Goal: Task Accomplishment & Management: Complete application form

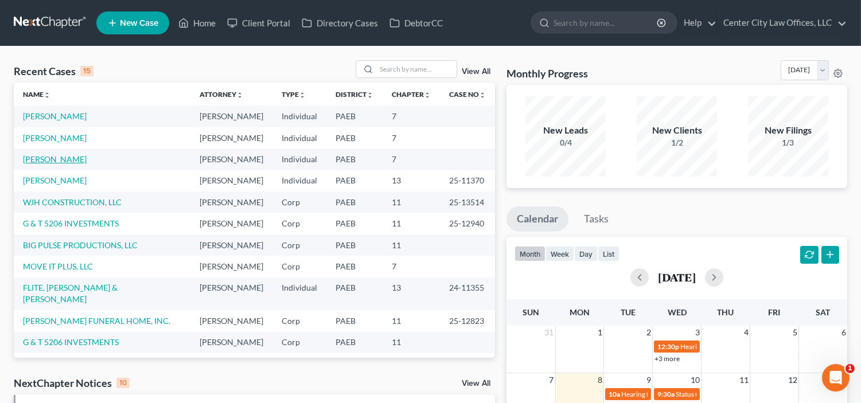
click at [53, 164] on link "[PERSON_NAME]" at bounding box center [55, 159] width 64 height 10
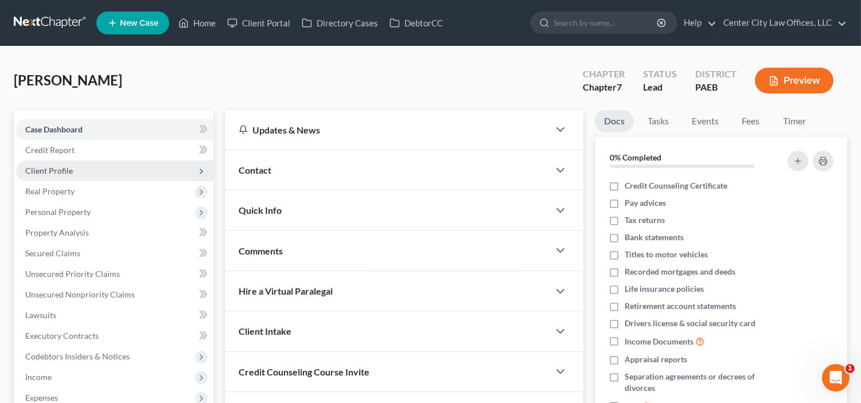
click at [60, 166] on span "Client Profile" at bounding box center [49, 171] width 48 height 10
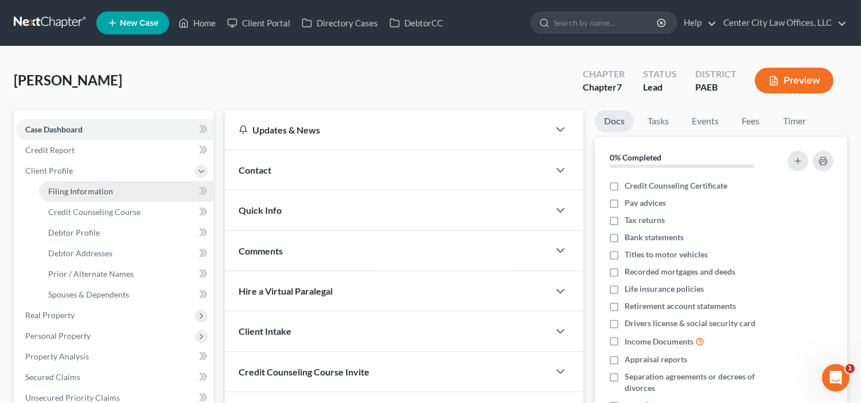
click at [64, 187] on span "Filing Information" at bounding box center [80, 192] width 65 height 10
select select "1"
select select "0"
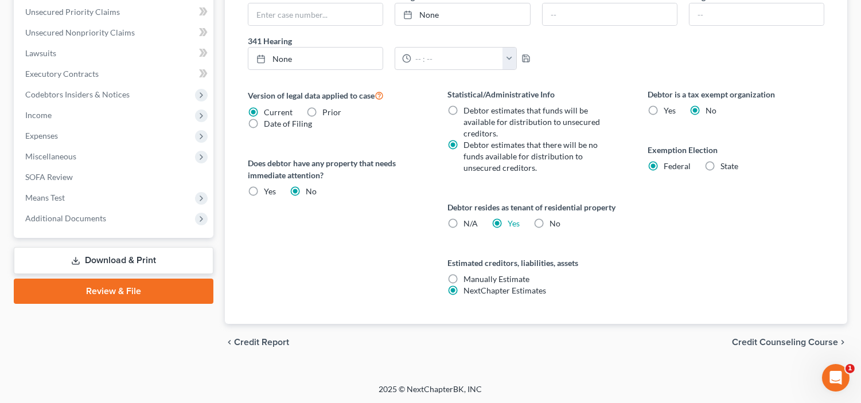
scroll to position [387, 0]
click at [737, 344] on span "Credit Counseling Course" at bounding box center [785, 341] width 106 height 9
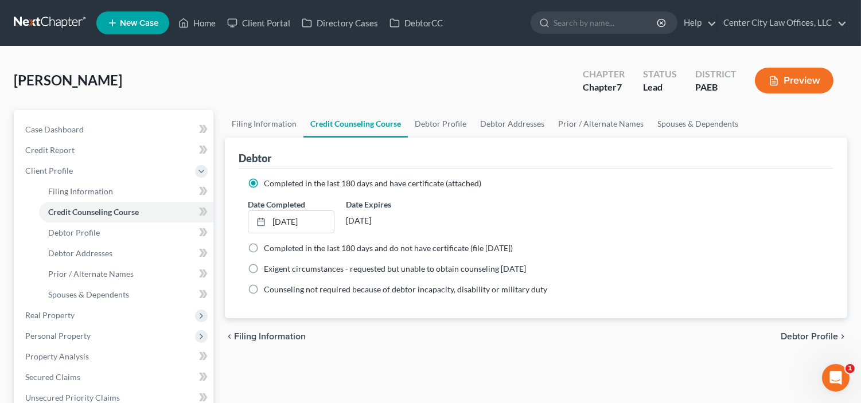
click at [788, 335] on span "Debtor Profile" at bounding box center [809, 336] width 57 height 9
select select "0"
select select "1"
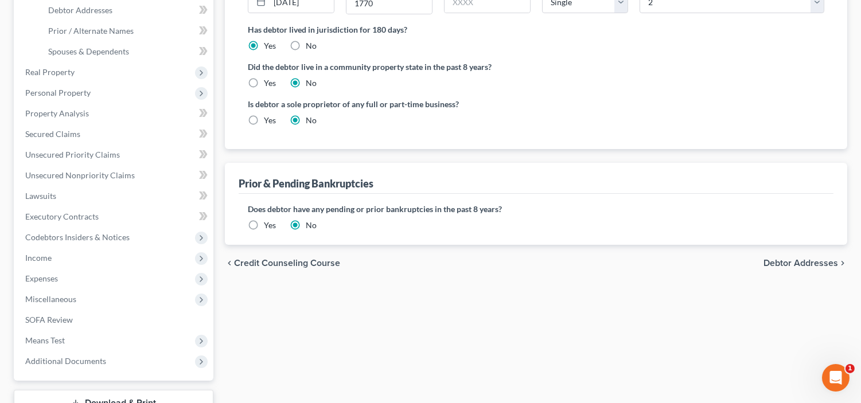
scroll to position [244, 0]
click at [785, 258] on span "Debtor Addresses" at bounding box center [801, 262] width 75 height 9
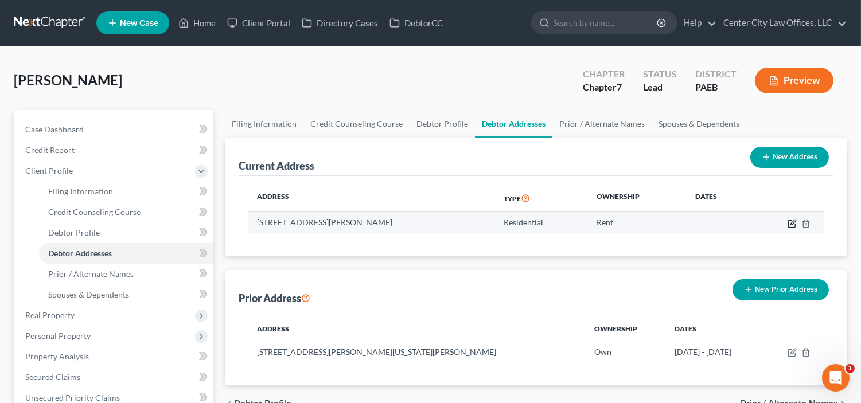
click at [789, 223] on icon "button" at bounding box center [792, 223] width 9 height 9
select select "39"
select select "50"
select select "0"
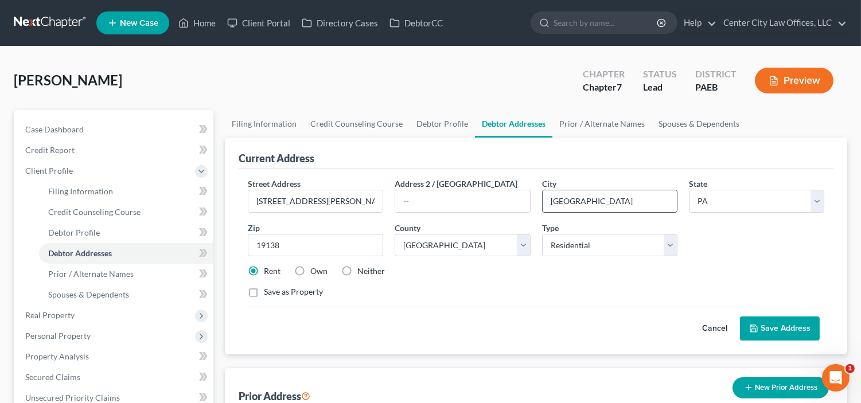
click at [599, 201] on input "[GEOGRAPHIC_DATA]" at bounding box center [610, 202] width 134 height 22
type input "P"
type input "LAFAYETTE HILL"
click at [311, 243] on input "19138" at bounding box center [315, 245] width 135 height 23
type input "191"
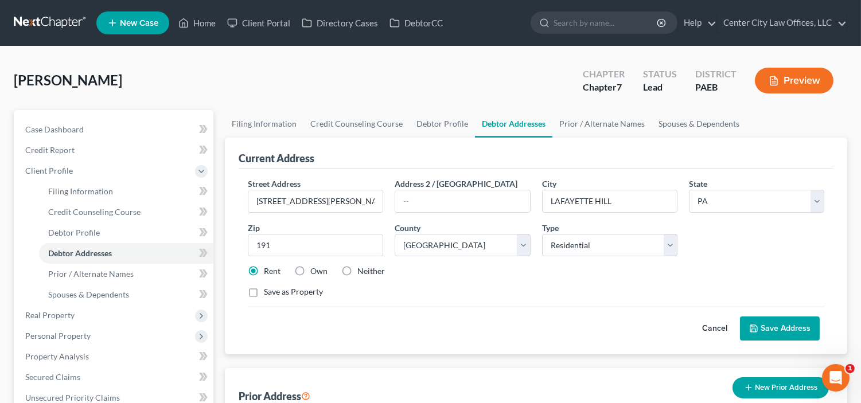
click at [800, 333] on button "Save Address" at bounding box center [780, 329] width 80 height 24
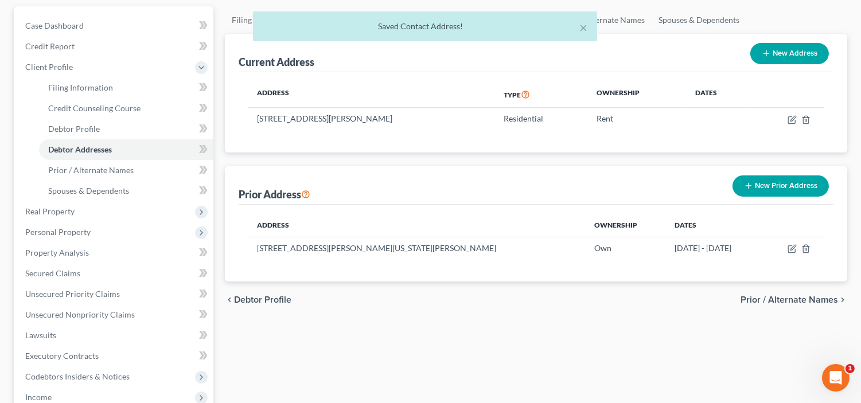
scroll to position [127, 0]
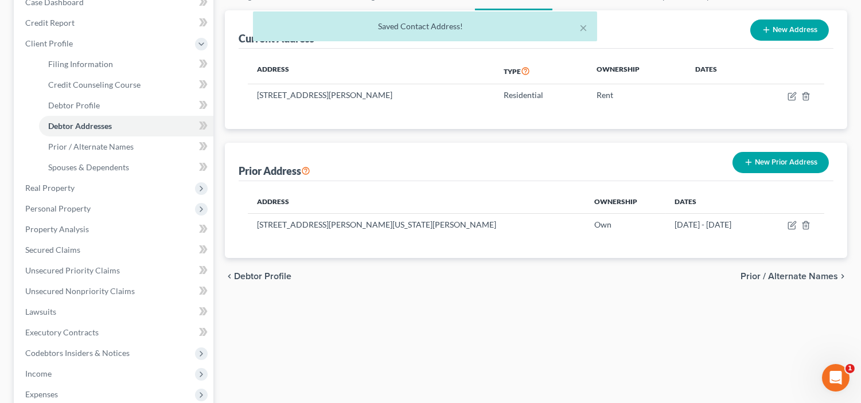
click at [799, 274] on span "Prior / Alternate Names" at bounding box center [790, 276] width 98 height 9
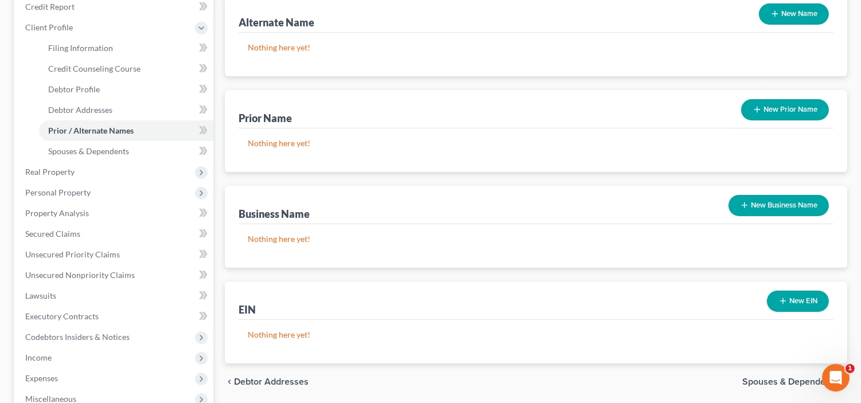
scroll to position [148, 0]
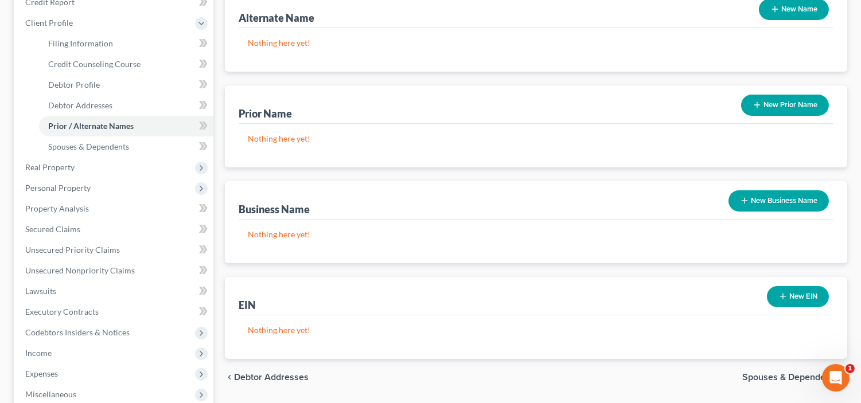
click at [805, 193] on button "New Business Name" at bounding box center [779, 201] width 100 height 21
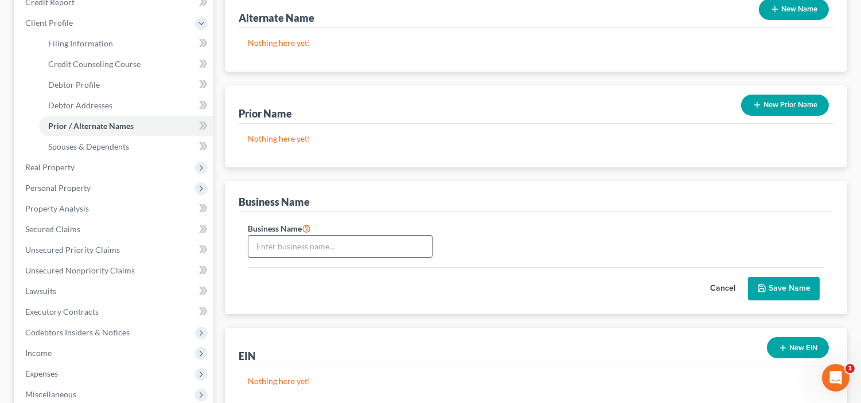
click at [345, 246] on input "text" at bounding box center [341, 247] width 184 height 22
type input "[PERSON_NAME] PRODUCTIONS"
click at [792, 283] on button "Save Name" at bounding box center [784, 289] width 72 height 24
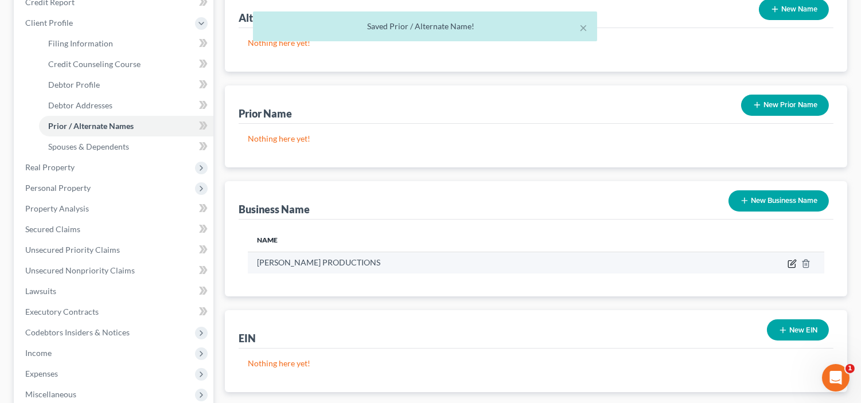
click at [791, 262] on icon "button" at bounding box center [792, 263] width 9 height 9
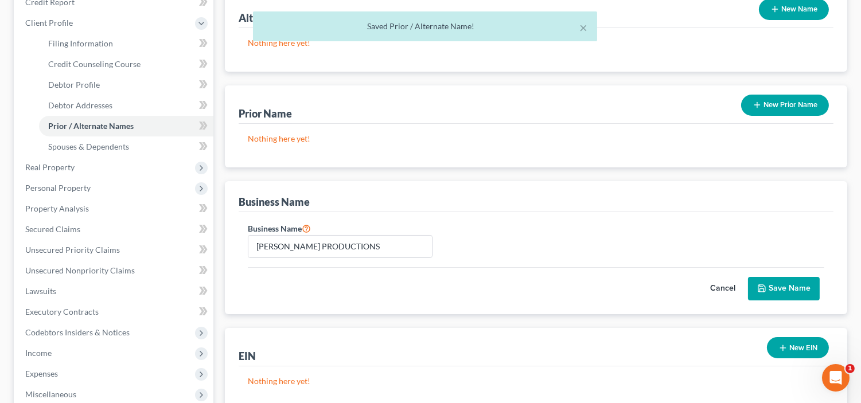
click at [788, 284] on button "Save Name" at bounding box center [784, 289] width 72 height 24
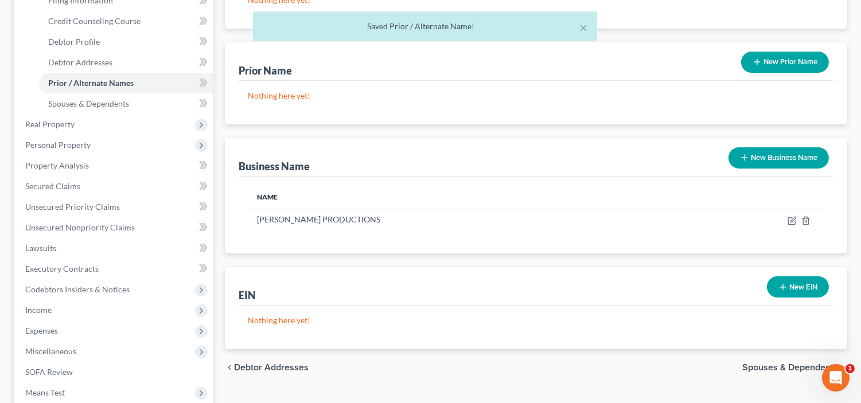
scroll to position [127, 0]
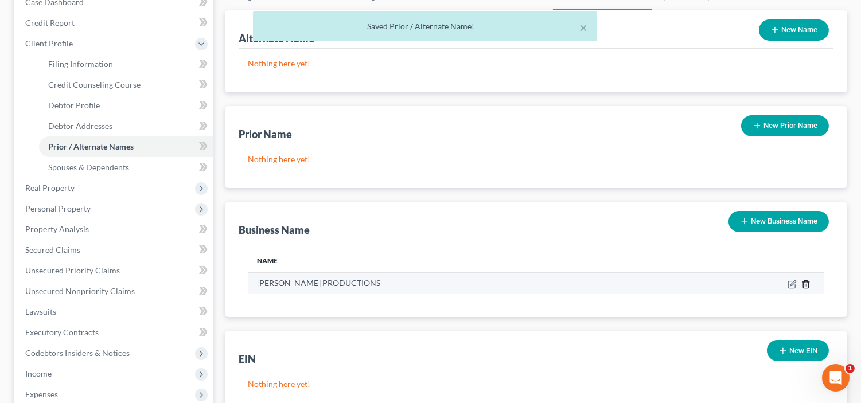
click at [806, 284] on line "button" at bounding box center [806, 285] width 0 height 2
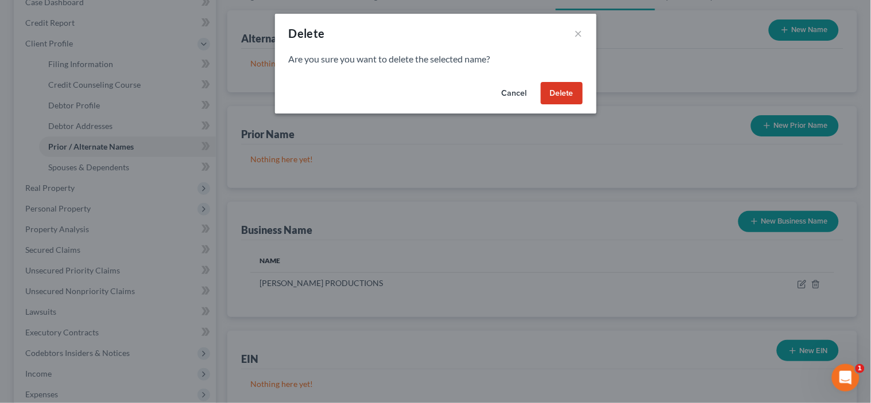
click at [568, 91] on button "Delete" at bounding box center [562, 93] width 42 height 23
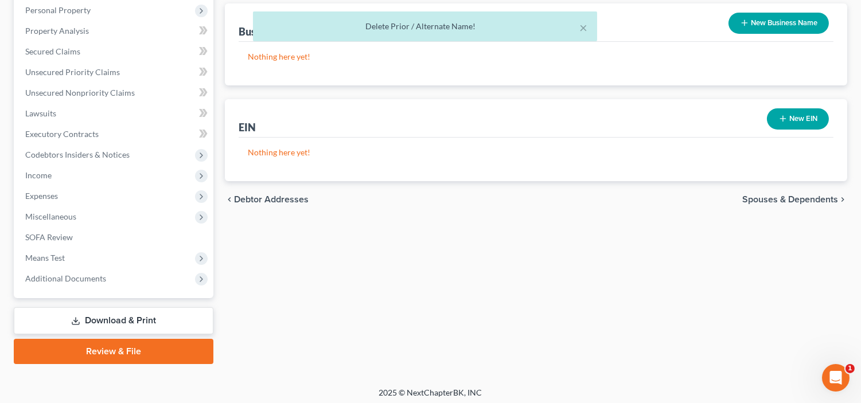
scroll to position [329, 0]
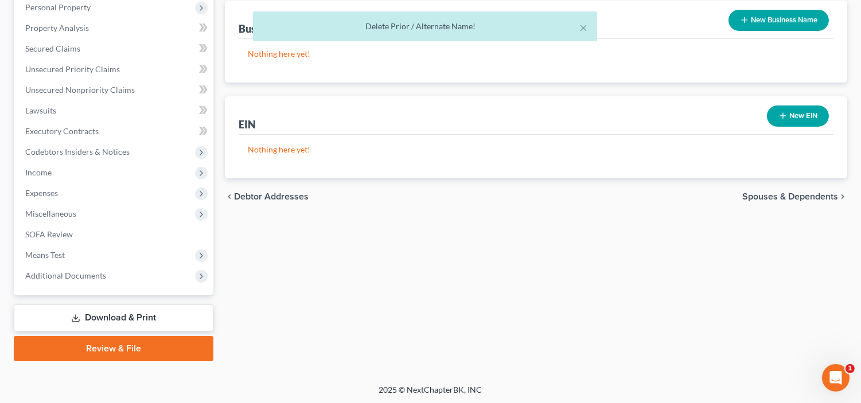
click at [778, 193] on span "Spouses & Dependents" at bounding box center [791, 196] width 96 height 9
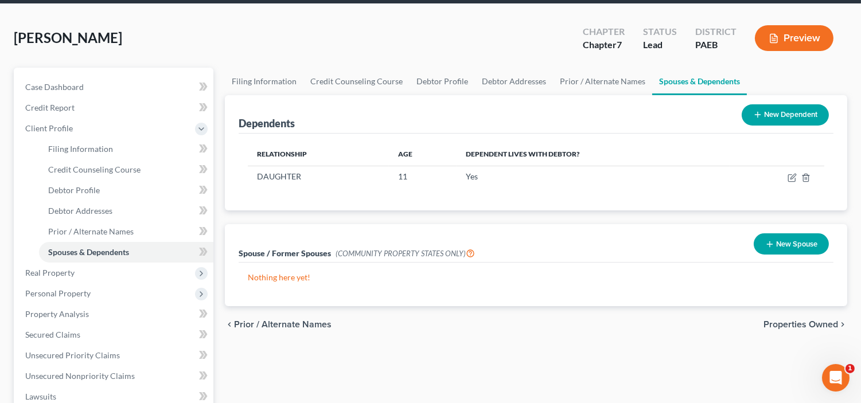
scroll to position [53, 0]
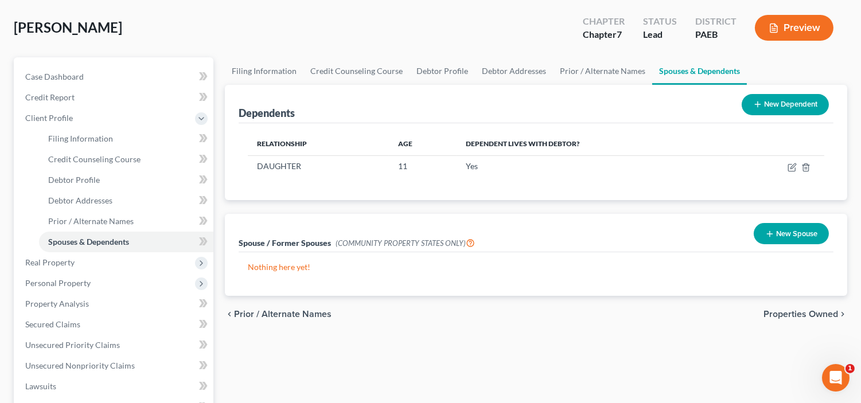
click at [781, 310] on span "Properties Owned" at bounding box center [801, 314] width 75 height 9
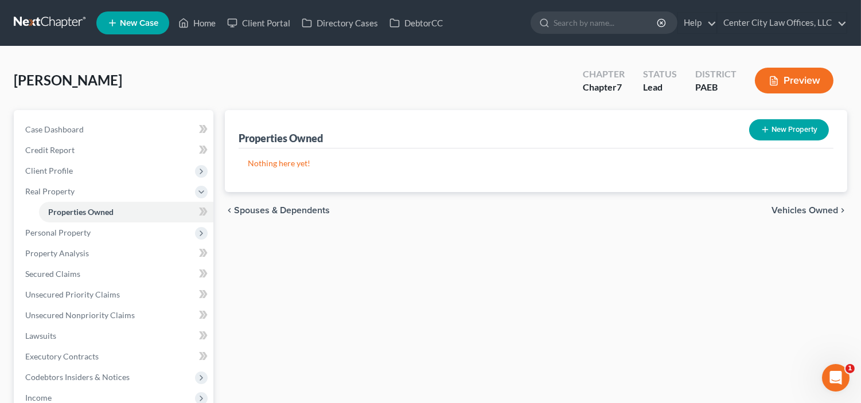
click at [806, 208] on span "Vehicles Owned" at bounding box center [805, 210] width 67 height 9
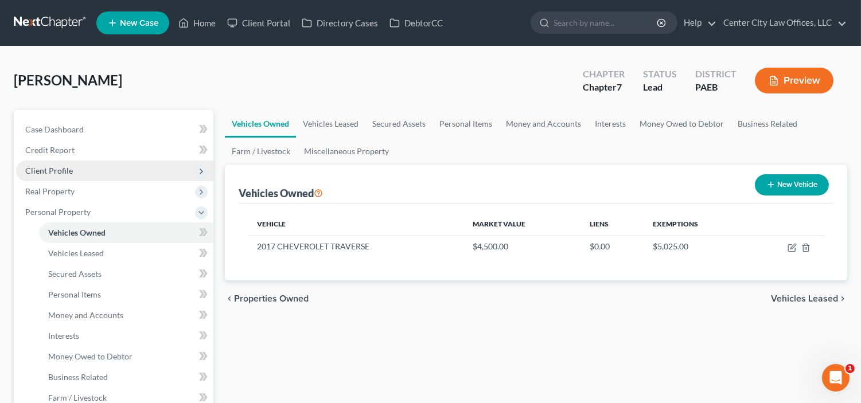
click at [64, 169] on span "Client Profile" at bounding box center [49, 171] width 48 height 10
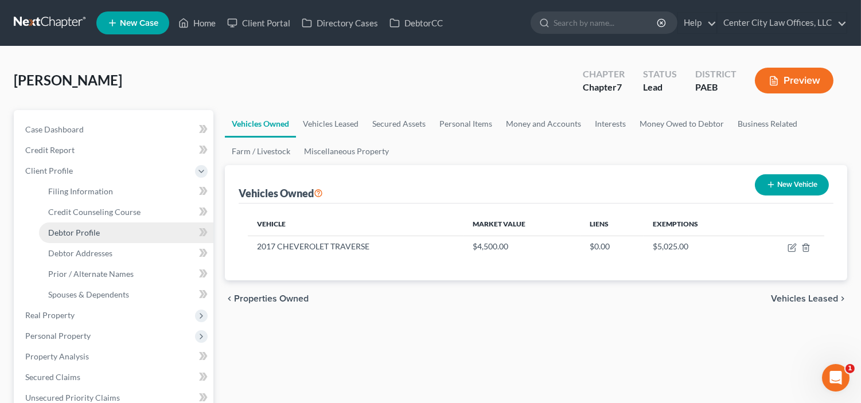
click at [91, 234] on span "Debtor Profile" at bounding box center [74, 233] width 52 height 10
select select "0"
select select "1"
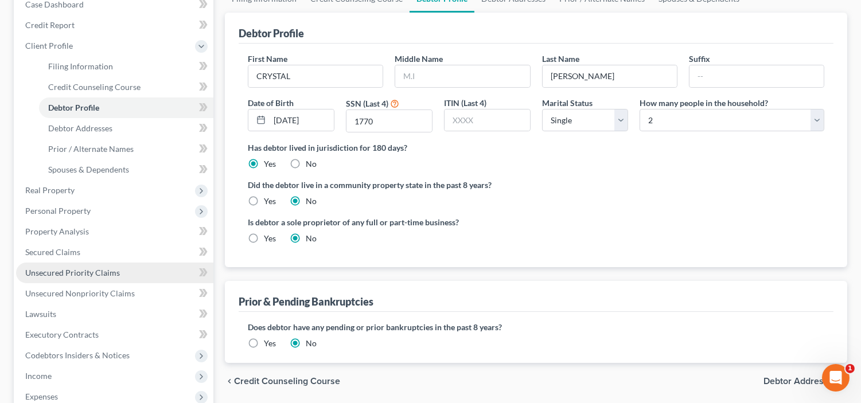
scroll to position [117, 0]
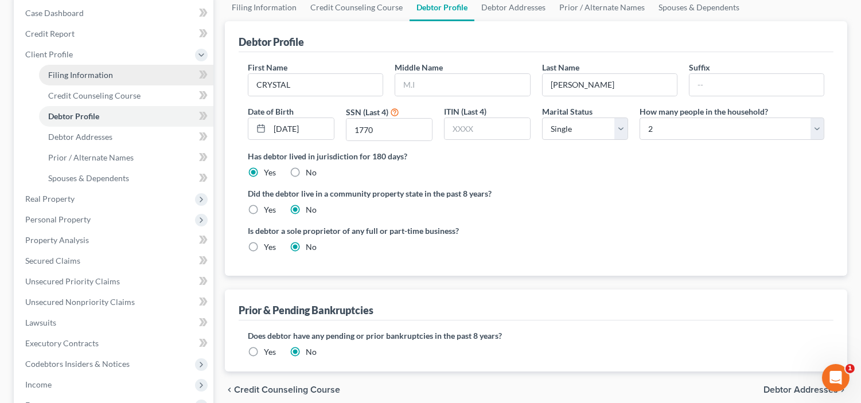
click at [107, 65] on link "Filing Information" at bounding box center [126, 75] width 174 height 21
select select "1"
select select "0"
select select "67"
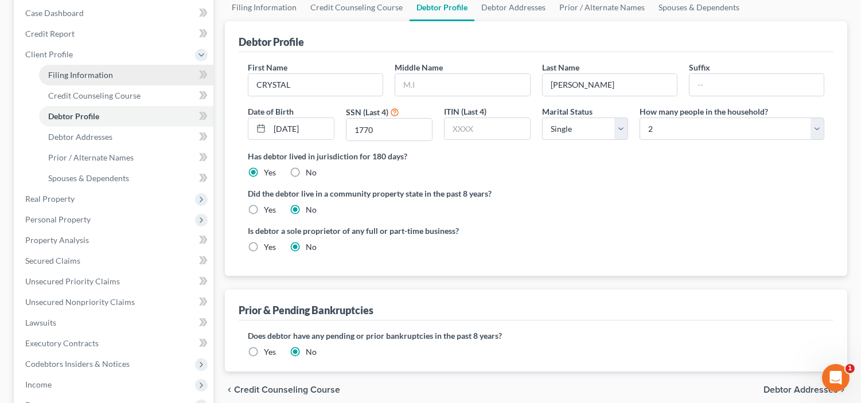
select select "0"
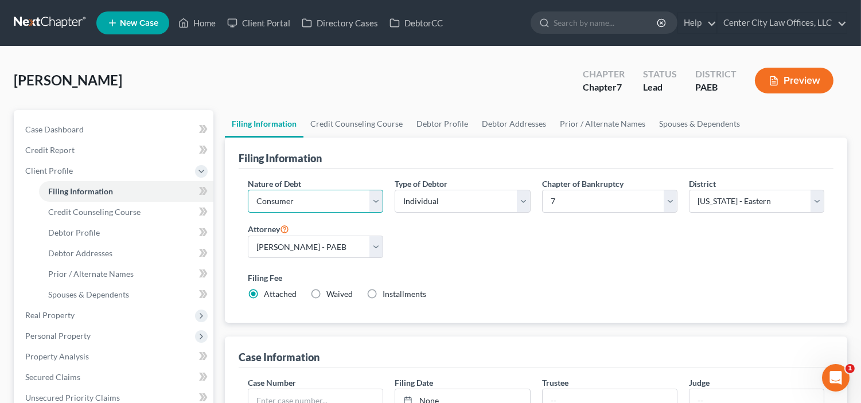
click at [375, 204] on select "Select Business Consumer Other" at bounding box center [315, 201] width 135 height 23
select select "0"
click at [248, 190] on select "Select Business Consumer Other" at bounding box center [315, 201] width 135 height 23
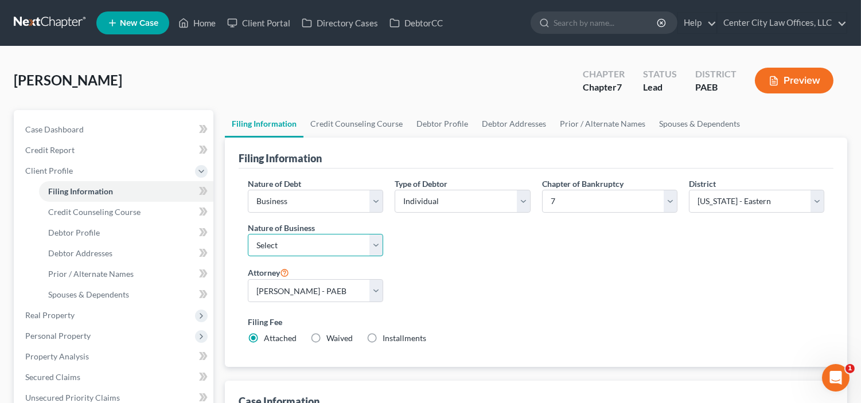
click at [379, 243] on select "Select Clearing Bank Commodity Broker Health Care Business Other Railroad Singl…" at bounding box center [315, 245] width 135 height 23
select select "3"
click at [248, 234] on select "Select Clearing Bank Commodity Broker Health Care Business Other Railroad Singl…" at bounding box center [315, 245] width 135 height 23
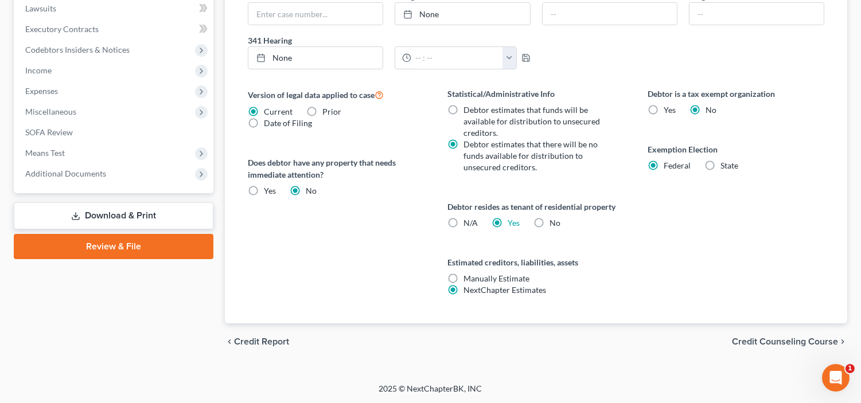
scroll to position [432, 0]
click at [752, 337] on span "Credit Counseling Course" at bounding box center [785, 341] width 106 height 9
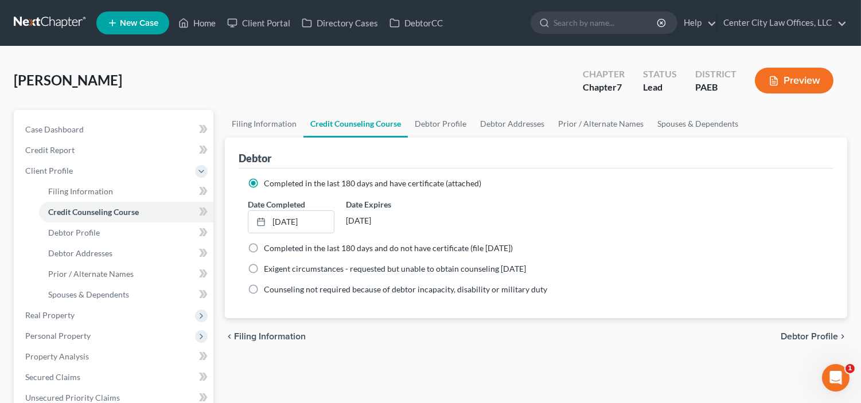
click at [798, 335] on span "Debtor Profile" at bounding box center [809, 336] width 57 height 9
select select "0"
select select "1"
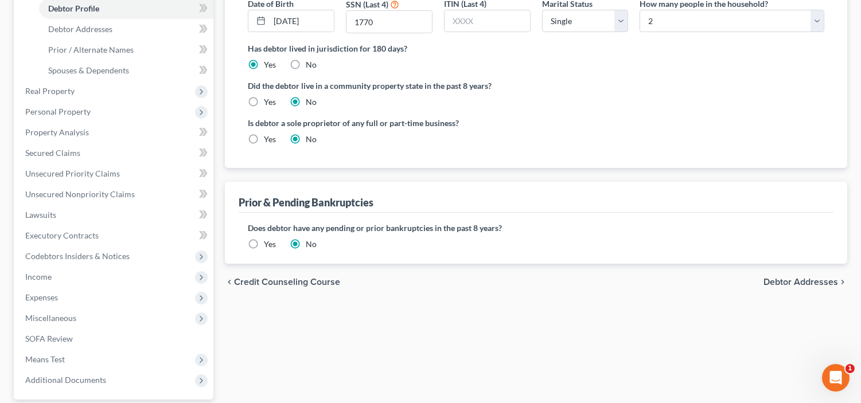
scroll to position [244, 0]
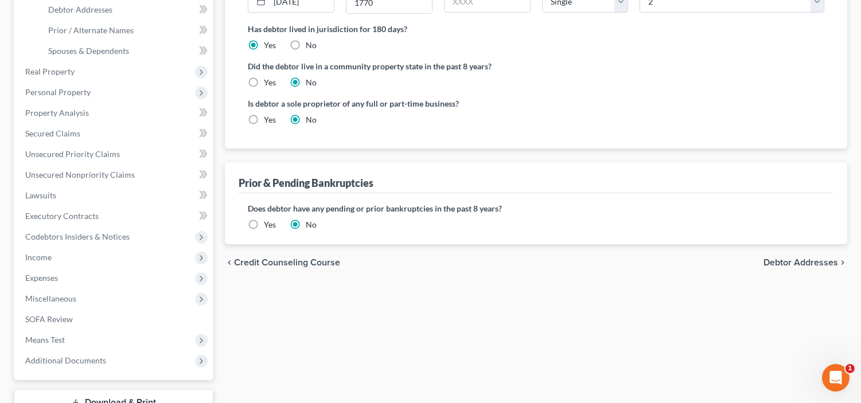
click at [793, 261] on span "Debtor Addresses" at bounding box center [801, 262] width 75 height 9
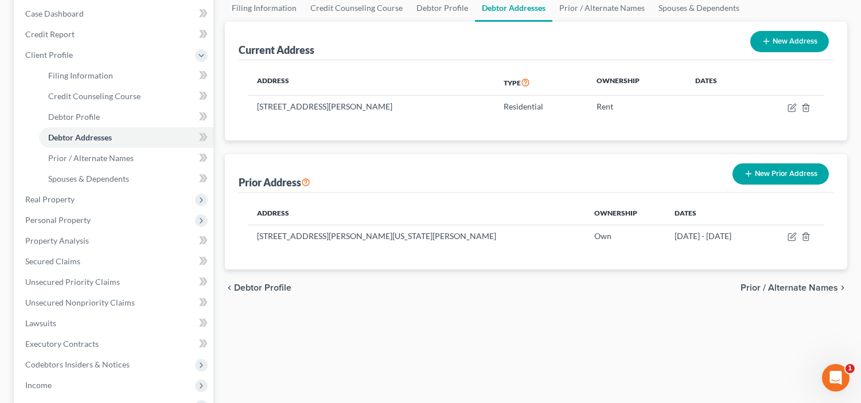
scroll to position [127, 0]
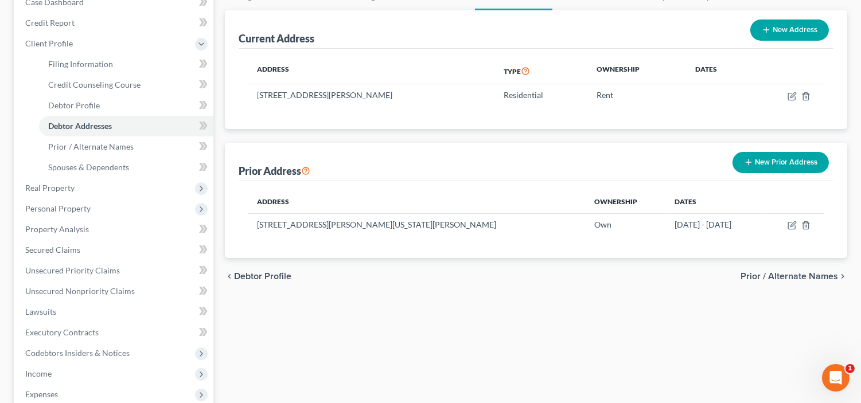
click at [783, 272] on span "Prior / Alternate Names" at bounding box center [790, 276] width 98 height 9
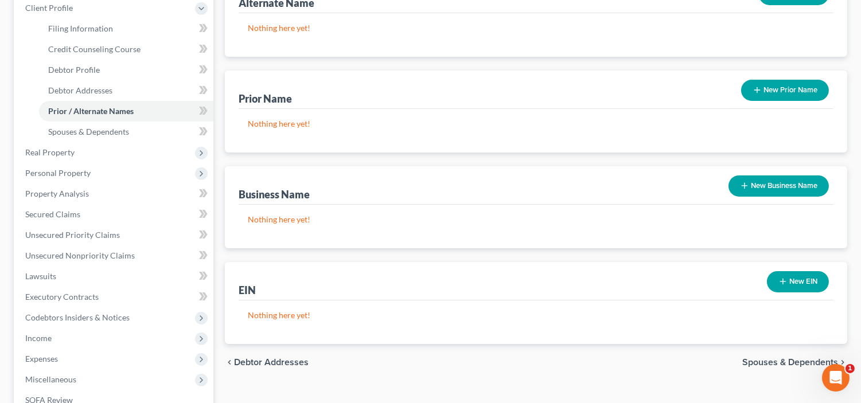
scroll to position [170, 0]
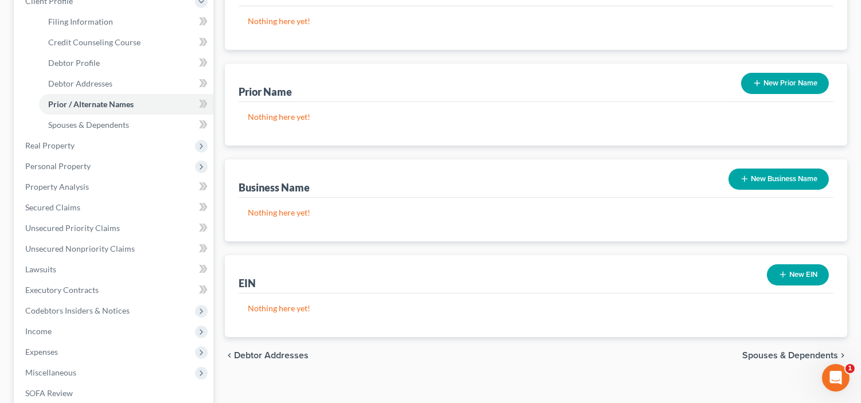
click at [786, 353] on span "Spouses & Dependents" at bounding box center [791, 355] width 96 height 9
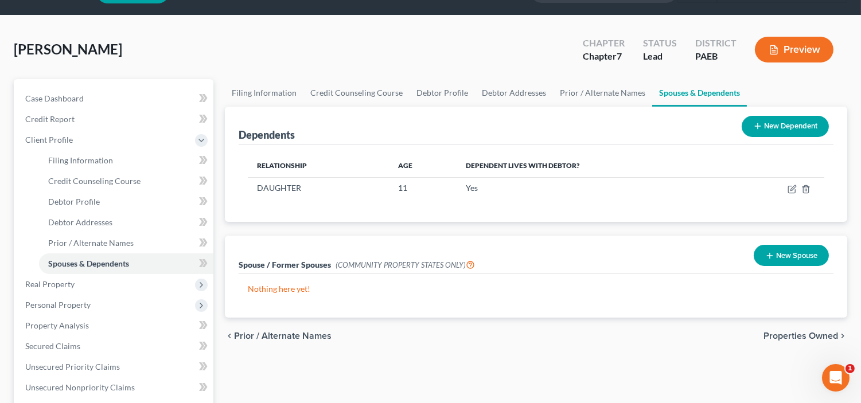
scroll to position [32, 0]
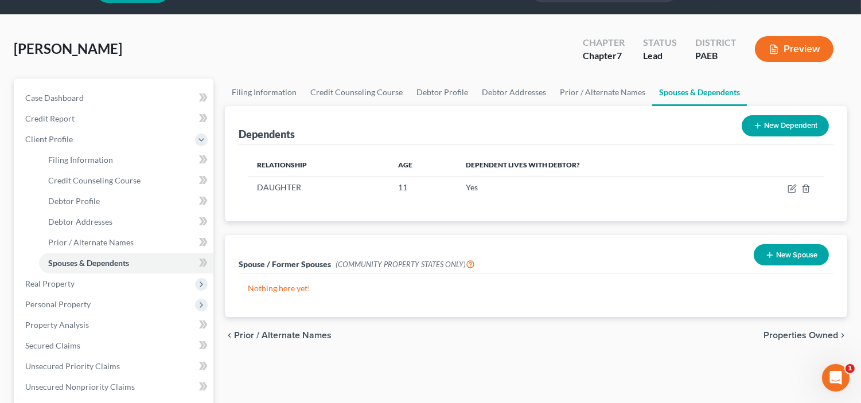
click at [772, 332] on span "Properties Owned" at bounding box center [801, 335] width 75 height 9
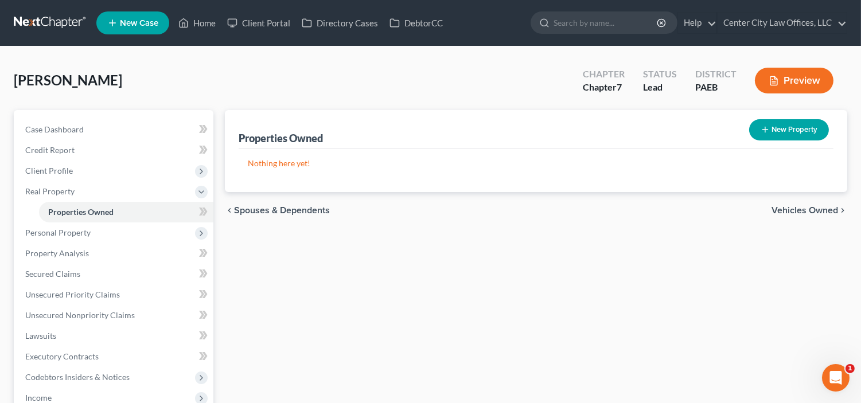
click at [789, 208] on span "Vehicles Owned" at bounding box center [805, 210] width 67 height 9
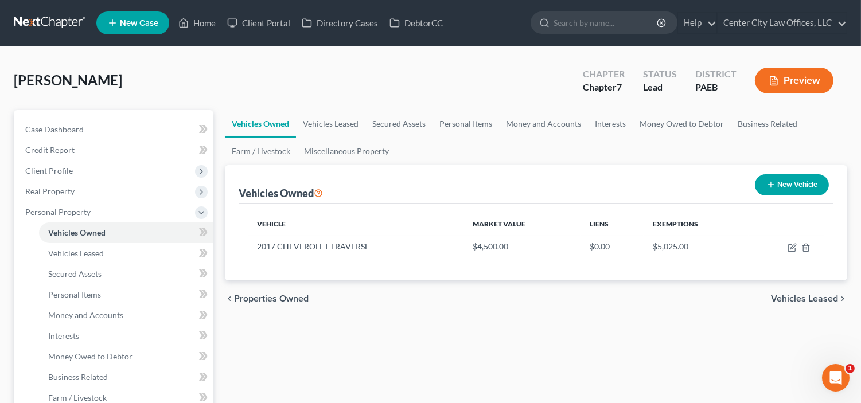
click at [790, 297] on span "Vehicles Leased" at bounding box center [804, 298] width 67 height 9
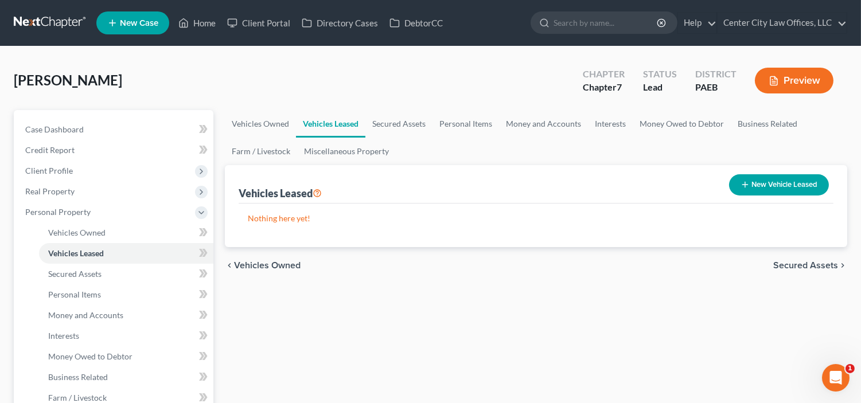
click at [793, 263] on span "Secured Assets" at bounding box center [806, 265] width 65 height 9
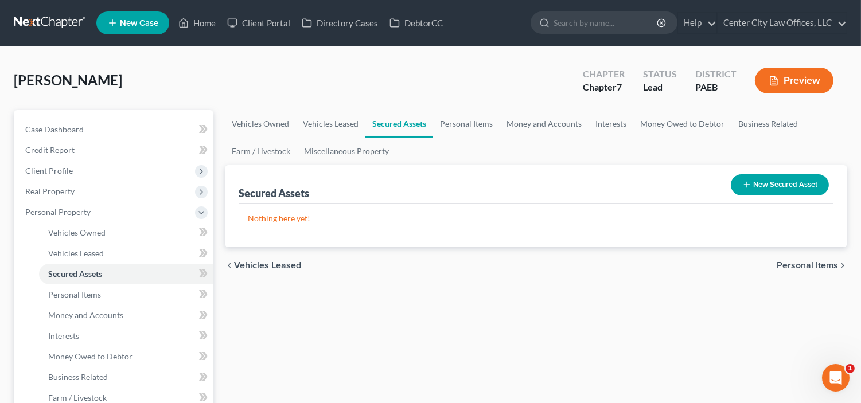
click at [793, 263] on span "Personal Items" at bounding box center [807, 265] width 61 height 9
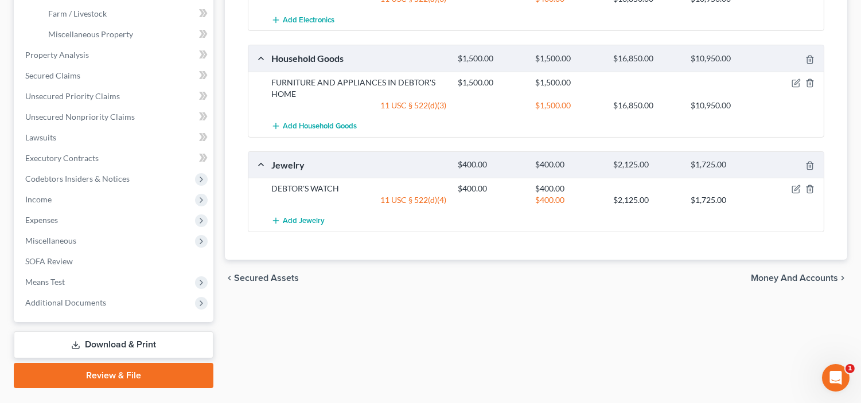
scroll to position [412, 0]
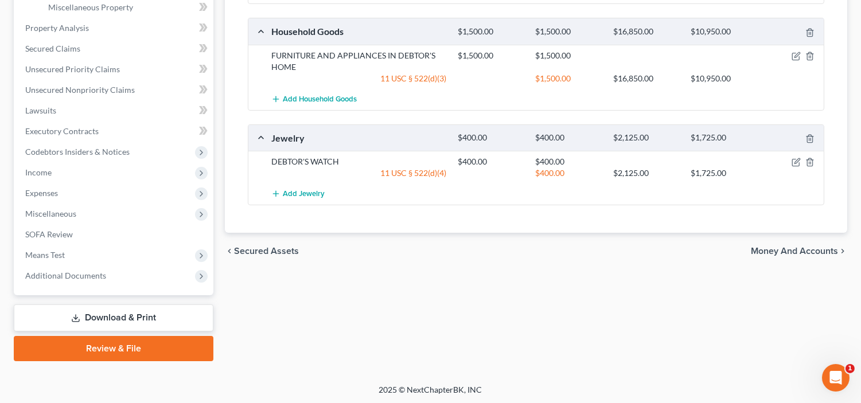
click at [766, 254] on span "Money and Accounts" at bounding box center [794, 251] width 87 height 9
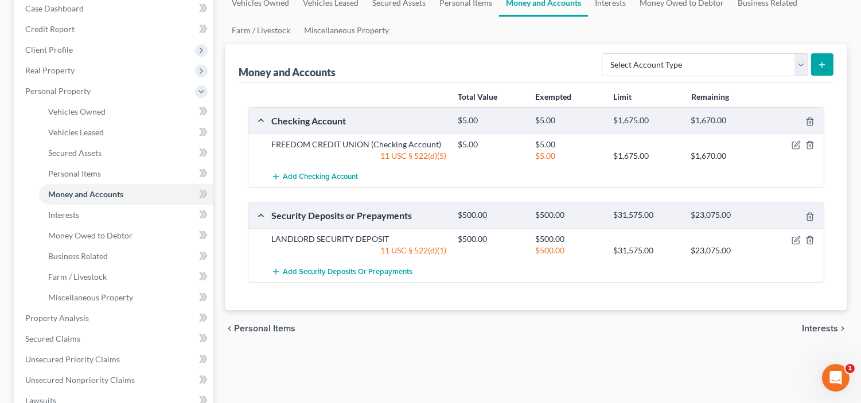
scroll to position [127, 0]
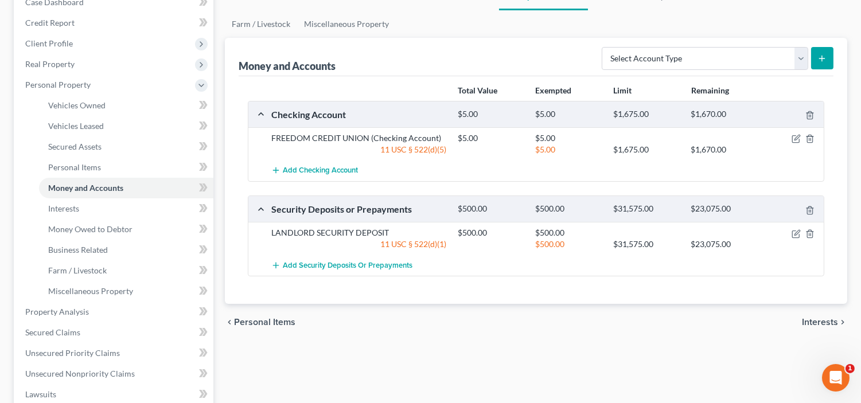
click at [806, 324] on span "Interests" at bounding box center [820, 322] width 36 height 9
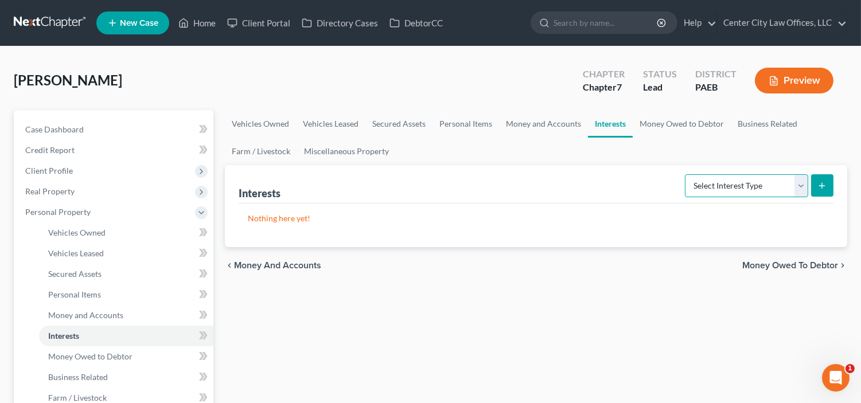
click at [805, 188] on select "Select Interest Type 401K Annuity Bond Education IRA Government Bond Government…" at bounding box center [746, 185] width 123 height 23
select select "term_life_insurance"
click at [686, 174] on select "Select Interest Type 401K Annuity Bond Education IRA Government Bond Government…" at bounding box center [746, 185] width 123 height 23
click at [816, 187] on button "submit" at bounding box center [823, 185] width 22 height 22
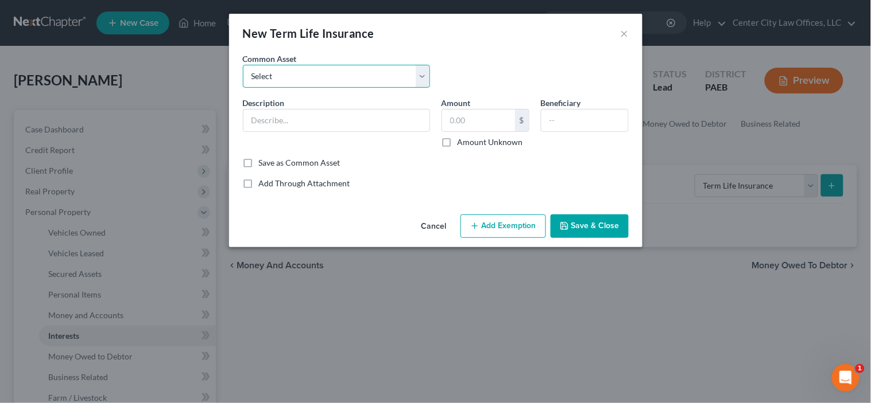
click at [376, 73] on select "Select TERM LIFE POLICY TERM LIFE INSURANCE THROUGH EMPLOYER TERM LIFE POLICY" at bounding box center [336, 76] width 187 height 23
select select "0"
click at [243, 65] on select "Select TERM LIFE POLICY TERM LIFE INSURANCE THROUGH EMPLOYER TERM LIFE POLICY" at bounding box center [336, 76] width 187 height 23
type input "TERM LIFE POLICY"
checkbox input "true"
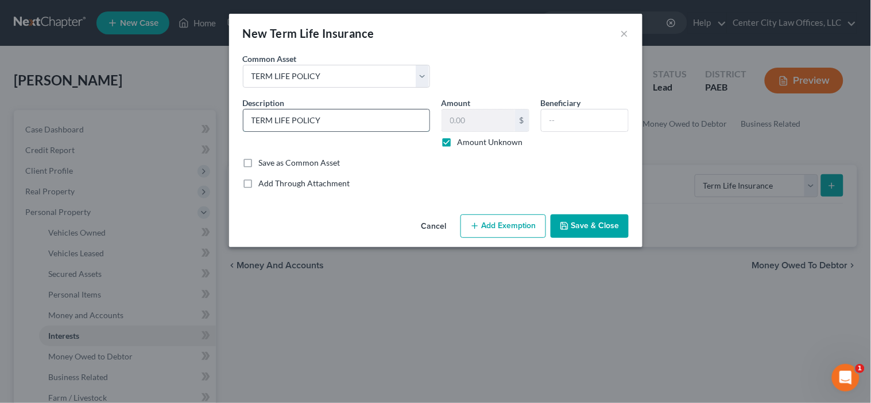
click at [385, 121] on input "TERM LIFE POLICY" at bounding box center [336, 121] width 186 height 22
type input "T"
type input "TRANS AMERICA L"
click at [457, 141] on label "Amount Unknown" at bounding box center [489, 142] width 65 height 11
click at [462, 141] on input "Amount Unknown" at bounding box center [465, 140] width 7 height 7
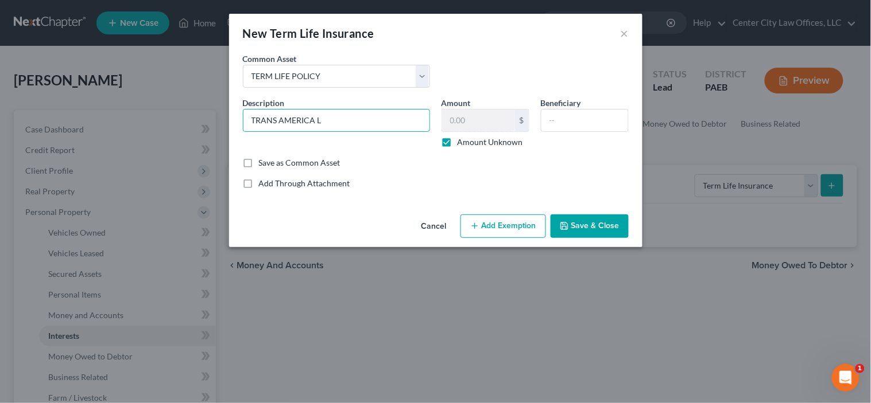
checkbox input "false"
click at [471, 119] on input "text" at bounding box center [478, 121] width 73 height 22
type input "500,000"
click at [564, 119] on input "text" at bounding box center [584, 121] width 87 height 22
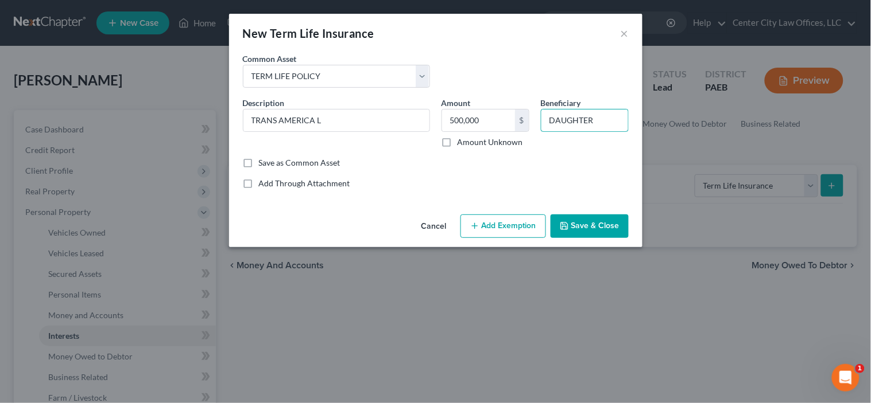
type input "DAUGHTER"
click at [515, 222] on button "Add Exemption" at bounding box center [503, 227] width 86 height 24
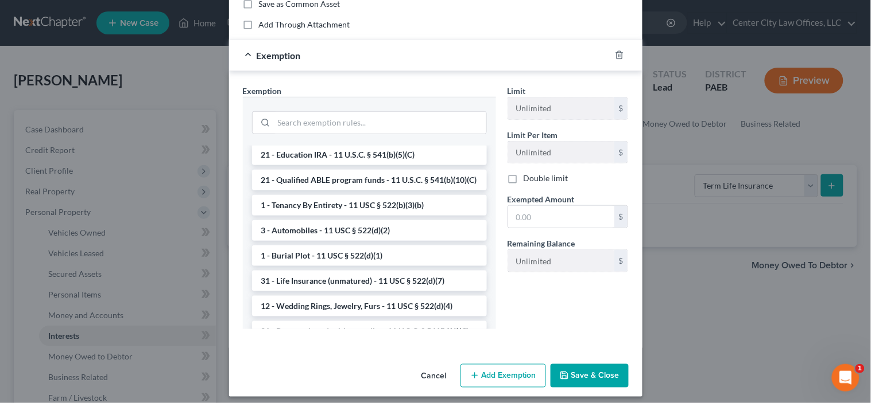
scroll to position [178, 0]
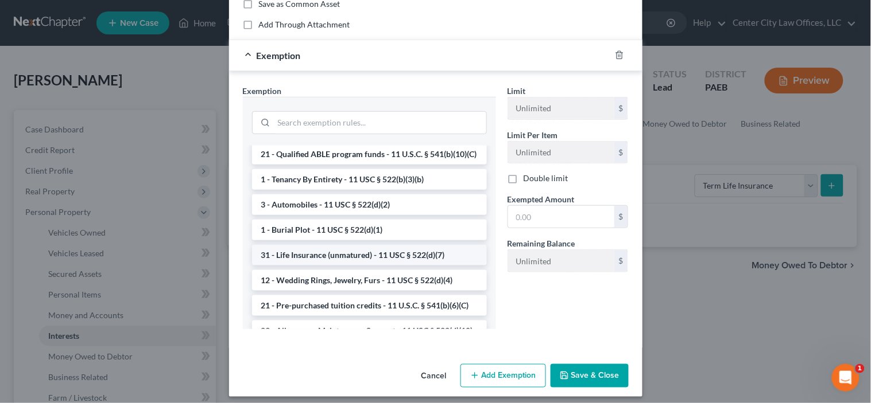
click at [405, 266] on li "31 - Life Insurance (unmatured) - 11 USC § 522(d)(7)" at bounding box center [369, 255] width 235 height 21
click at [405, 282] on div "Exemption Set must be selected for CA. Exemption * --View All or Create New-- 3…" at bounding box center [369, 212] width 265 height 254
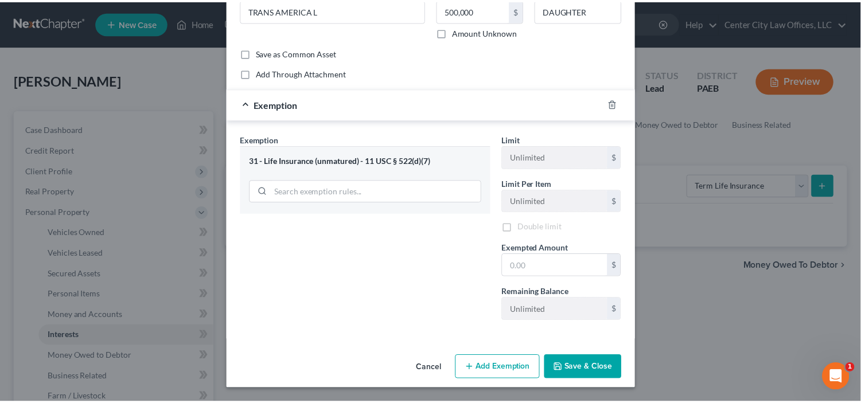
scroll to position [110, 0]
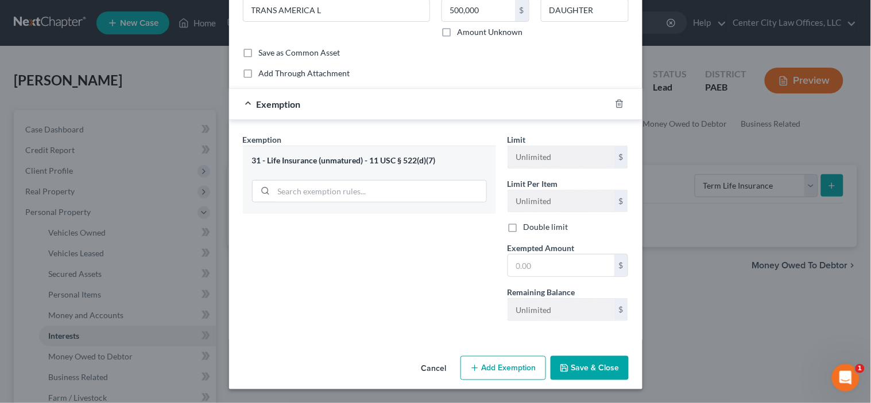
click at [570, 374] on button "Save & Close" at bounding box center [589, 368] width 78 height 24
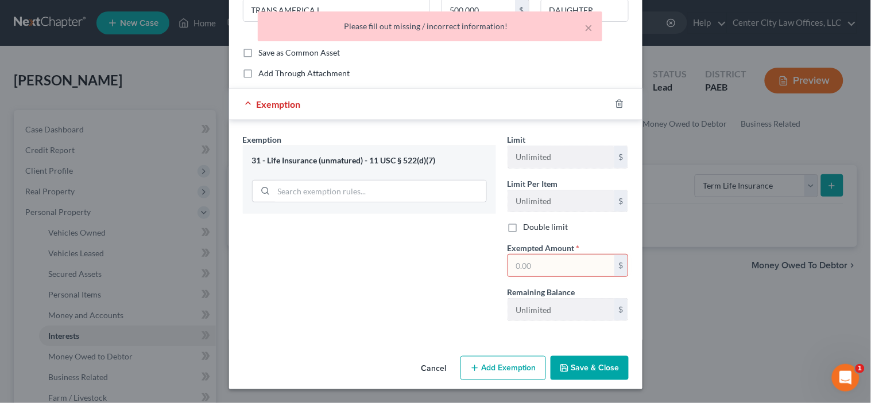
click at [517, 266] on input "text" at bounding box center [561, 266] width 106 height 22
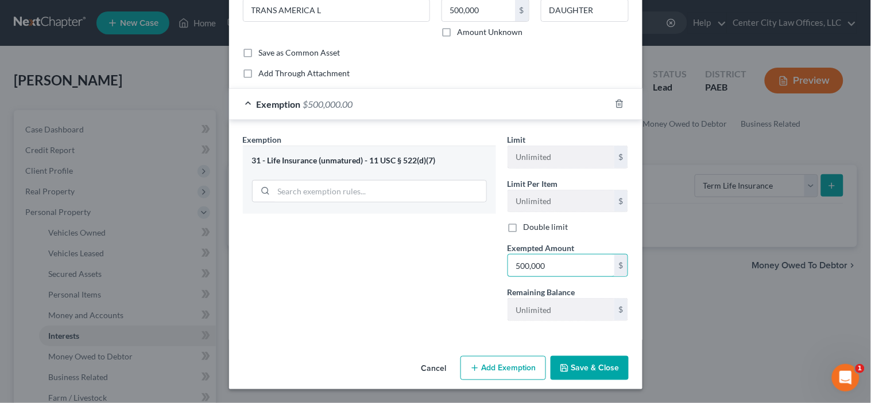
type input "500,000"
click at [589, 374] on button "Save & Close" at bounding box center [589, 368] width 78 height 24
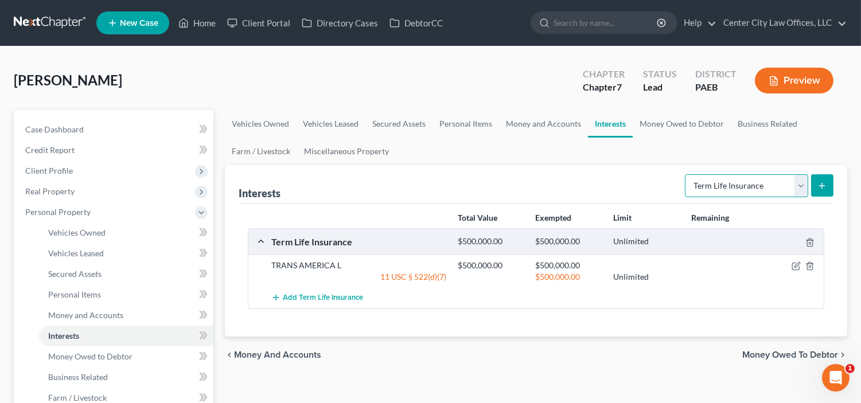
click at [800, 188] on select "Select Interest Type 401K Annuity Bond Education IRA Government Bond Government…" at bounding box center [746, 185] width 123 height 23
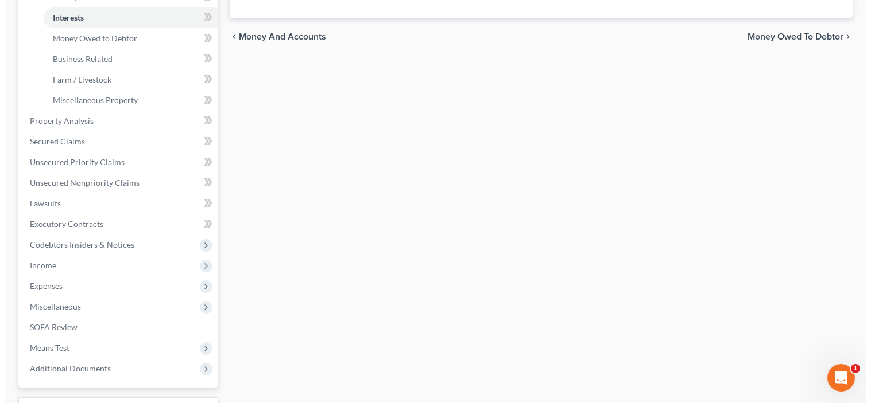
scroll to position [0, 0]
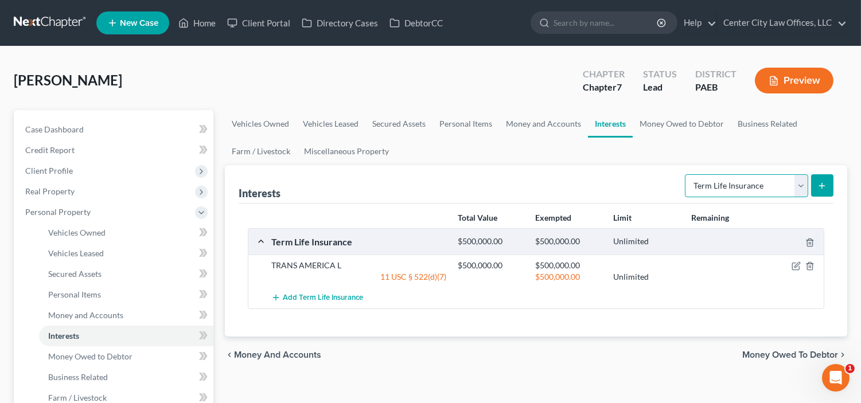
click at [805, 190] on select "Select Interest Type 401K Annuity Bond Education IRA Government Bond Government…" at bounding box center [746, 185] width 123 height 23
select select "whole_life_insurance"
click at [686, 174] on select "Select Interest Type 401K Annuity Bond Education IRA Government Bond Government…" at bounding box center [746, 185] width 123 height 23
click at [826, 186] on icon "submit" at bounding box center [822, 185] width 9 height 9
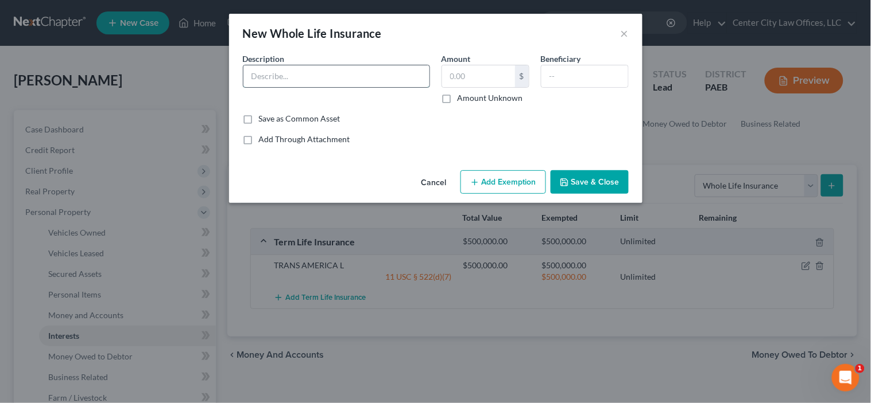
click at [290, 82] on input "text" at bounding box center [336, 76] width 186 height 22
type input "MUTUAL OF [GEOGRAPHIC_DATA]"
click at [259, 119] on label "Save as Common Asset" at bounding box center [299, 118] width 81 height 11
click at [263, 119] on input "Save as Common Asset" at bounding box center [266, 116] width 7 height 7
checkbox input "true"
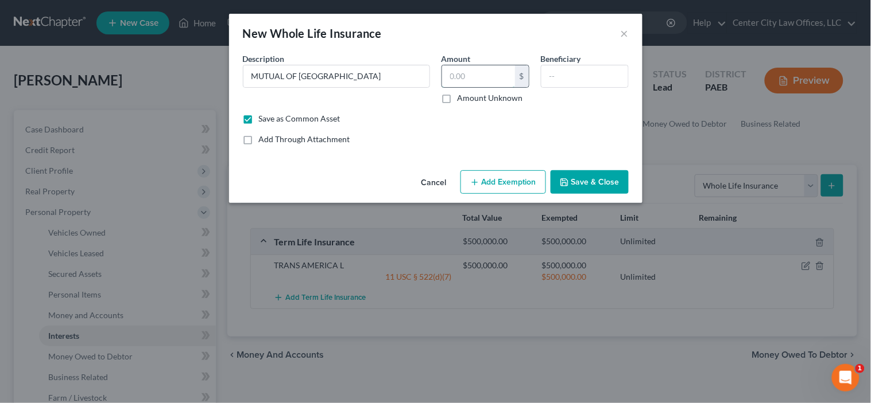
click at [457, 81] on input "text" at bounding box center [478, 76] width 73 height 22
type input "150,000"
click at [563, 76] on input "text" at bounding box center [584, 76] width 87 height 22
type input "DAUGHTER"
click at [515, 179] on button "Add Exemption" at bounding box center [503, 182] width 86 height 24
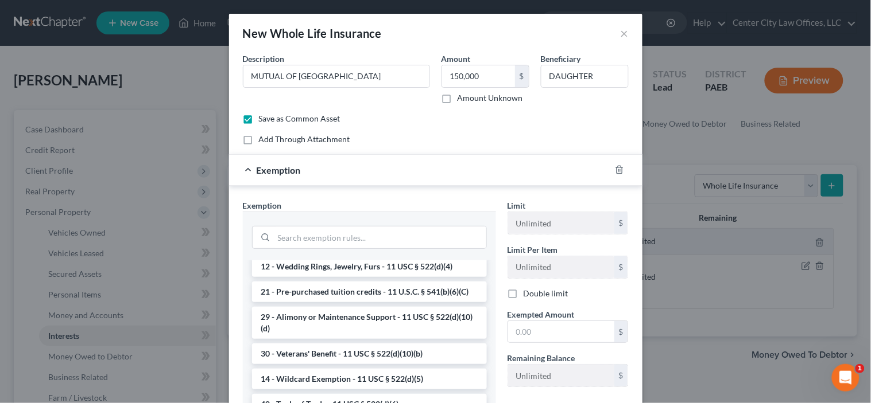
scroll to position [308, 0]
click at [356, 251] on li "31 - Life Insurance (unmatured) - 11 USC § 522(d)(7)" at bounding box center [369, 241] width 235 height 21
click at [356, 249] on input "search" at bounding box center [380, 238] width 212 height 22
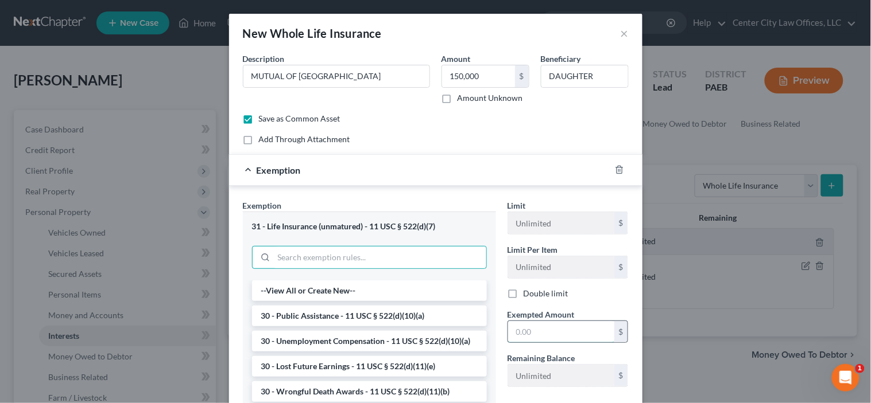
click at [551, 332] on input "text" at bounding box center [561, 332] width 106 height 22
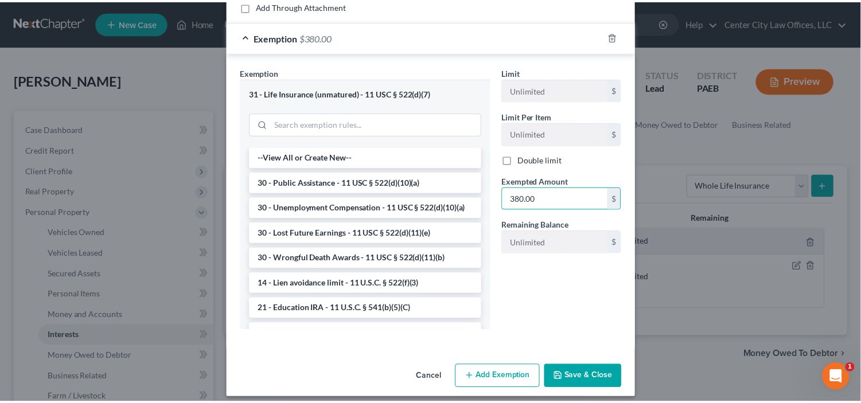
scroll to position [142, 0]
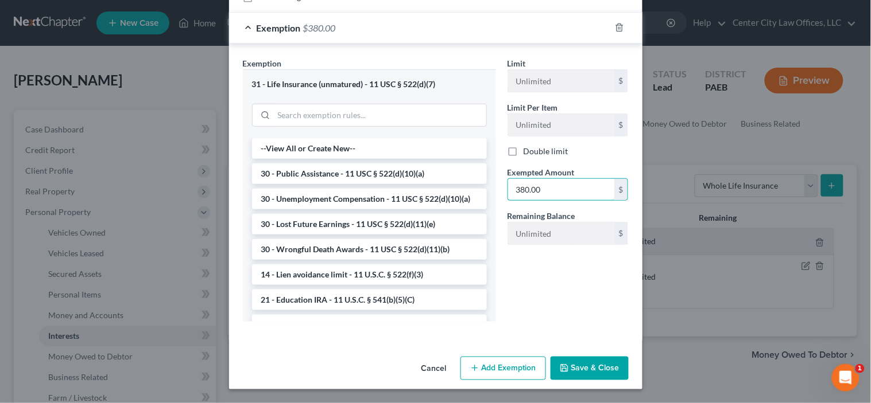
type input "380.00"
click at [590, 371] on button "Save & Close" at bounding box center [589, 369] width 78 height 24
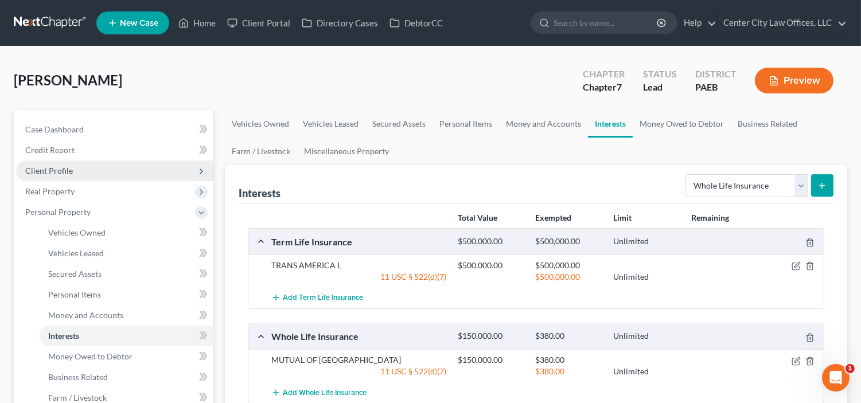
click at [65, 166] on span "Client Profile" at bounding box center [49, 171] width 48 height 10
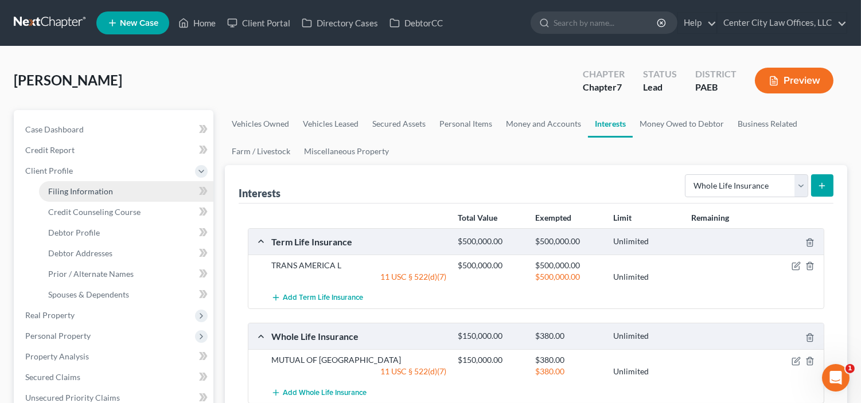
click at [87, 196] on link "Filing Information" at bounding box center [126, 191] width 174 height 21
select select "0"
select select "3"
select select "0"
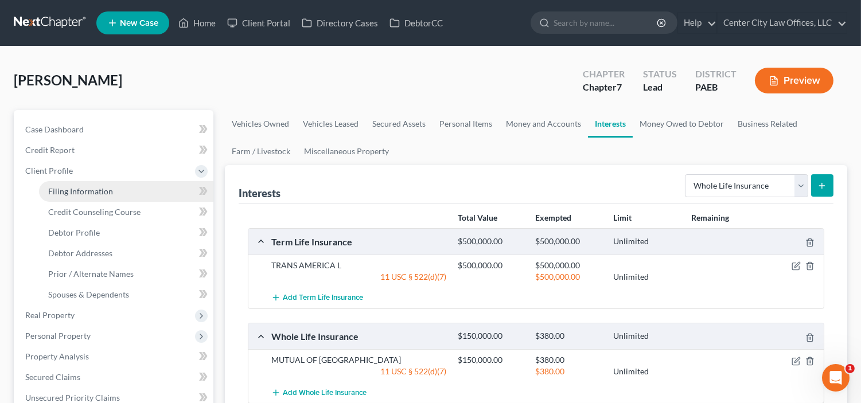
select select "67"
select select "0"
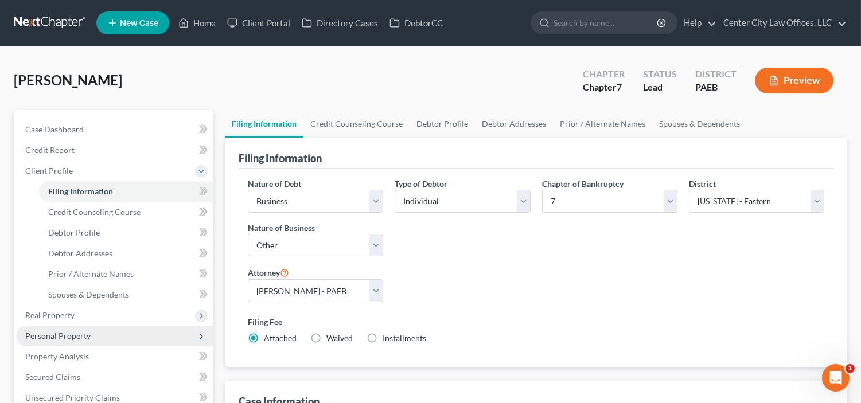
click at [69, 342] on span "Personal Property" at bounding box center [114, 336] width 197 height 21
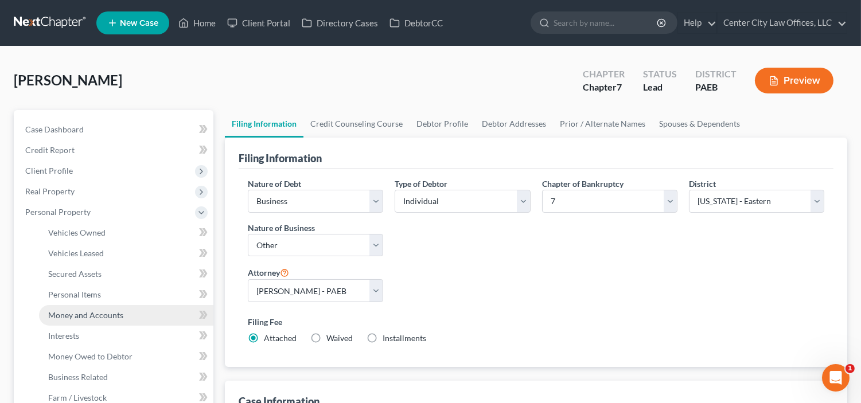
click at [73, 319] on span "Money and Accounts" at bounding box center [85, 315] width 75 height 10
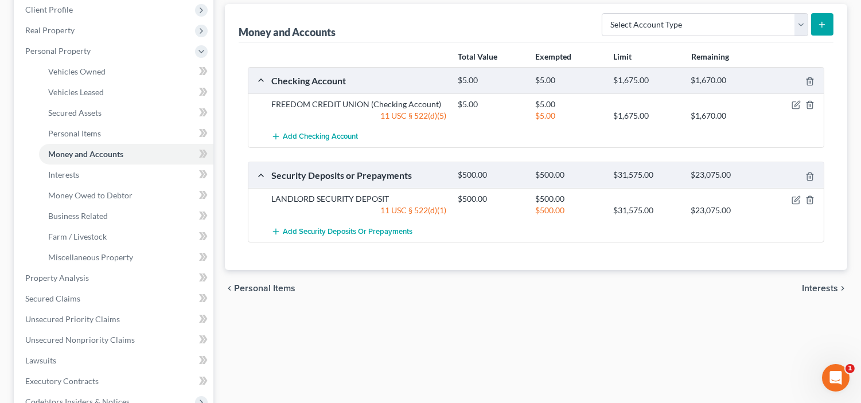
scroll to position [170, 0]
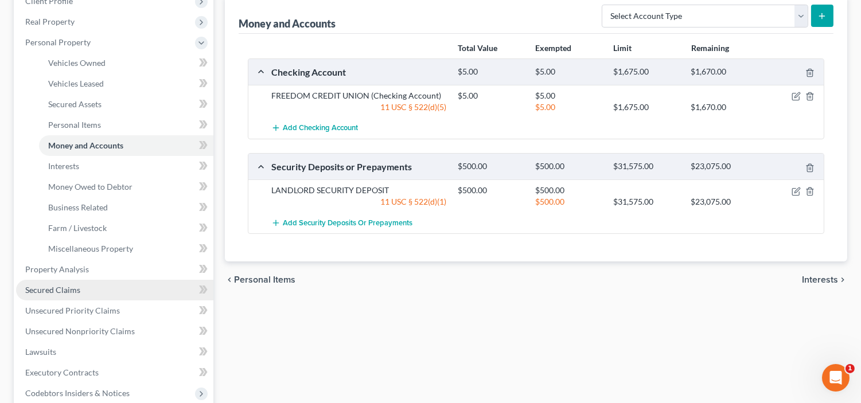
click at [50, 292] on span "Secured Claims" at bounding box center [52, 290] width 55 height 10
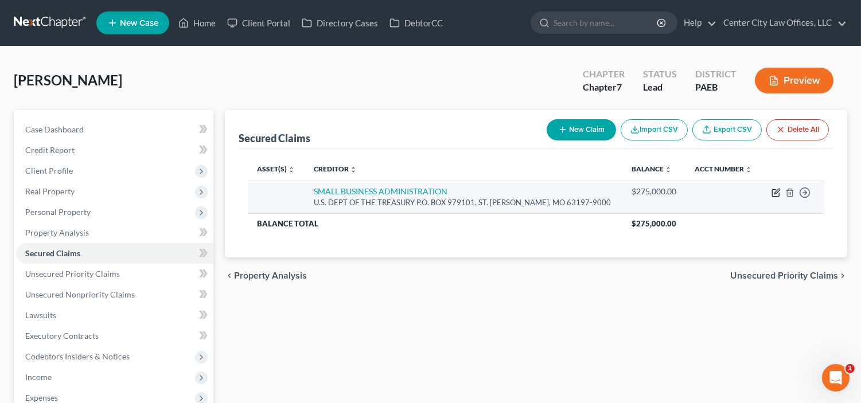
click at [775, 194] on icon "button" at bounding box center [776, 192] width 9 height 9
select select "26"
select select "0"
select select "4"
select select "0"
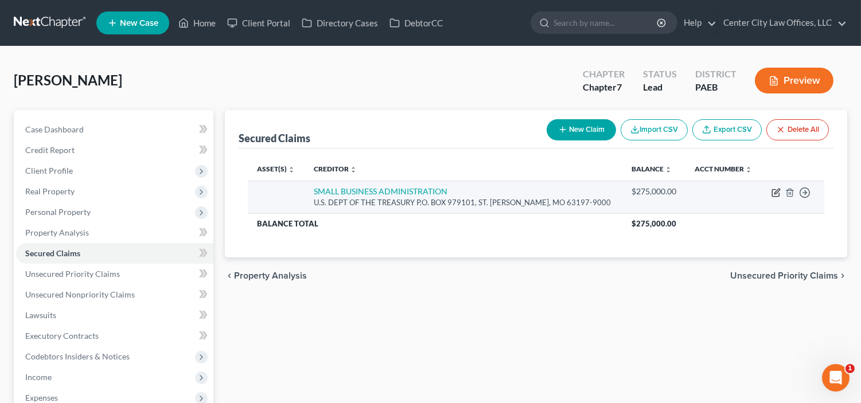
select select "0"
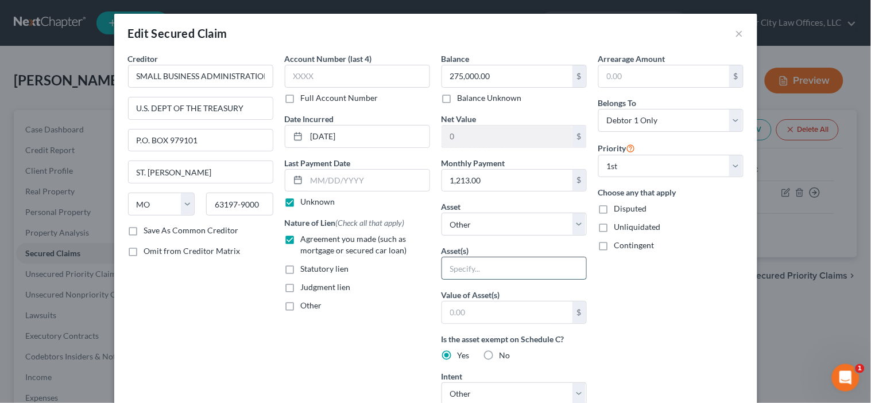
click at [486, 265] on input "text" at bounding box center [514, 269] width 144 height 22
click at [735, 35] on button "×" at bounding box center [739, 33] width 8 height 14
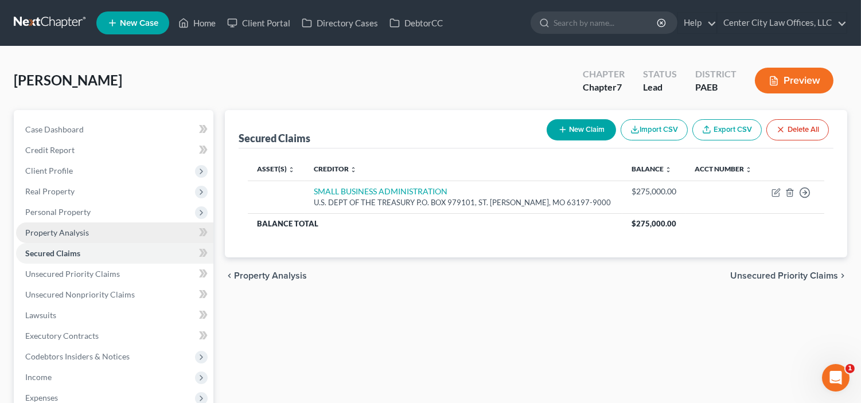
click at [67, 231] on span "Property Analysis" at bounding box center [57, 233] width 64 height 10
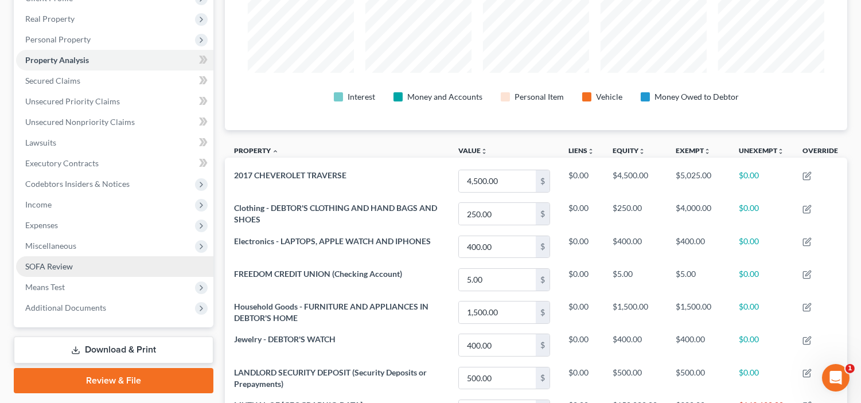
scroll to position [173, 0]
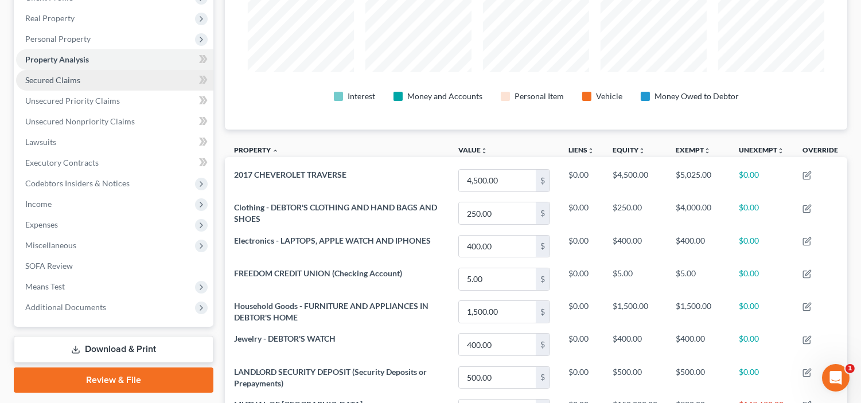
click at [59, 76] on span "Secured Claims" at bounding box center [52, 80] width 55 height 10
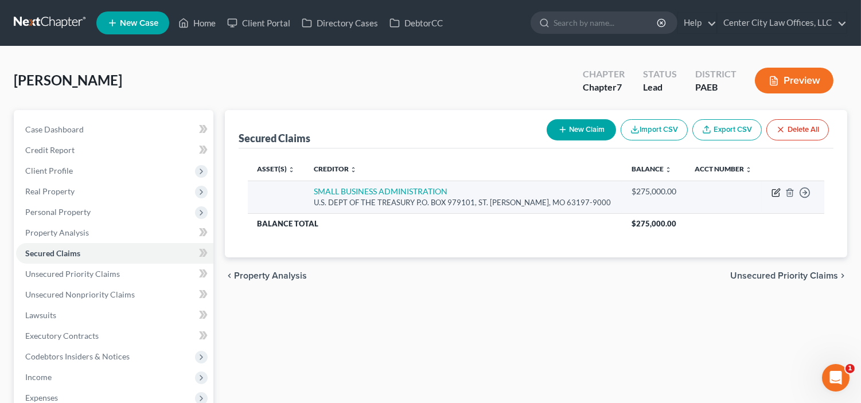
click at [778, 192] on icon "button" at bounding box center [777, 191] width 5 height 5
select select "26"
select select "0"
select select "4"
select select "0"
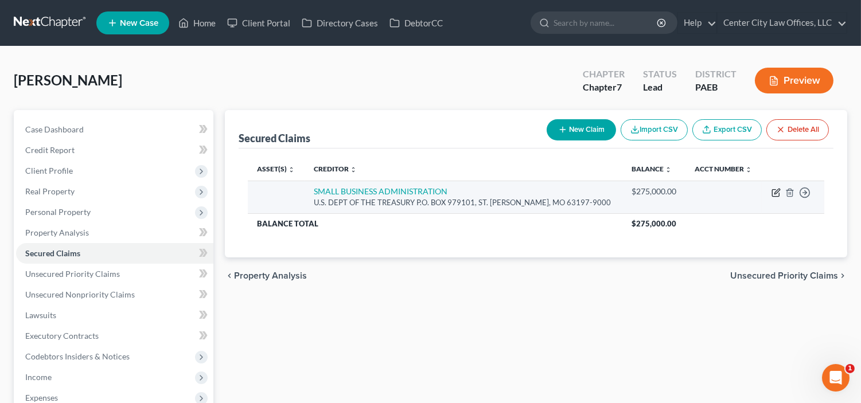
select select "0"
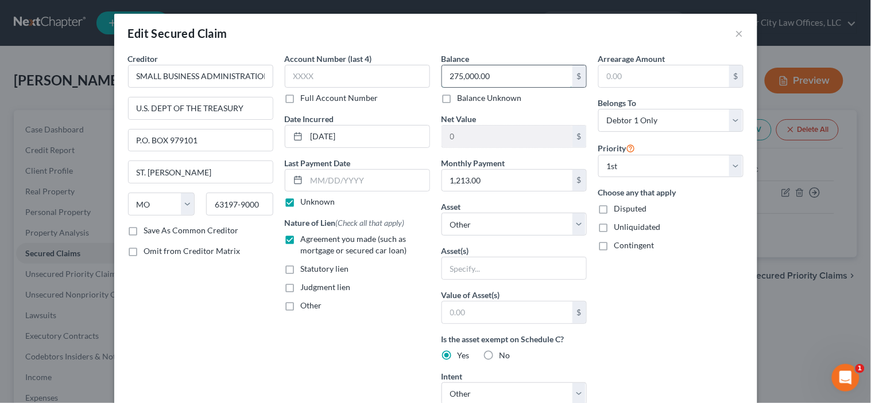
click at [515, 76] on input "275,000.00" at bounding box center [507, 76] width 130 height 22
click at [494, 224] on select "Select Other Multiple Assets MUTUAL OF OMAHA - $150000.0 TRANS AMERICA L - $500…" at bounding box center [513, 224] width 145 height 23
click at [460, 314] on input "text" at bounding box center [507, 313] width 130 height 22
type input "665,000"
click at [488, 262] on input "text" at bounding box center [514, 269] width 144 height 22
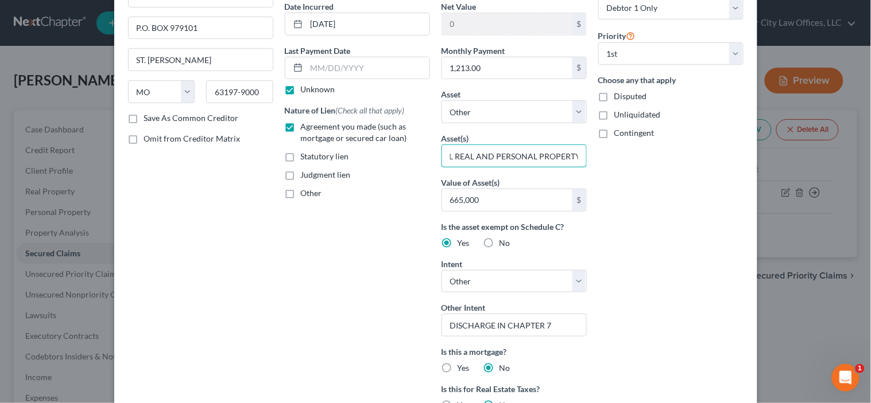
scroll to position [159, 0]
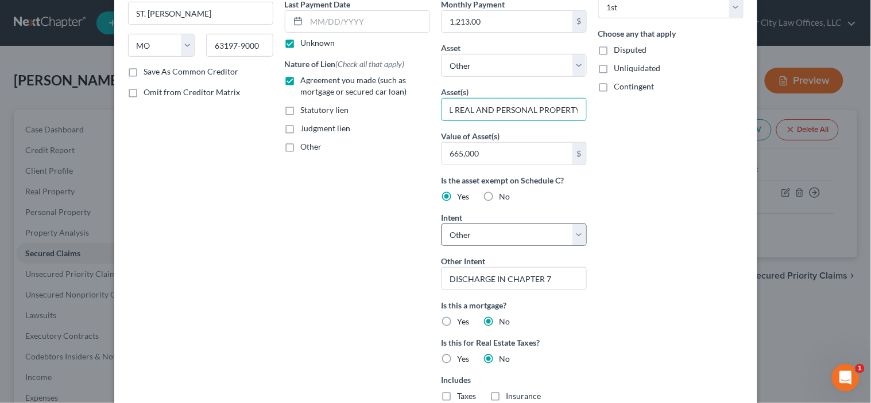
type input "ALL REAL AND PERSONAL PROPERTY"
click at [579, 242] on select "Select Surrender Redeem Reaffirm Avoid Other" at bounding box center [513, 235] width 145 height 23
select select "3"
click at [441, 224] on select "Select Surrender Redeem Reaffirm Avoid Other" at bounding box center [513, 235] width 145 height 23
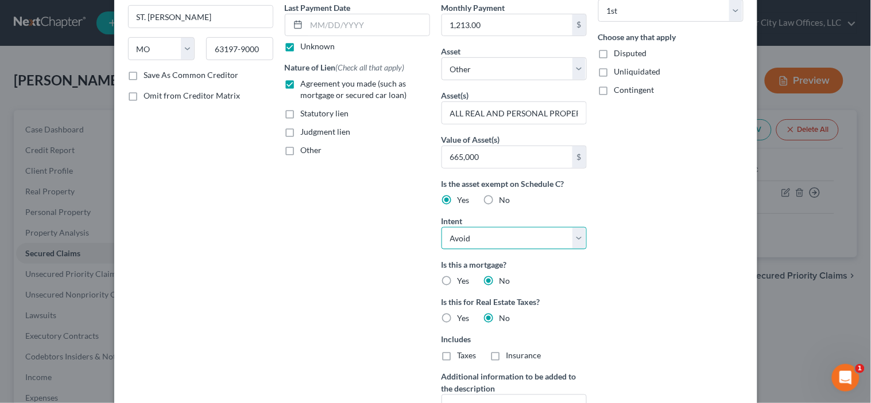
scroll to position [280, 0]
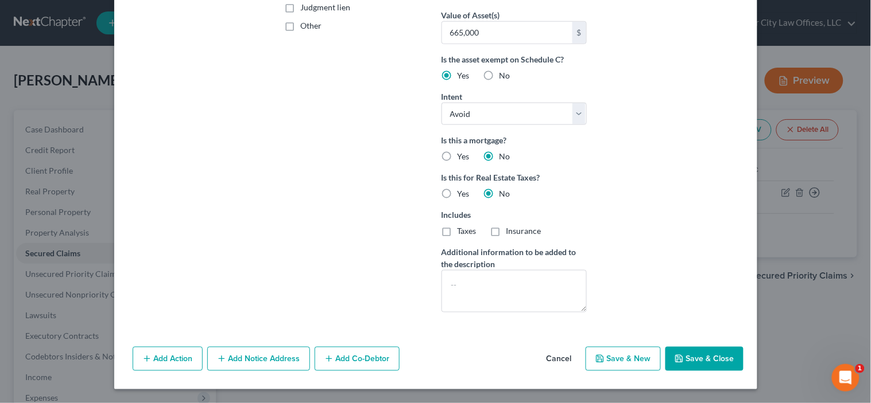
click at [709, 358] on button "Save & Close" at bounding box center [704, 359] width 78 height 24
select select
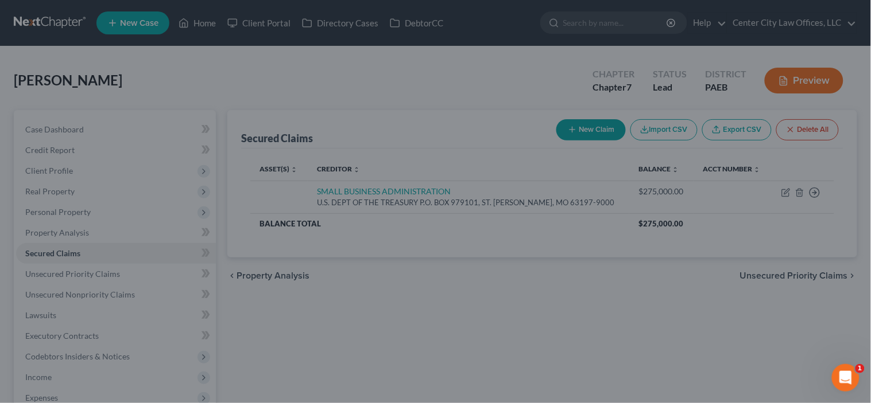
type input "665,000"
type input "0"
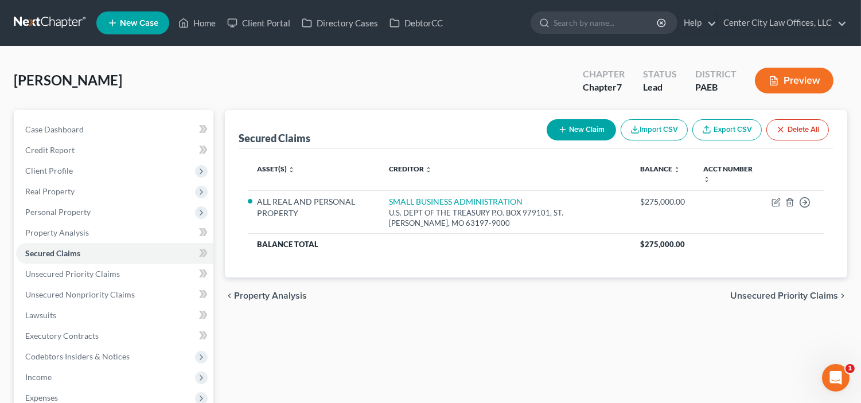
click at [760, 300] on span "Unsecured Priority Claims" at bounding box center [785, 296] width 108 height 9
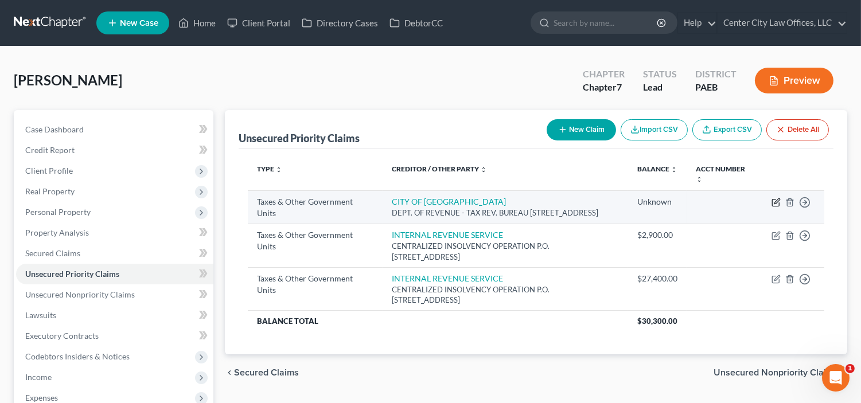
click at [777, 203] on icon "button" at bounding box center [776, 202] width 9 height 9
select select "1"
select select "39"
select select "0"
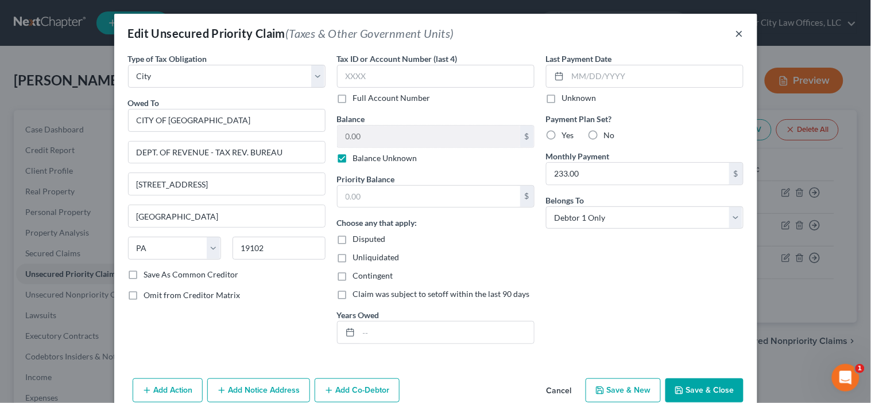
click at [735, 37] on button "×" at bounding box center [739, 33] width 8 height 14
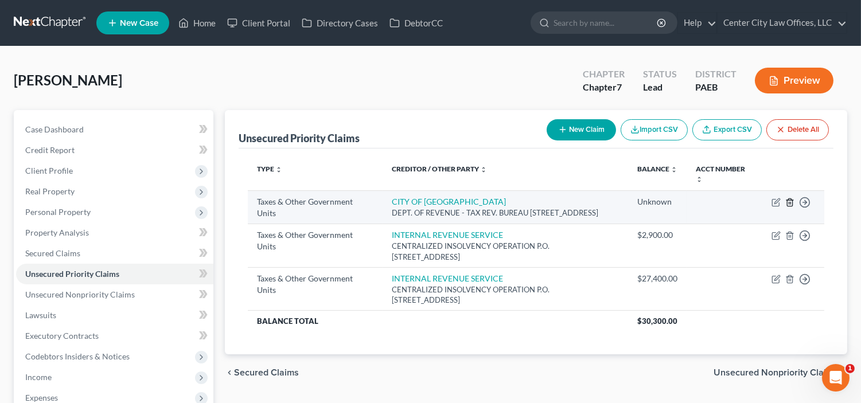
click at [793, 203] on icon "button" at bounding box center [790, 202] width 9 height 9
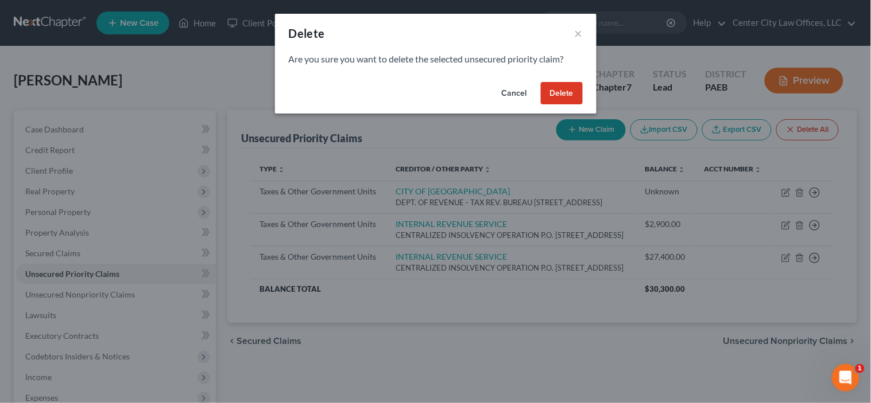
click at [557, 96] on button "Delete" at bounding box center [562, 93] width 42 height 23
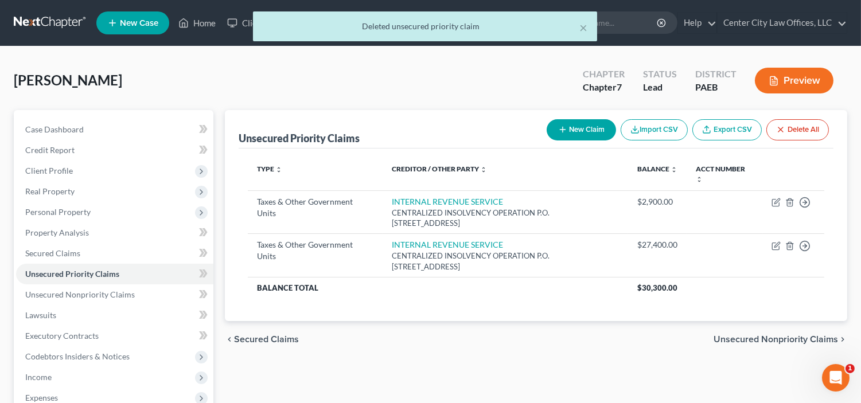
click at [576, 134] on button "New Claim" at bounding box center [581, 129] width 69 height 21
select select "0"
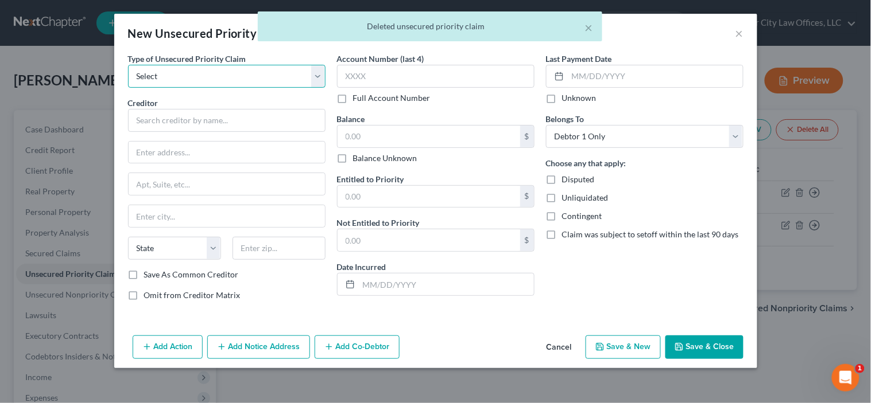
click at [225, 76] on select "Select Taxes & Other Government Units Domestic Support Obligations Extensions o…" at bounding box center [226, 76] width 197 height 23
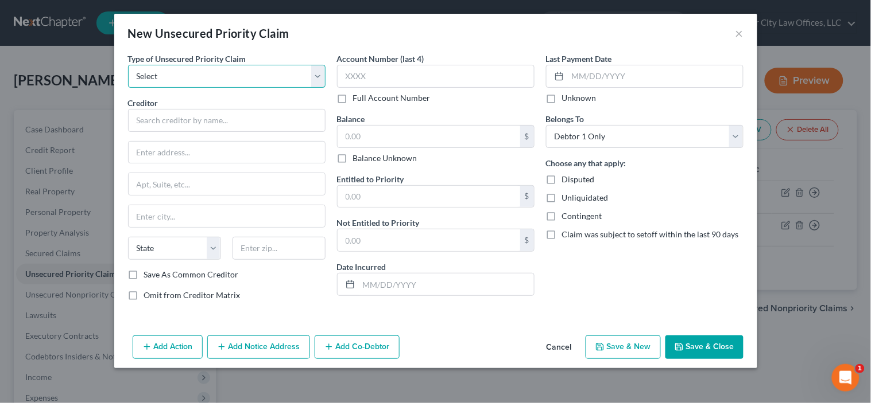
select select "0"
click at [128, 65] on select "Select Taxes & Other Government Units Domestic Support Obligations Extensions o…" at bounding box center [226, 76] width 197 height 23
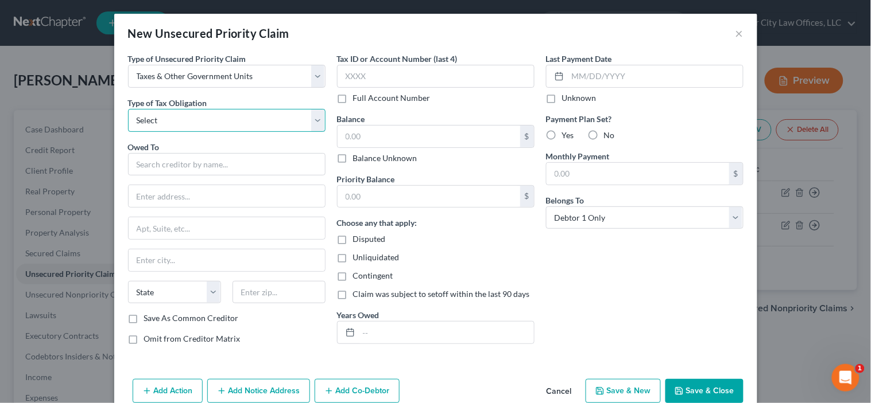
click at [181, 122] on select "Select Federal City State Franchise Tax Board Other" at bounding box center [226, 120] width 197 height 23
select select "2"
click at [128, 109] on select "Select Federal City State Franchise Tax Board Other" at bounding box center [226, 120] width 197 height 23
click at [154, 164] on input "text" at bounding box center [226, 164] width 197 height 23
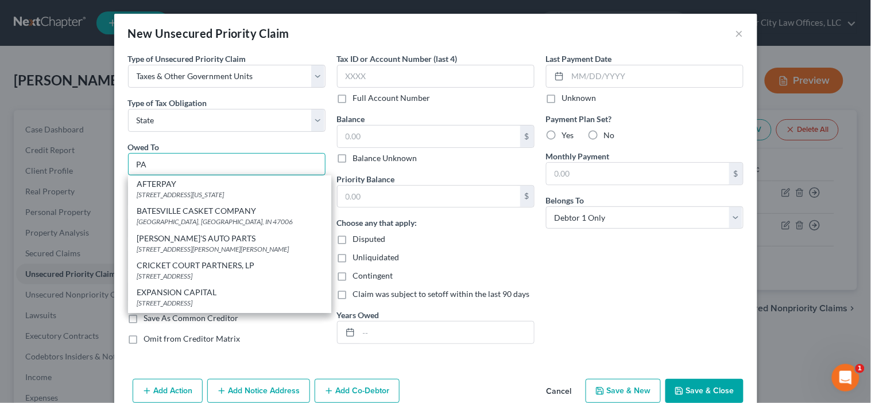
type input "P"
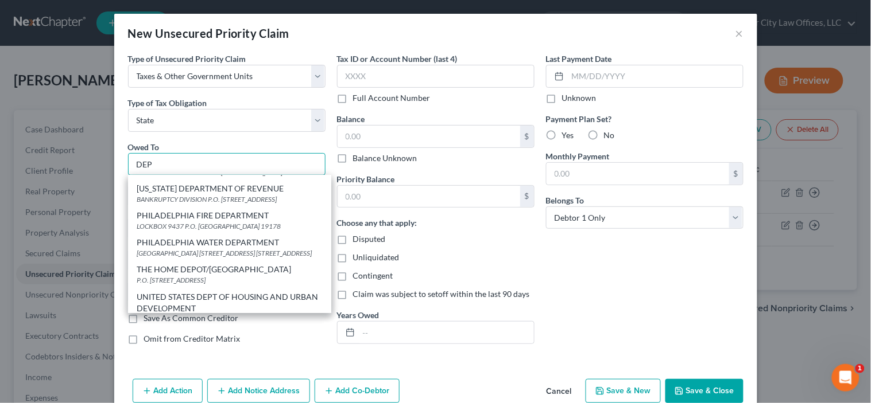
scroll to position [127, 0]
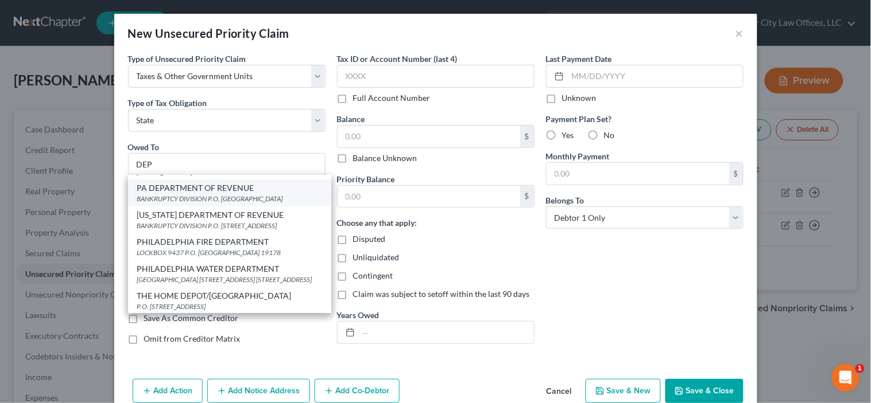
click at [205, 194] on div "BANKRUPTCY DIVISION P.O. [GEOGRAPHIC_DATA]" at bounding box center [229, 199] width 185 height 10
type input "PA DEPARTMENT OF REVENUE"
type input "BANKRUPTCY DIVISION"
type input "P.O. BOX280946"
type input "[GEOGRAPHIC_DATA]"
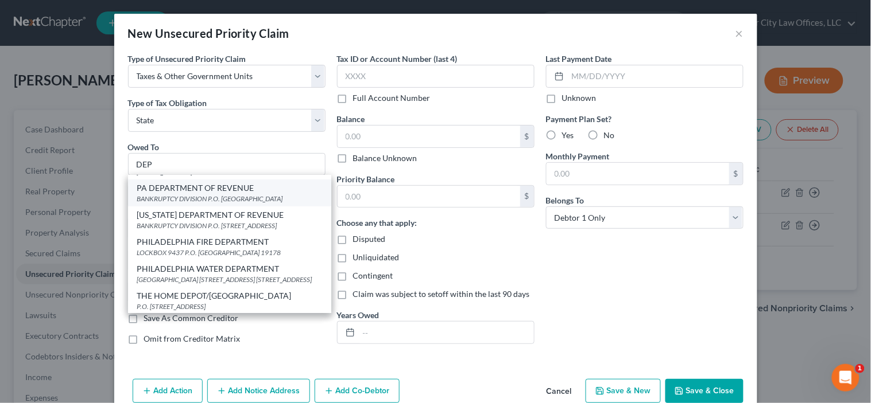
select select "39"
type input "17128"
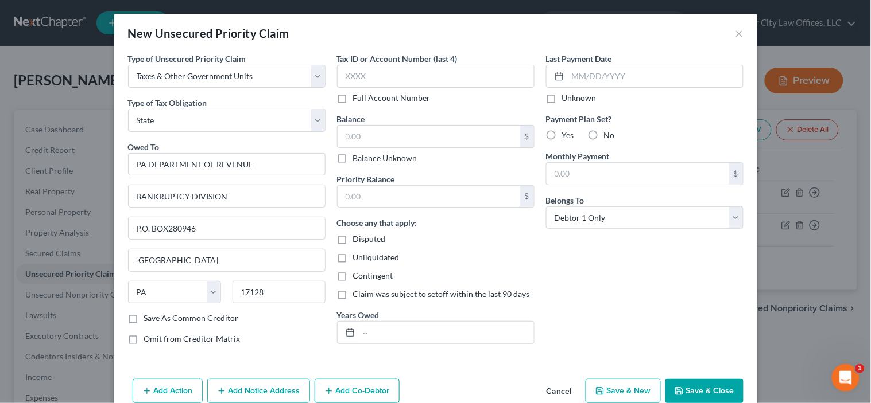
scroll to position [0, 0]
click at [362, 129] on input "text" at bounding box center [428, 137] width 183 height 22
click at [388, 137] on input "text" at bounding box center [428, 137] width 183 height 22
type input "4,000.00"
click at [365, 198] on input "text" at bounding box center [428, 197] width 183 height 22
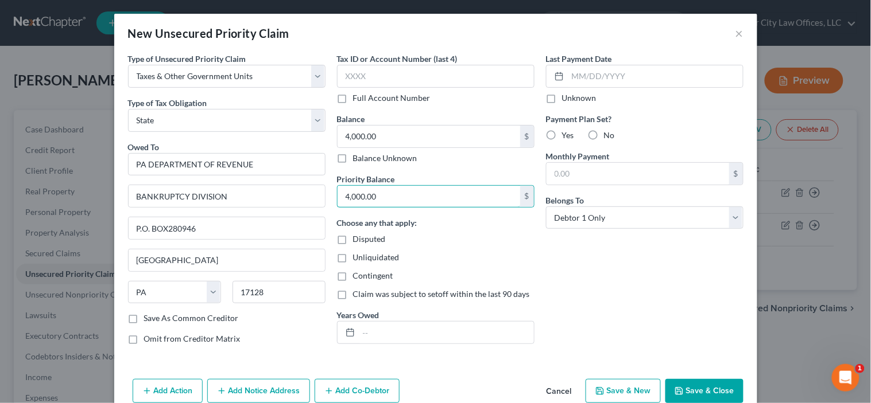
type input "4,000.00"
click at [353, 241] on label "Disputed" at bounding box center [369, 239] width 33 height 11
click at [358, 241] on input "Disputed" at bounding box center [361, 237] width 7 height 7
checkbox input "true"
click at [562, 99] on label "Unknown" at bounding box center [579, 97] width 34 height 11
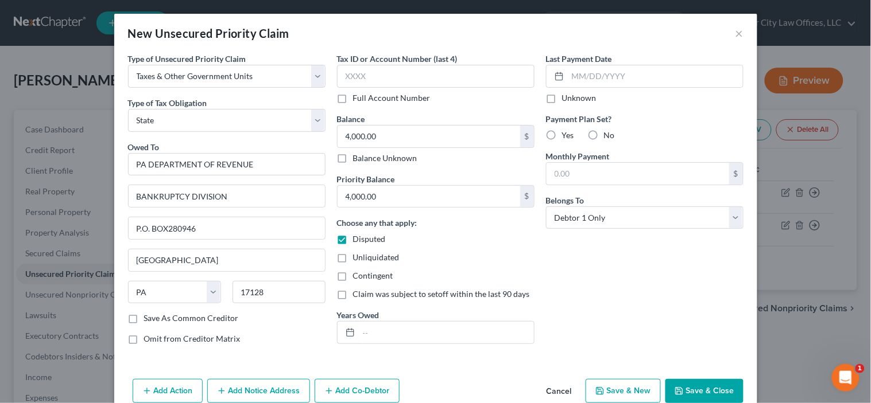
click at [566, 99] on input "Unknown" at bounding box center [569, 95] width 7 height 7
checkbox input "true"
click at [604, 134] on label "No" at bounding box center [609, 135] width 11 height 11
click at [608, 134] on input "No" at bounding box center [611, 133] width 7 height 7
radio input "true"
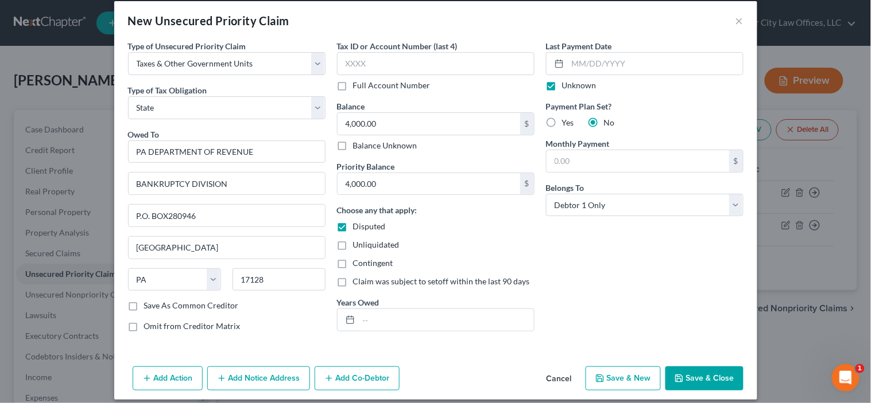
scroll to position [24, 0]
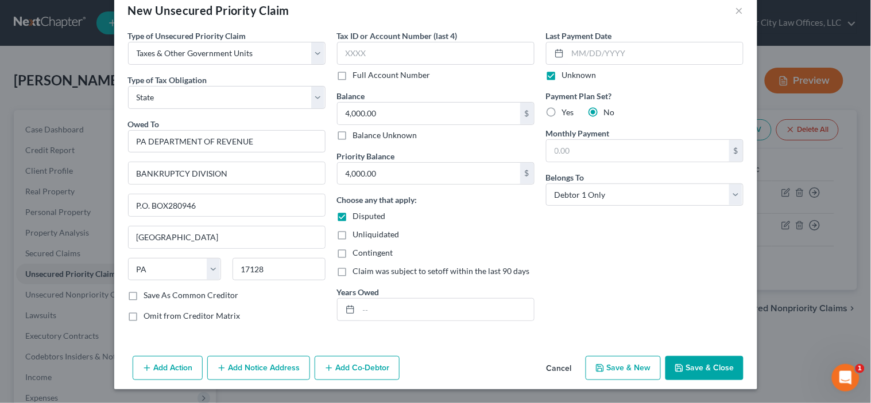
click at [611, 367] on button "Save & New" at bounding box center [622, 368] width 75 height 24
select select "0"
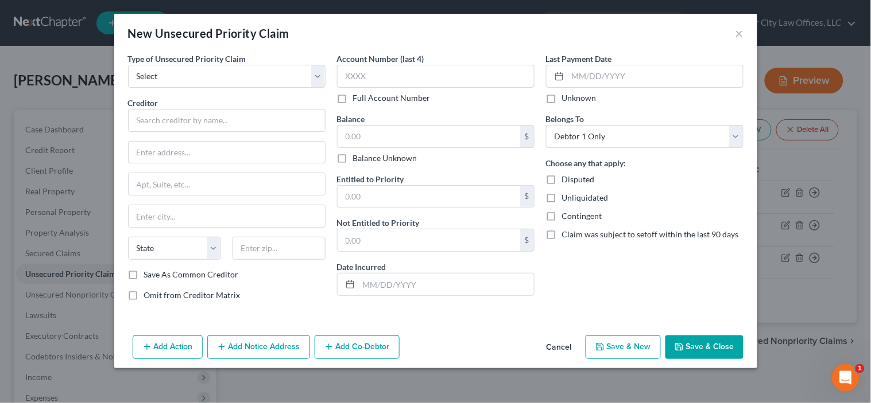
click at [577, 348] on button "Cancel" at bounding box center [559, 348] width 44 height 23
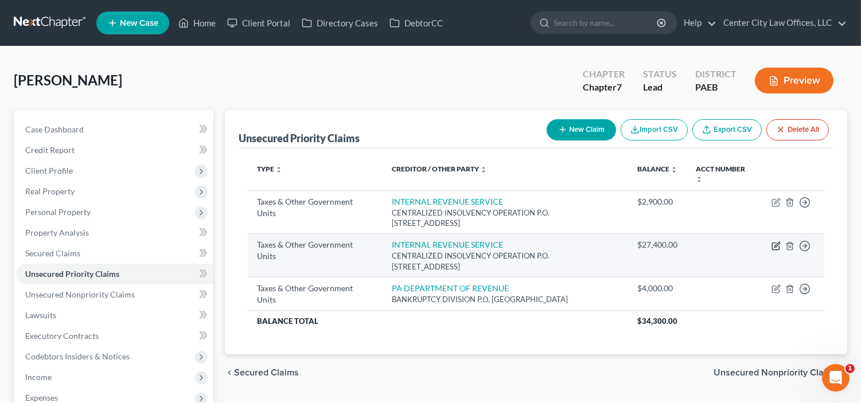
click at [775, 246] on icon "button" at bounding box center [777, 244] width 5 height 5
select select "0"
select select "39"
select select "0"
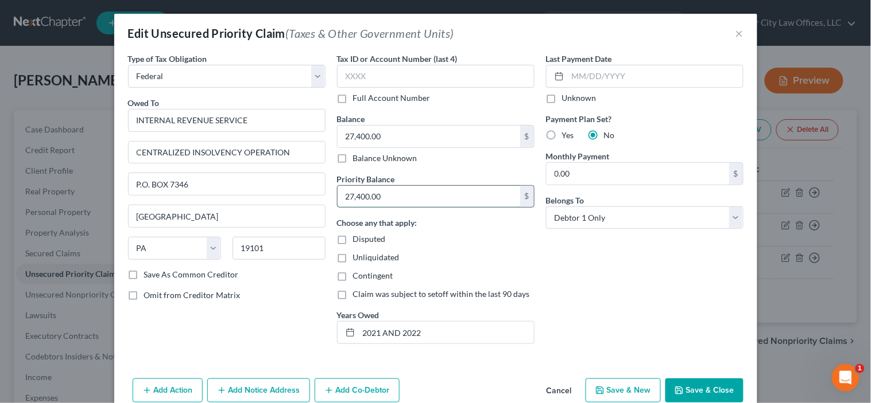
click at [395, 196] on input "27,400.00" at bounding box center [428, 197] width 183 height 22
type input "13,000"
click at [414, 138] on input "27,400.00" at bounding box center [428, 137] width 183 height 22
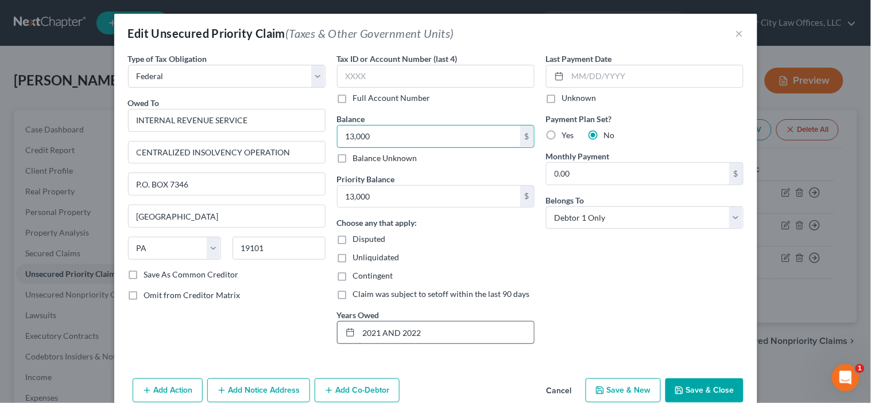
type input "13,000"
click at [423, 337] on input "2021 AND 2022" at bounding box center [446, 333] width 175 height 22
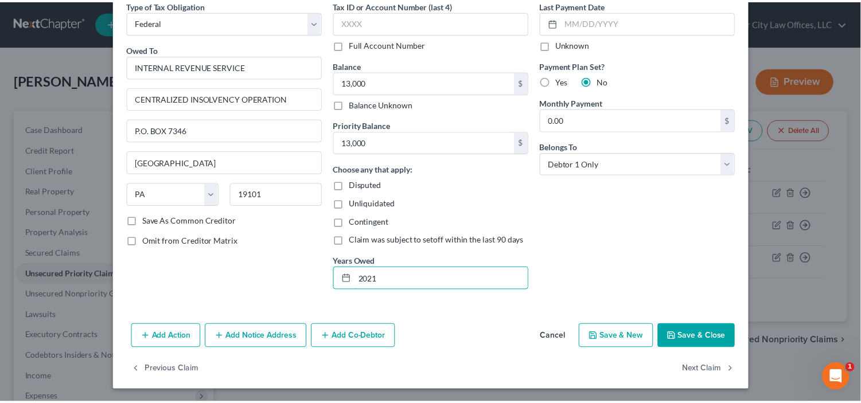
scroll to position [55, 0]
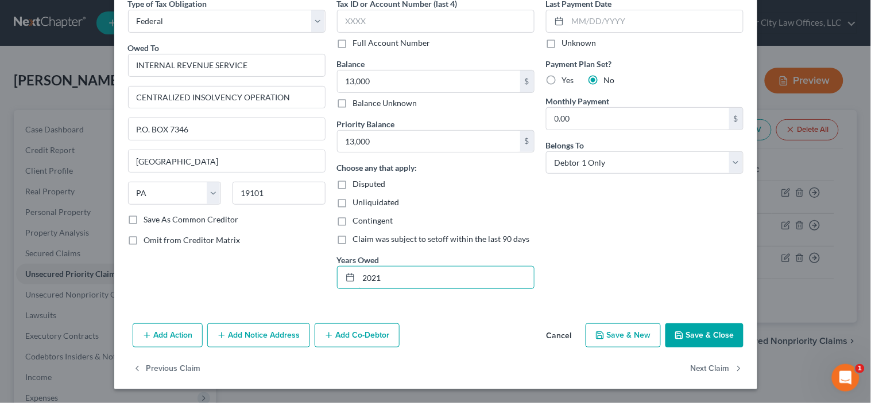
type input "2021"
click at [685, 337] on button "Save & Close" at bounding box center [704, 336] width 78 height 24
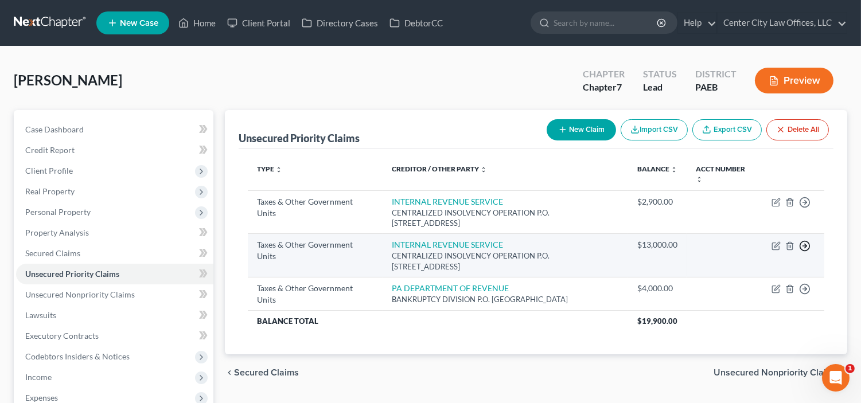
click at [804, 247] on icon "button" at bounding box center [804, 245] width 11 height 11
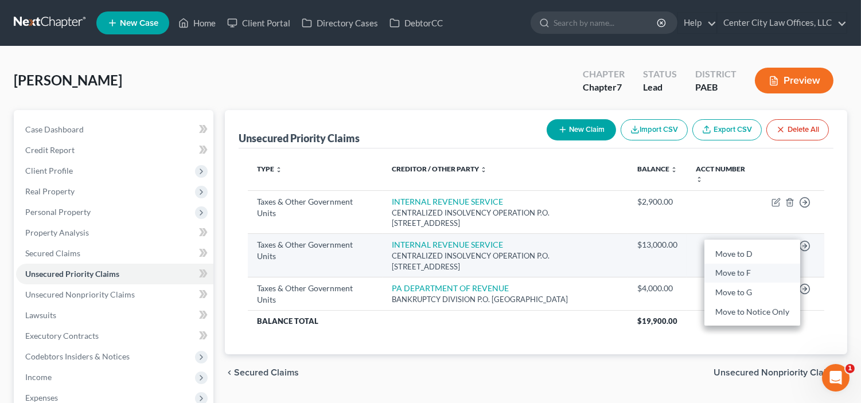
click at [739, 270] on link "Move to F" at bounding box center [753, 274] width 96 height 20
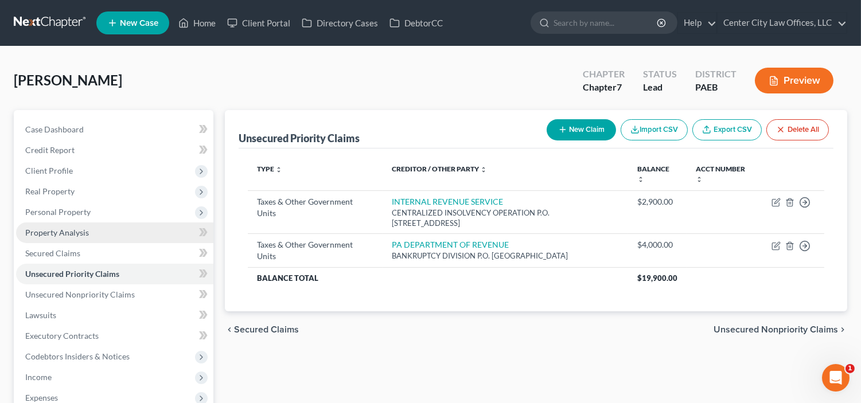
click at [66, 230] on span "Property Analysis" at bounding box center [57, 233] width 64 height 10
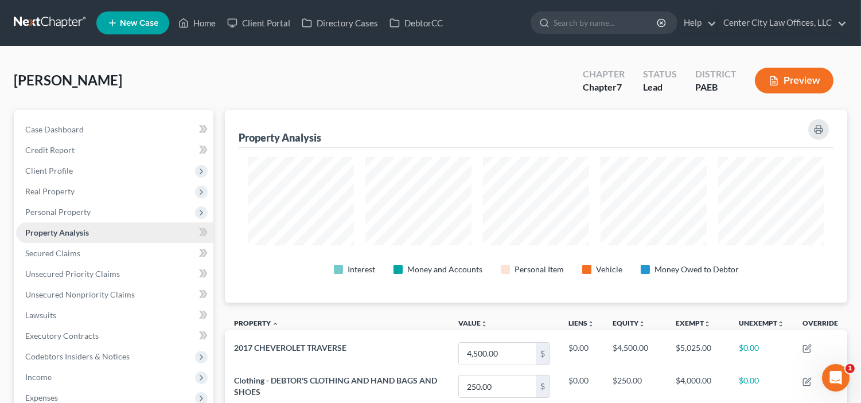
scroll to position [193, 623]
click at [76, 186] on span "Real Property" at bounding box center [114, 191] width 197 height 21
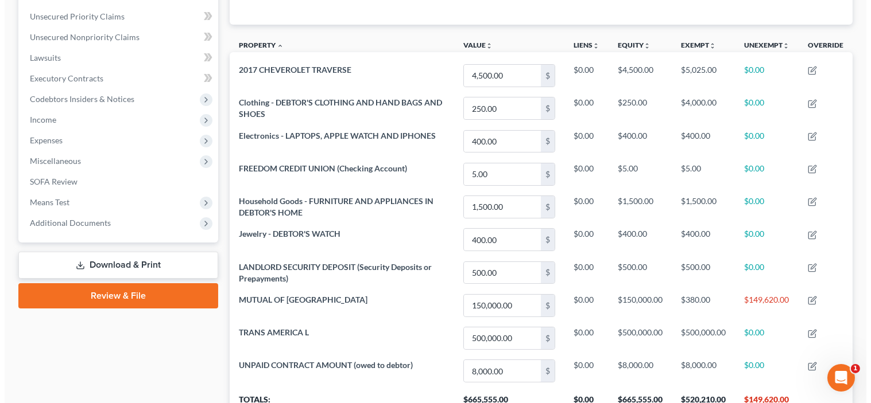
scroll to position [301, 0]
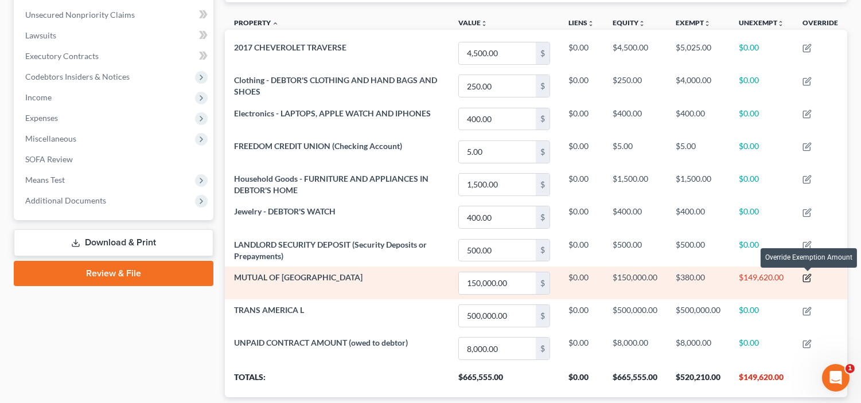
click at [809, 276] on icon "button" at bounding box center [808, 277] width 5 height 5
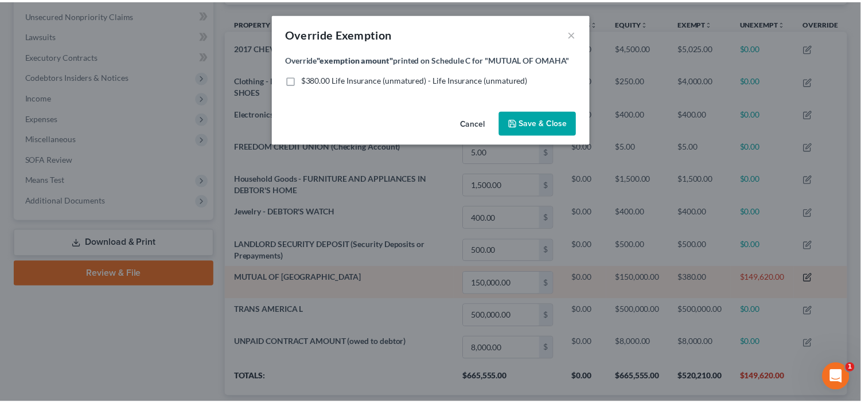
scroll to position [193, 629]
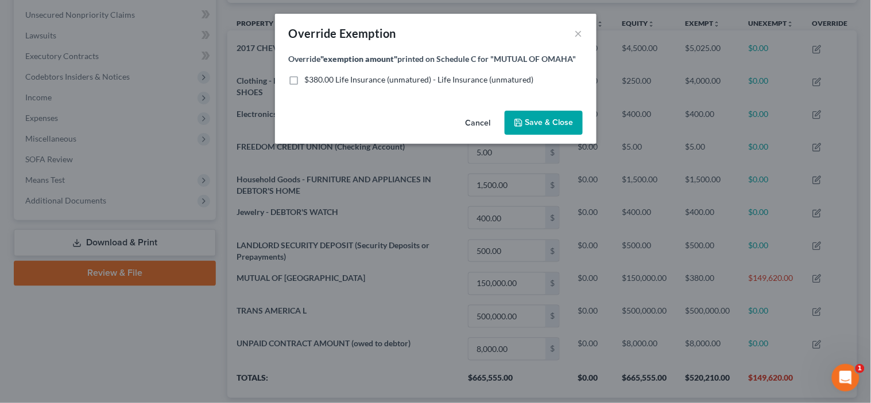
click at [305, 79] on label "$380.00 Life Insurance (unmatured) - Life Insurance (unmatured)" at bounding box center [419, 79] width 229 height 11
click at [309, 79] on input "$380.00 Life Insurance (unmatured) - Life Insurance (unmatured)" at bounding box center [312, 77] width 7 height 7
checkbox input "true"
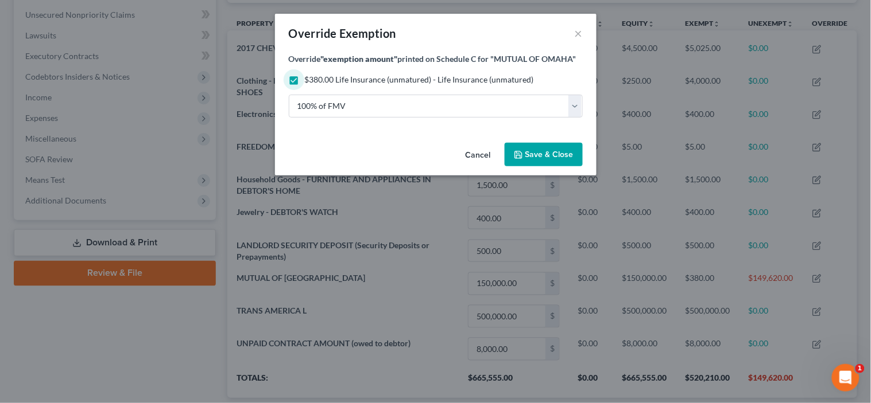
click at [530, 157] on span "Save & Close" at bounding box center [549, 155] width 48 height 10
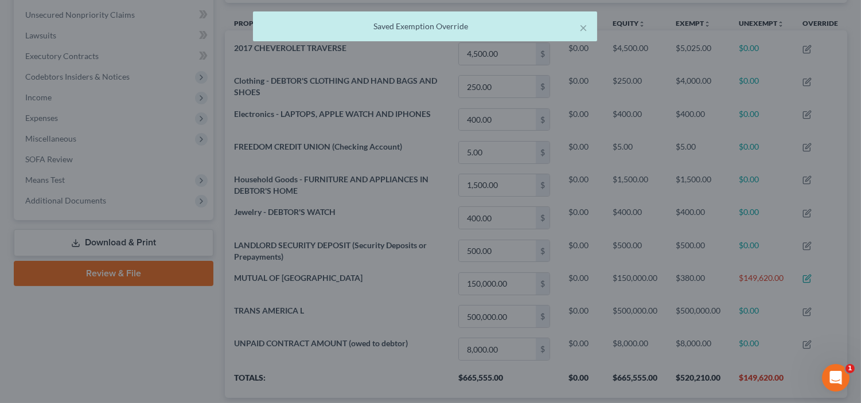
scroll to position [0, 0]
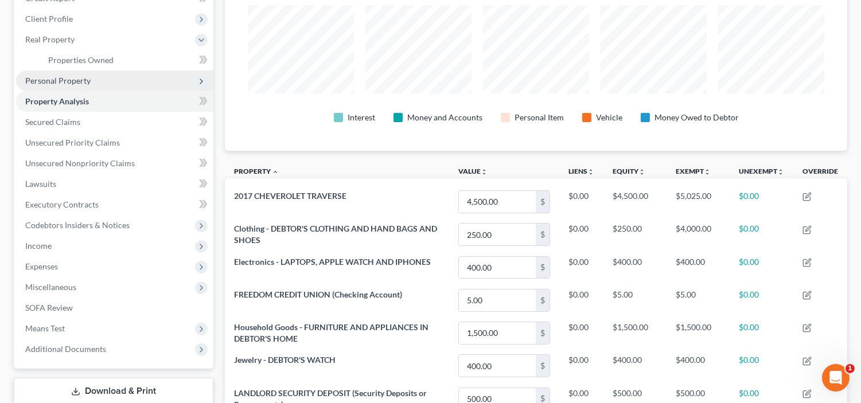
click at [72, 76] on span "Personal Property" at bounding box center [57, 81] width 65 height 10
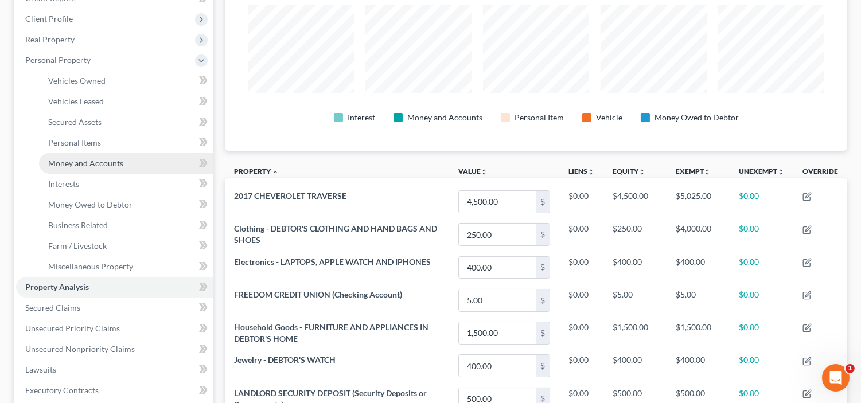
click at [96, 160] on span "Money and Accounts" at bounding box center [85, 163] width 75 height 10
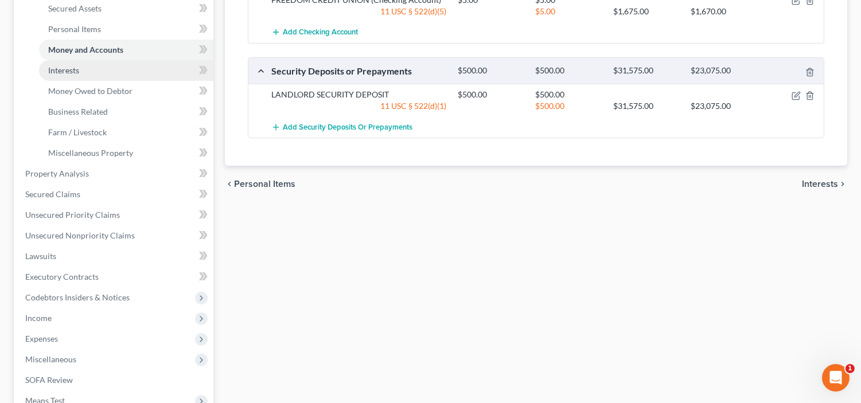
click at [68, 68] on span "Interests" at bounding box center [63, 70] width 31 height 10
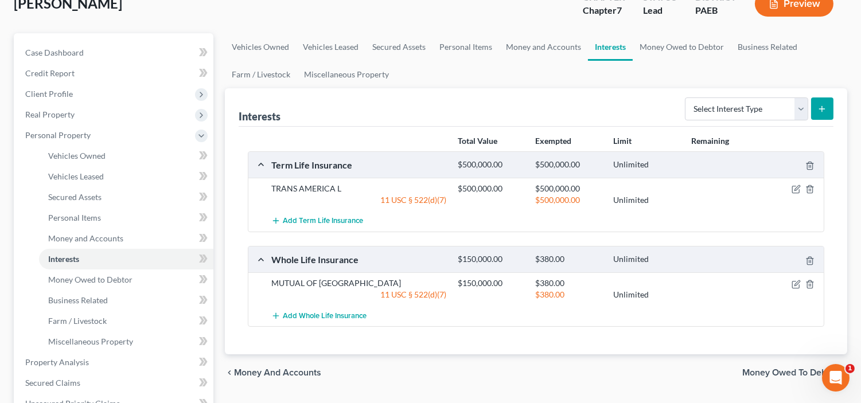
scroll to position [84, 0]
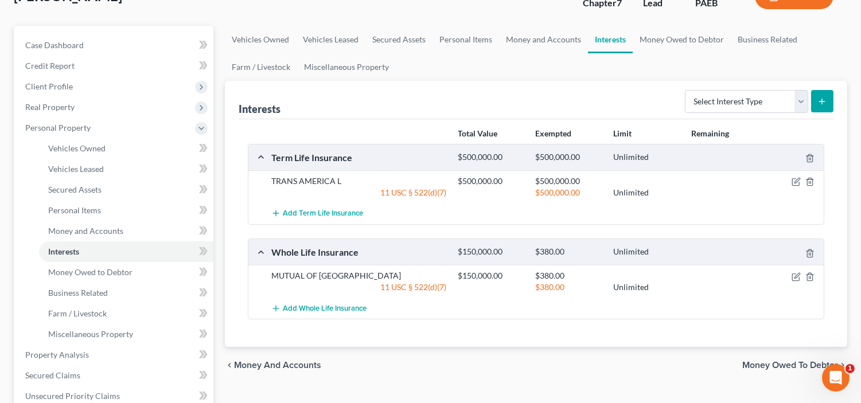
click at [754, 362] on span "Money Owed to Debtor" at bounding box center [791, 365] width 96 height 9
click at [754, 362] on div "Vehicles Owned Vehicles Leased Secured Assets Personal Items Money and Accounts…" at bounding box center [536, 357] width 634 height 663
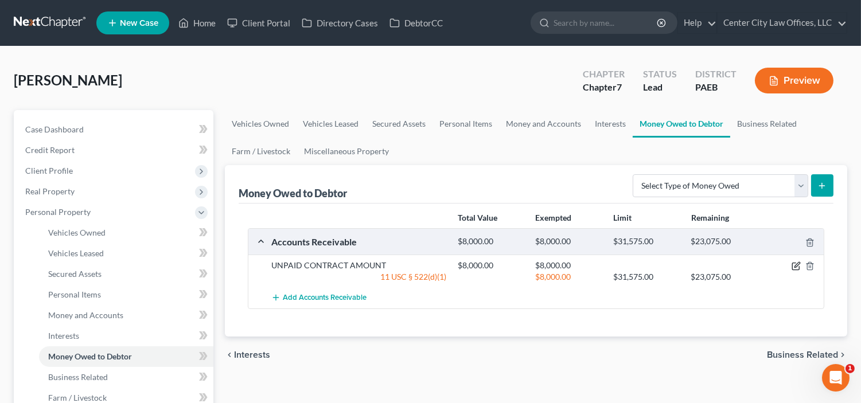
click at [794, 268] on icon "button" at bounding box center [796, 266] width 9 height 9
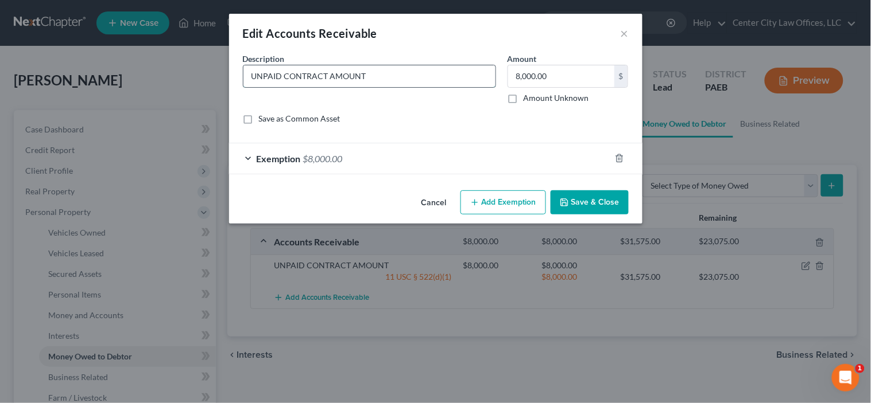
click at [401, 72] on input "UNPAID CONTRACT AMOUNT" at bounding box center [369, 76] width 252 height 22
type input "UNPAID CONTRACT AMOUNT OWED TO CURRENT BUSINESS"
click at [615, 203] on button "Save & Close" at bounding box center [589, 203] width 78 height 24
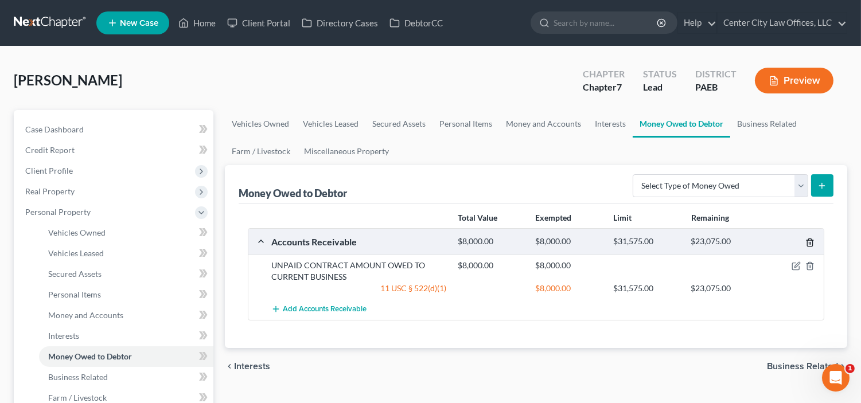
click at [808, 239] on icon "button" at bounding box center [810, 242] width 9 height 9
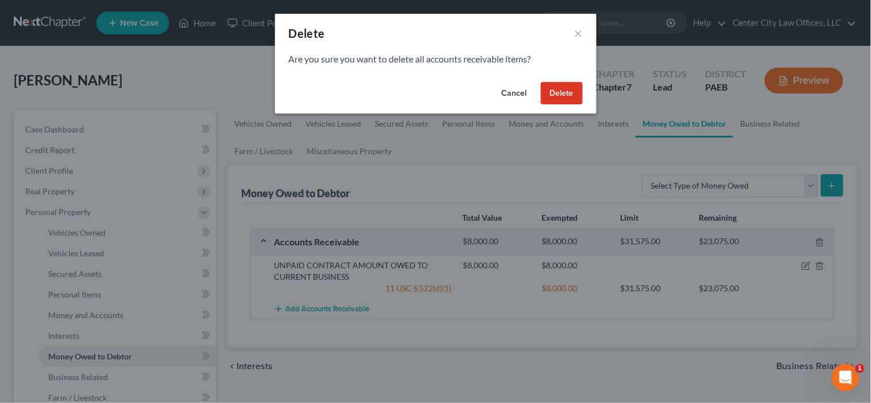
click at [570, 94] on button "Delete" at bounding box center [562, 93] width 42 height 23
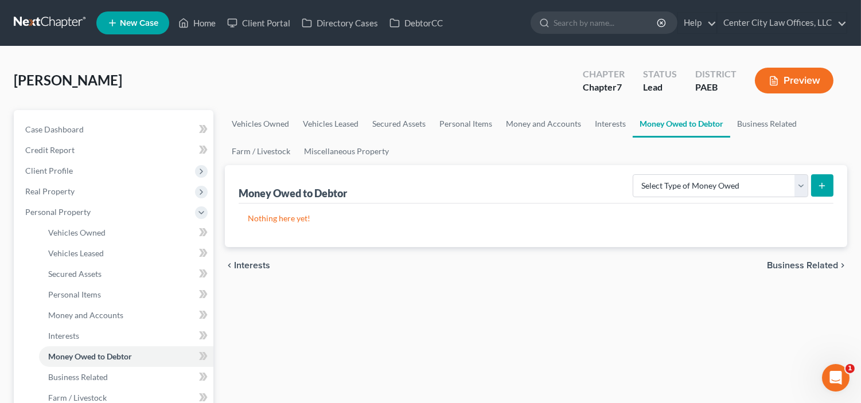
click at [797, 264] on span "Business Related" at bounding box center [802, 265] width 71 height 9
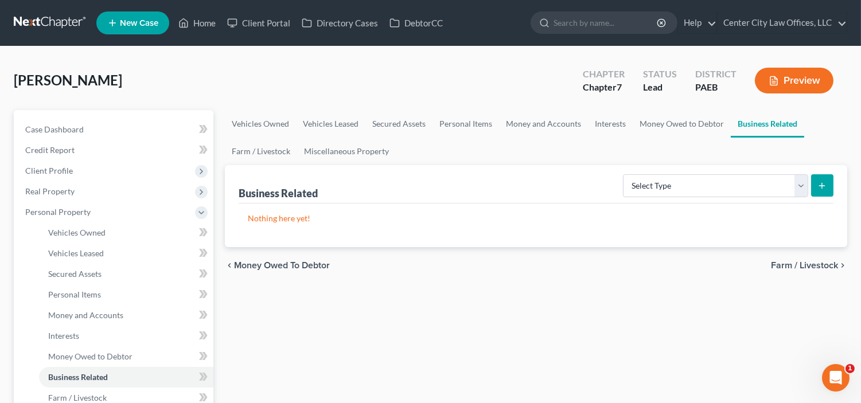
click at [797, 264] on span "Farm / Livestock" at bounding box center [804, 265] width 67 height 9
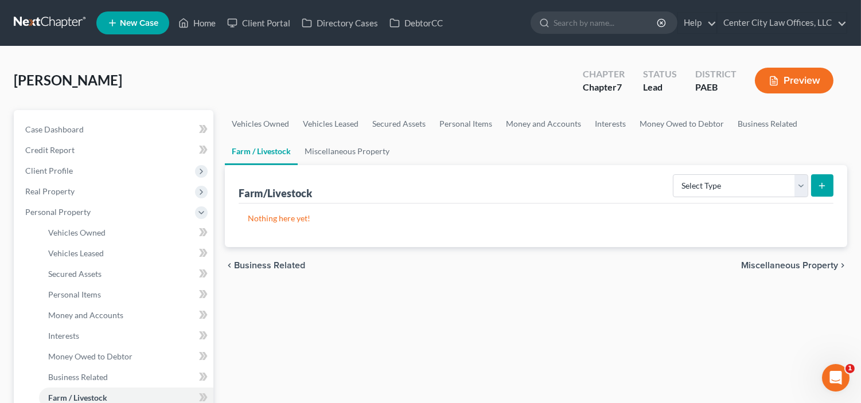
click at [797, 264] on span "Miscellaneous Property" at bounding box center [790, 265] width 97 height 9
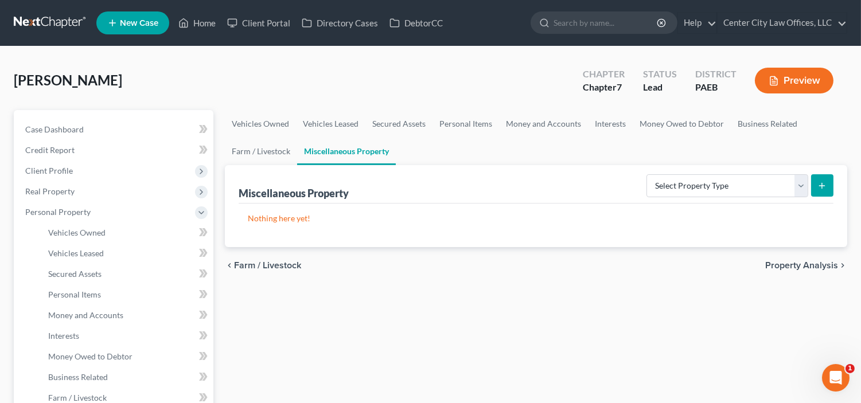
click at [797, 264] on span "Property Analysis" at bounding box center [802, 265] width 73 height 9
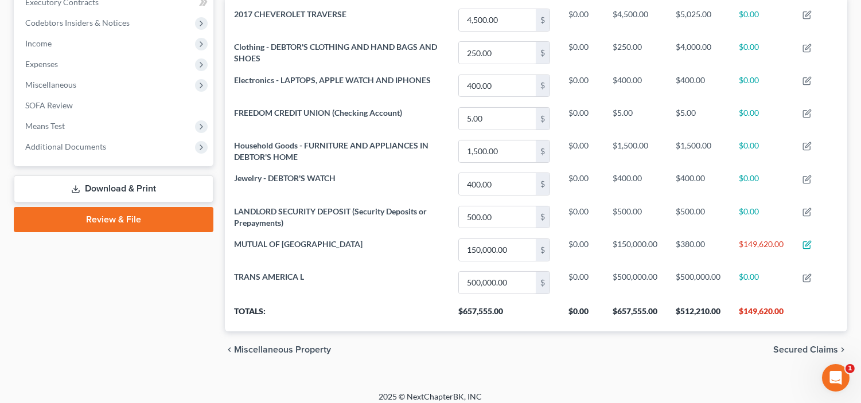
scroll to position [331, 0]
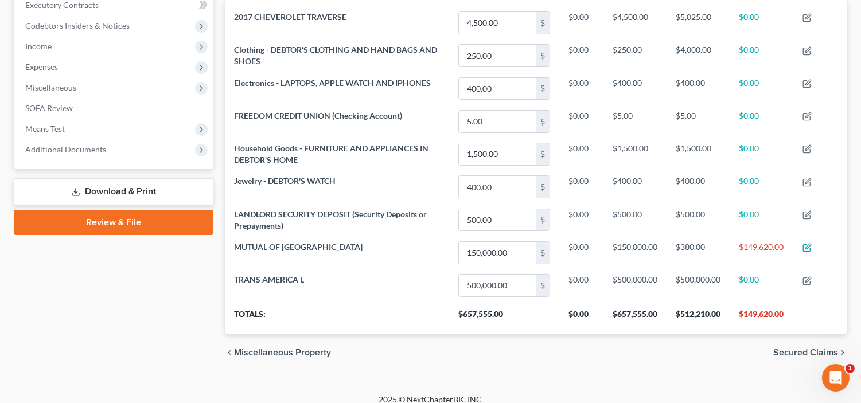
click at [808, 353] on span "Secured Claims" at bounding box center [806, 352] width 65 height 9
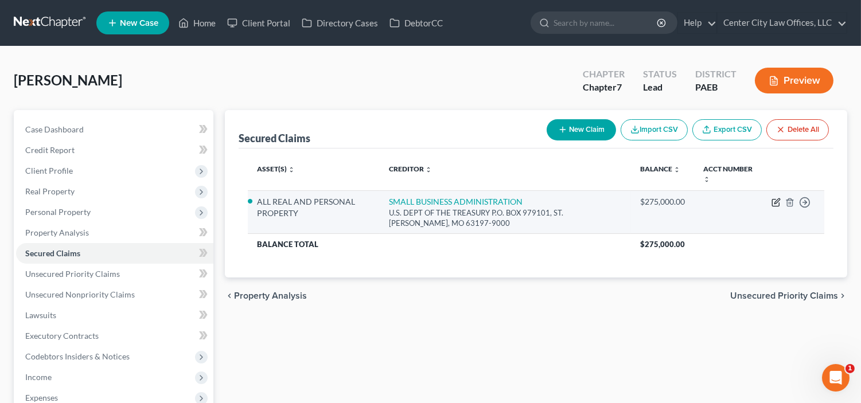
click at [778, 204] on icon "button" at bounding box center [776, 202] width 9 height 9
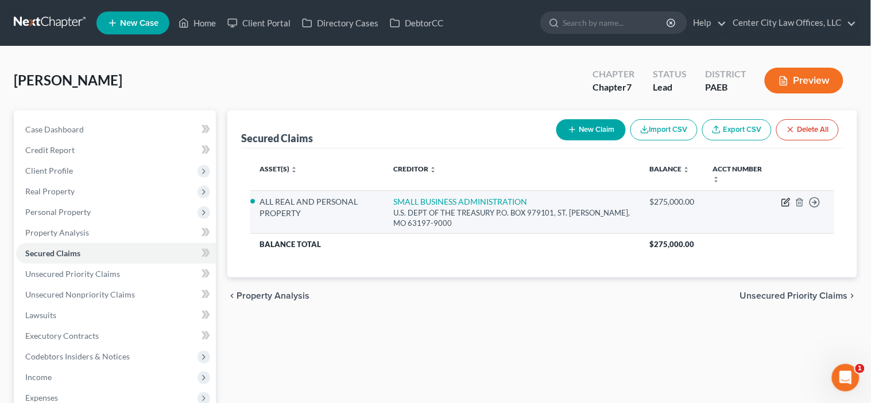
select select "26"
select select "3"
select select "0"
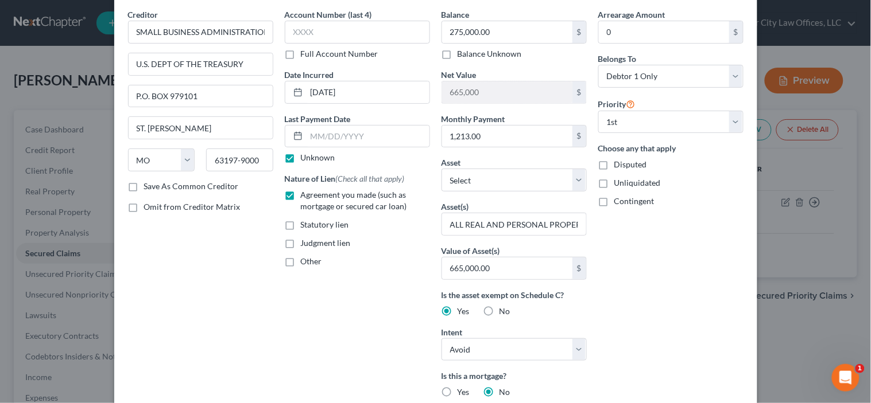
scroll to position [53, 0]
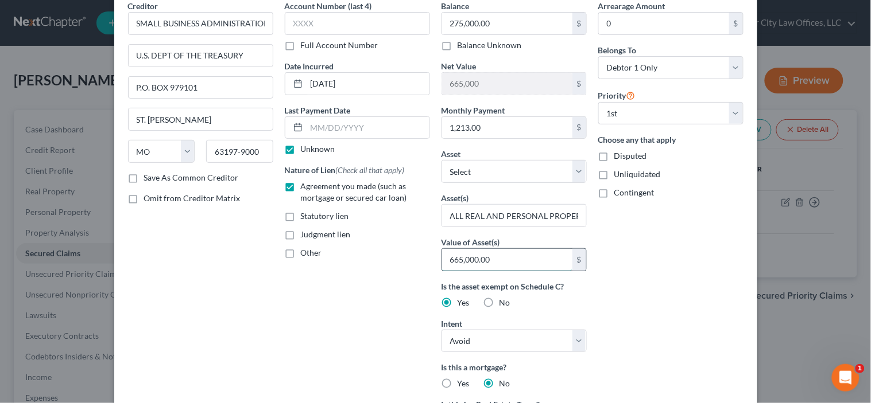
click at [519, 258] on input "665,000.00" at bounding box center [507, 260] width 130 height 22
click at [597, 315] on div "Arrearage Amount 0 $ Belongs To * Select Debtor 1 Only Debtor 2 Only Debtor 1 A…" at bounding box center [670, 274] width 157 height 549
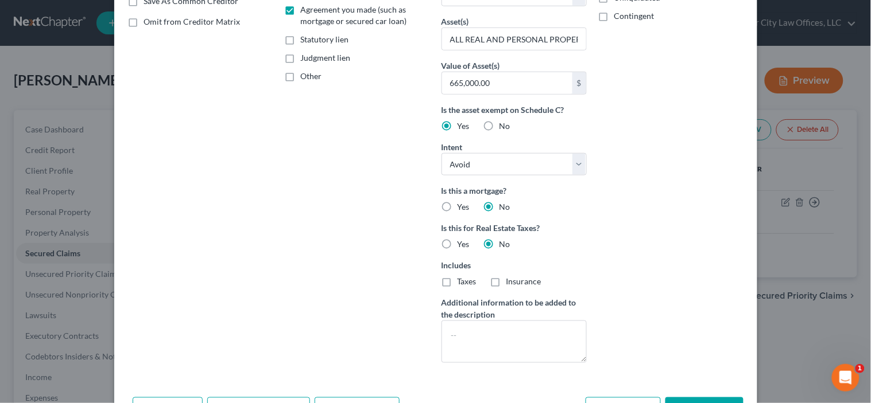
scroll to position [280, 0]
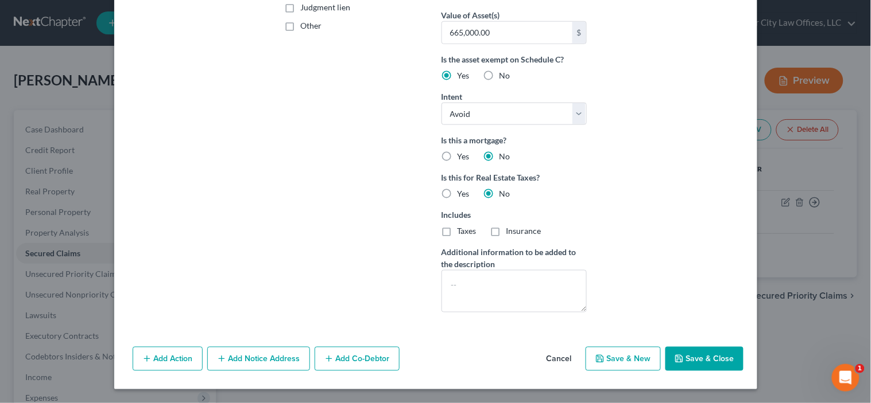
click at [676, 356] on icon "button" at bounding box center [679, 359] width 7 height 7
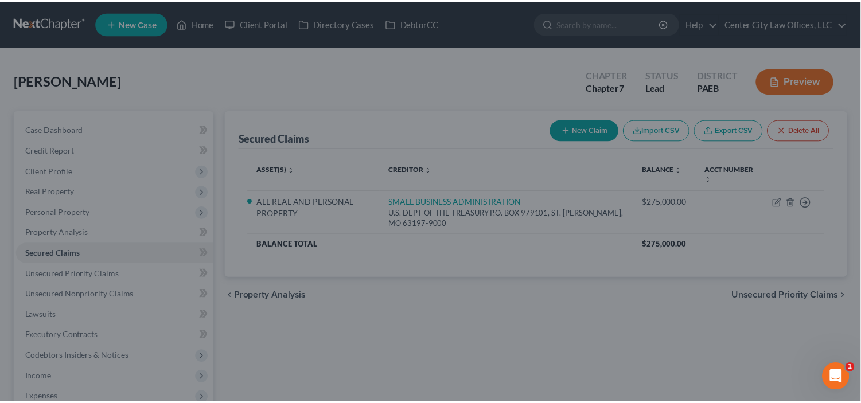
scroll to position [155, 0]
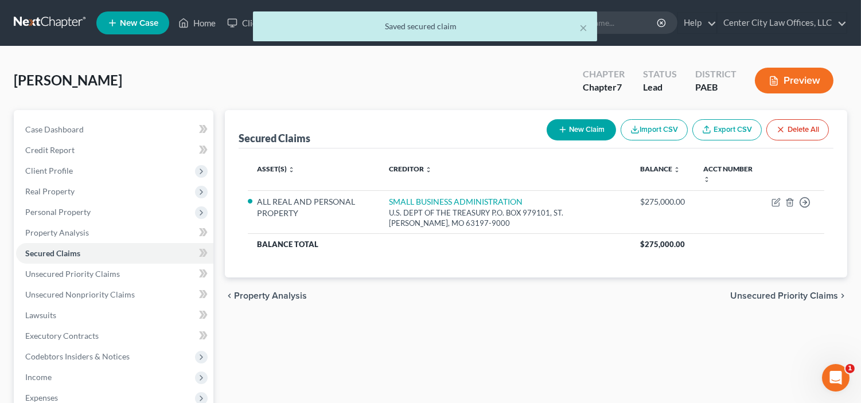
click at [754, 297] on span "Unsecured Priority Claims" at bounding box center [785, 296] width 108 height 9
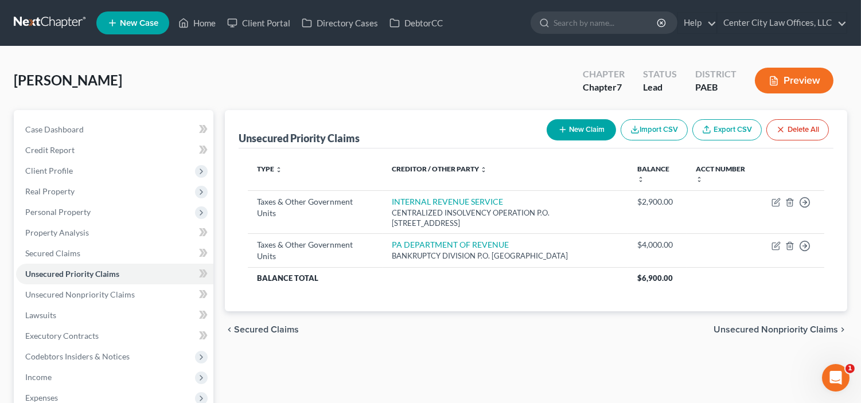
click at [716, 327] on span "Unsecured Nonpriority Claims" at bounding box center [776, 329] width 125 height 9
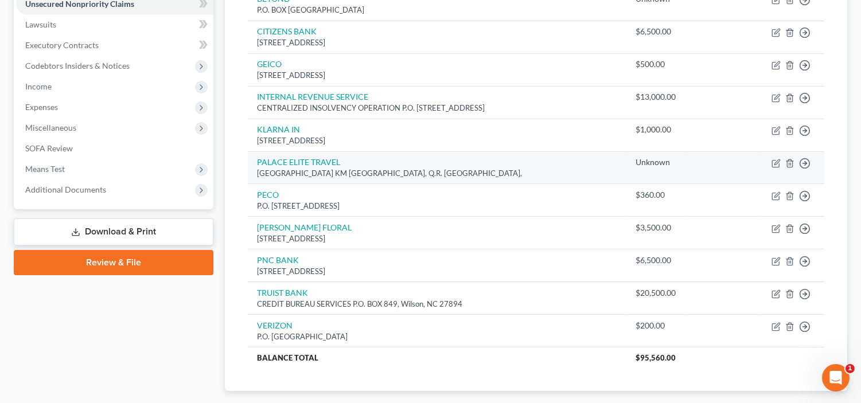
scroll to position [359, 0]
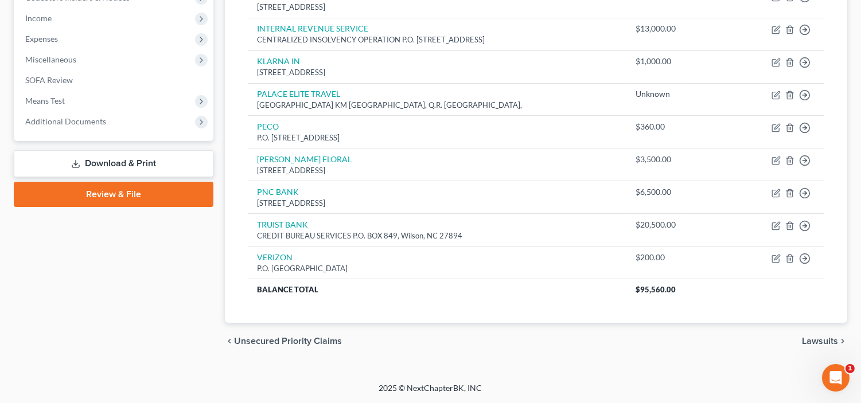
click at [819, 339] on span "Lawsuits" at bounding box center [820, 341] width 36 height 9
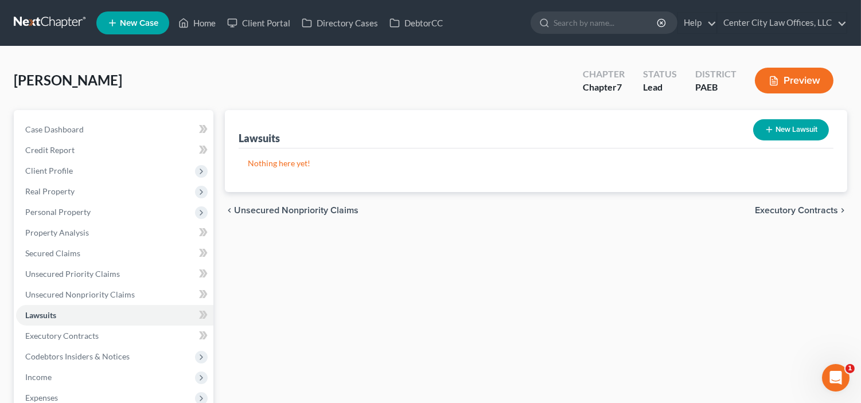
click at [795, 214] on span "Executory Contracts" at bounding box center [796, 210] width 83 height 9
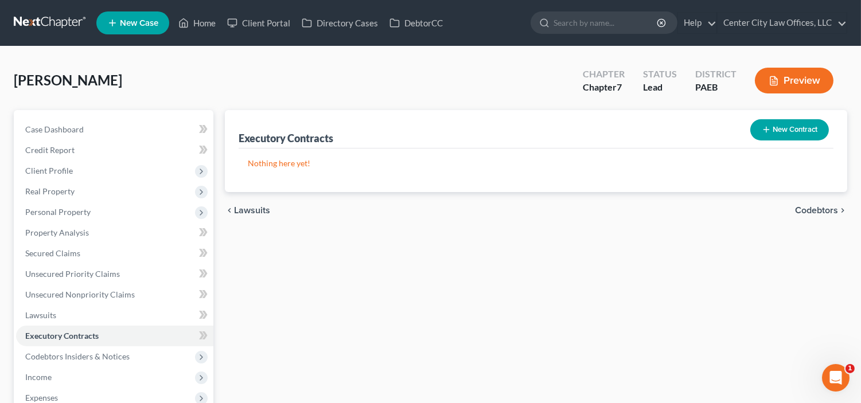
click at [808, 135] on button "New Contract" at bounding box center [790, 129] width 79 height 21
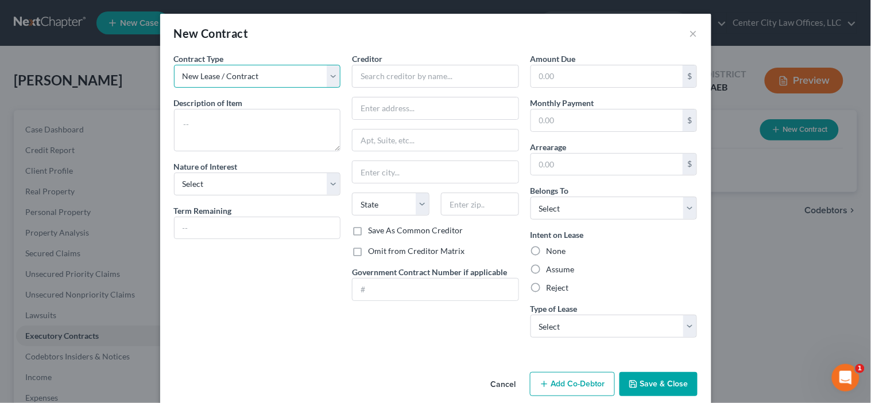
click at [283, 73] on select "New Lease / Contract New Timeshare" at bounding box center [257, 76] width 167 height 23
click at [174, 65] on select "New Lease / Contract New Timeshare" at bounding box center [257, 76] width 167 height 23
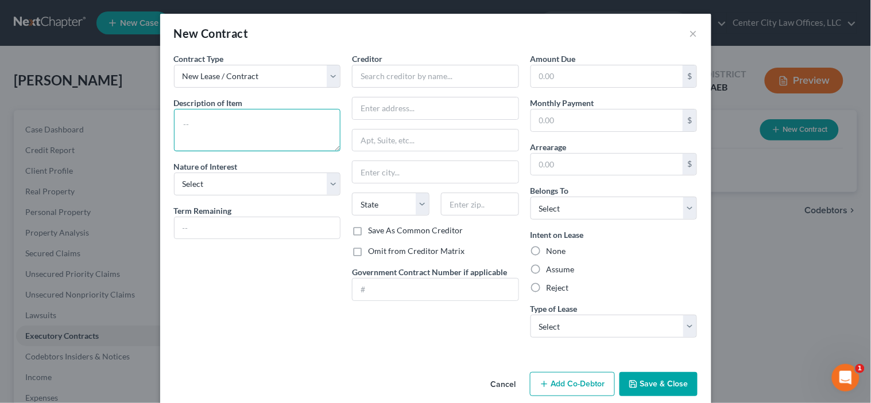
click at [225, 121] on textarea at bounding box center [257, 130] width 167 height 42
type textarea "RESIDENTIAL LEASE"
click at [241, 180] on select "Select Purchaser Agent Lessor Lessee" at bounding box center [257, 184] width 167 height 23
select select "3"
click at [174, 173] on select "Select Purchaser Agent Lessor Lessee" at bounding box center [257, 184] width 167 height 23
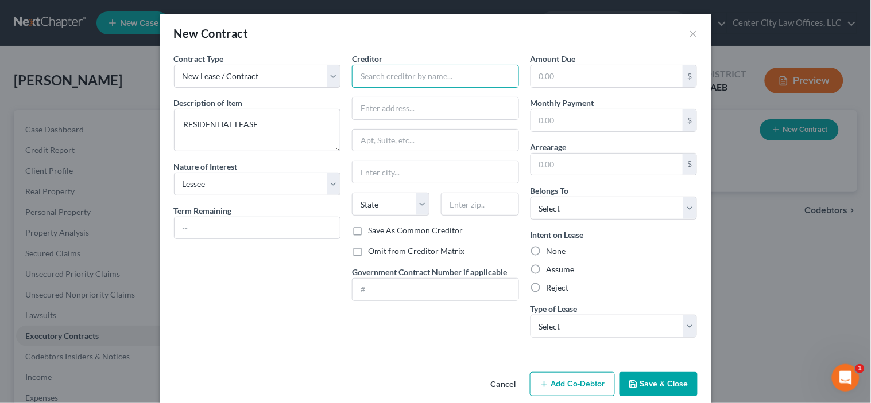
click at [394, 76] on input "text" at bounding box center [435, 76] width 167 height 23
type input "PARADISE MANAGEMENT"
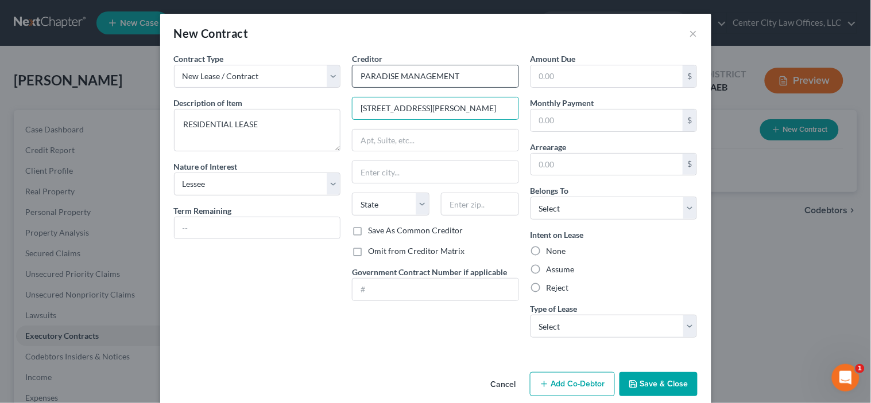
type input "[STREET_ADDRESS][PERSON_NAME]"
type input "19355"
type input "Malvern"
select select "39"
click at [368, 232] on label "Save As Common Creditor" at bounding box center [415, 230] width 95 height 11
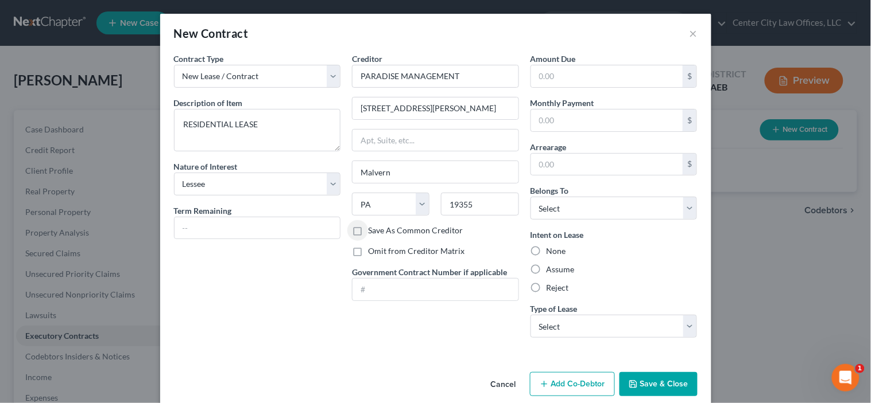
click at [372, 232] on input "Save As Common Creditor" at bounding box center [375, 228] width 7 height 7
checkbox input "true"
click at [572, 209] on select "Select Debtor 1 Only Debtor 2 Only Debtor 1 And Debtor 2 Only At Least One Of T…" at bounding box center [613, 208] width 167 height 23
select select "0"
click at [530, 197] on select "Select Debtor 1 Only Debtor 2 Only Debtor 1 And Debtor 2 Only At Least One Of T…" at bounding box center [613, 208] width 167 height 23
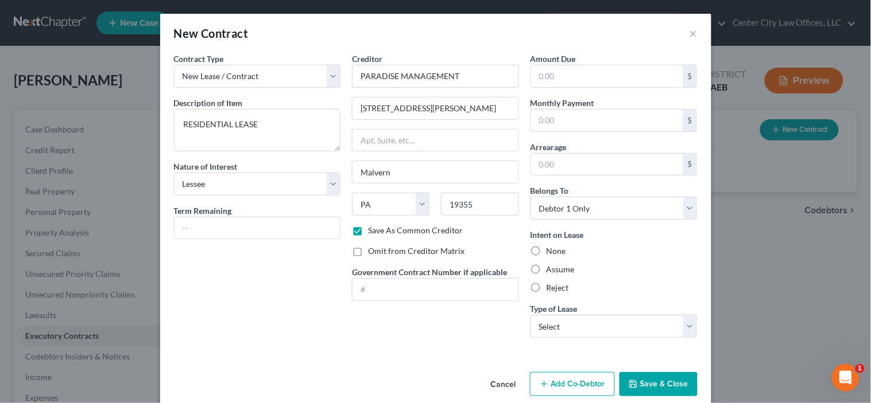
click at [546, 270] on label "Assume" at bounding box center [560, 269] width 28 height 11
click at [551, 270] on input "Assume" at bounding box center [554, 267] width 7 height 7
radio input "true"
click at [618, 333] on select "Select Real Estate Car Other" at bounding box center [613, 326] width 167 height 23
select select "0"
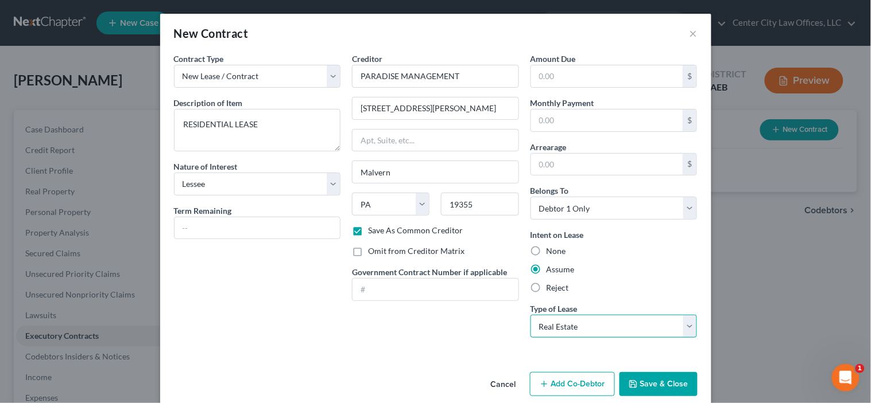
click at [530, 315] on select "Select Real Estate Car Other" at bounding box center [613, 326] width 167 height 23
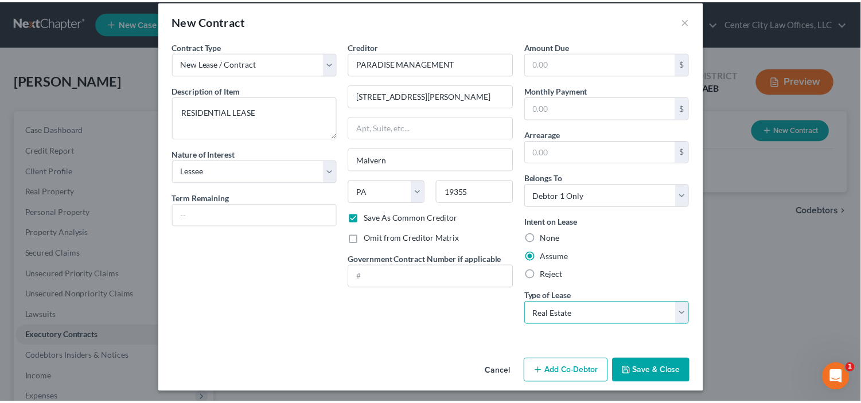
scroll to position [15, 0]
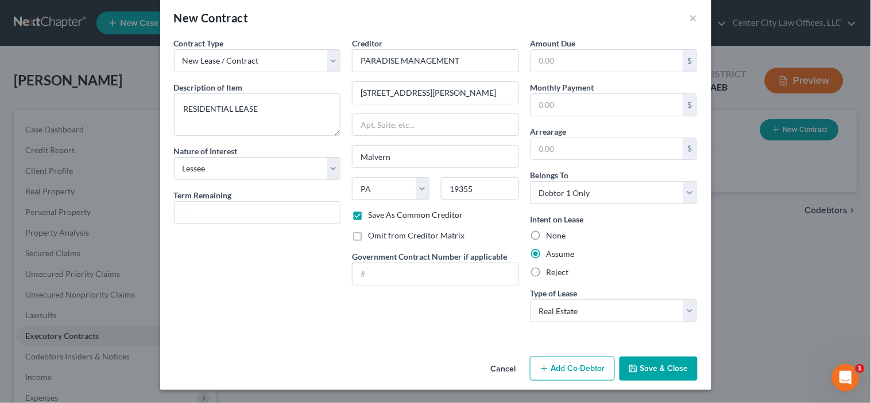
click at [641, 370] on button "Save & Close" at bounding box center [658, 369] width 78 height 24
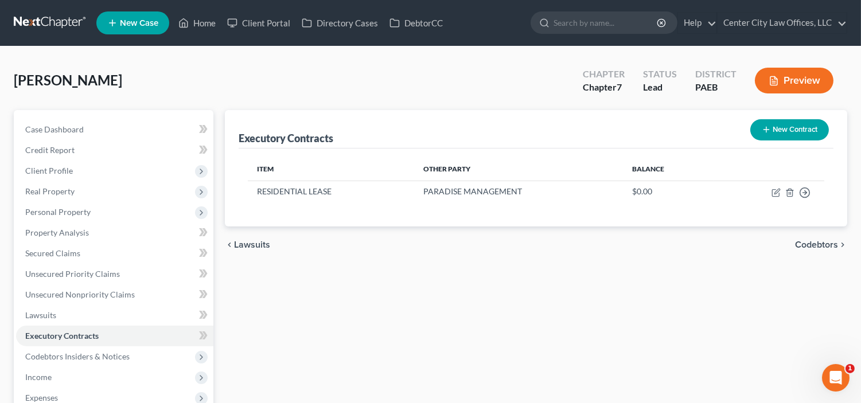
click at [807, 242] on span "Codebtors" at bounding box center [816, 244] width 43 height 9
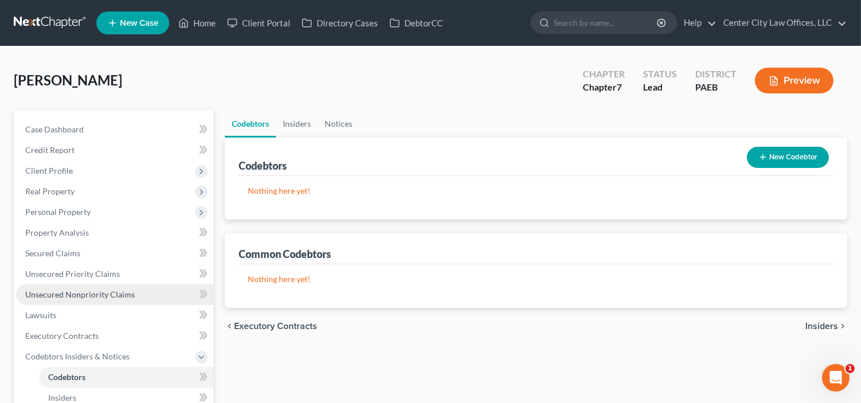
click at [116, 295] on span "Unsecured Nonpriority Claims" at bounding box center [80, 295] width 110 height 10
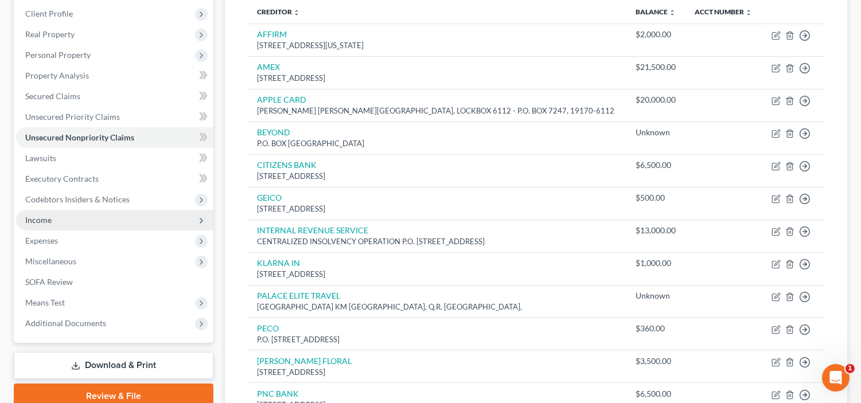
scroll to position [148, 0]
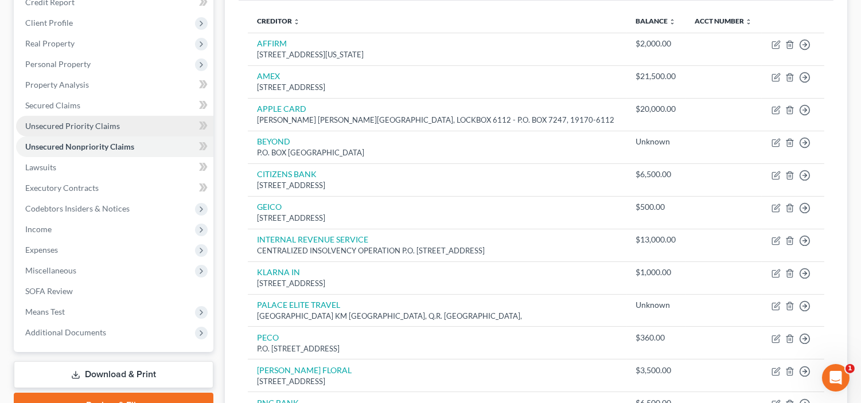
click at [79, 117] on link "Unsecured Priority Claims" at bounding box center [114, 126] width 197 height 21
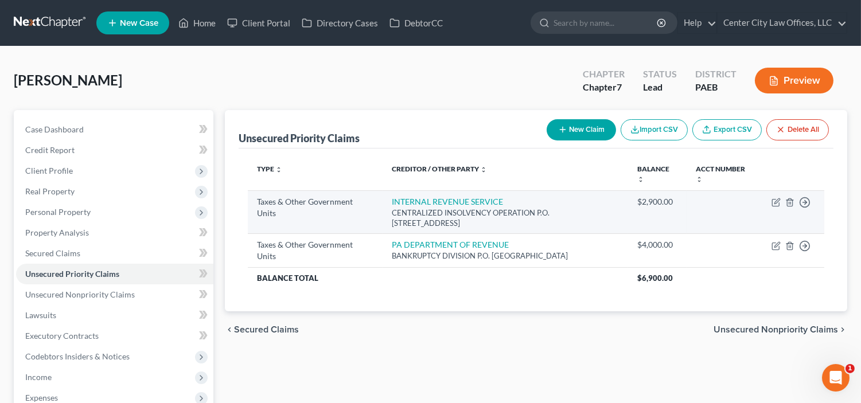
click at [771, 199] on td "Move to D Move to F Move to G Move to Notice Only" at bounding box center [794, 213] width 62 height 44
click at [779, 201] on icon "button" at bounding box center [776, 202] width 9 height 9
select select "0"
select select "39"
select select "0"
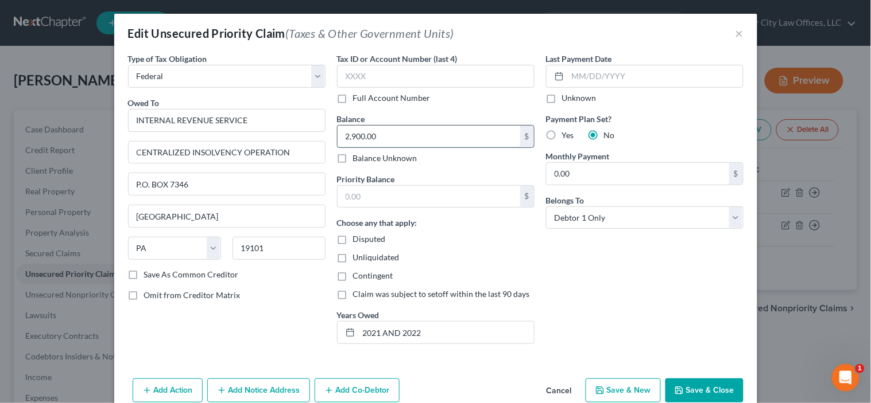
click at [397, 132] on input "2,900.00" at bounding box center [428, 137] width 183 height 22
type input "4,800"
click at [427, 325] on input "2021 AND 2022" at bounding box center [446, 333] width 175 height 22
type input "2022"
click at [391, 193] on input "text" at bounding box center [428, 197] width 183 height 22
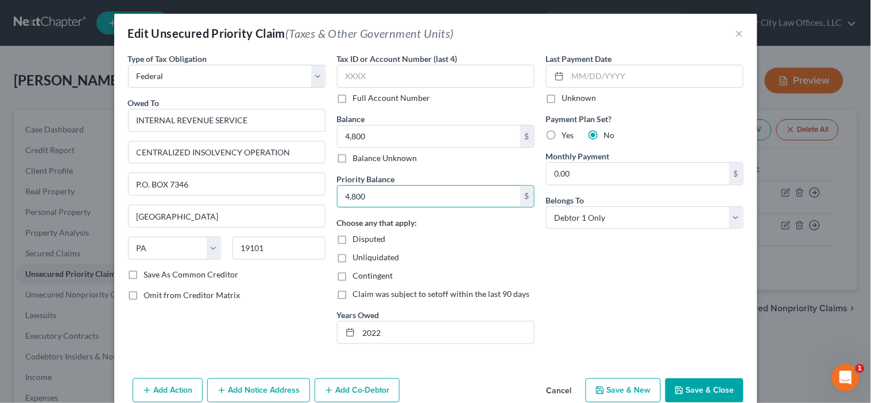
type input "4,800"
click at [411, 250] on div "Choose any that apply: Disputed Unliquidated Contingent Claim was subject to se…" at bounding box center [435, 258] width 197 height 83
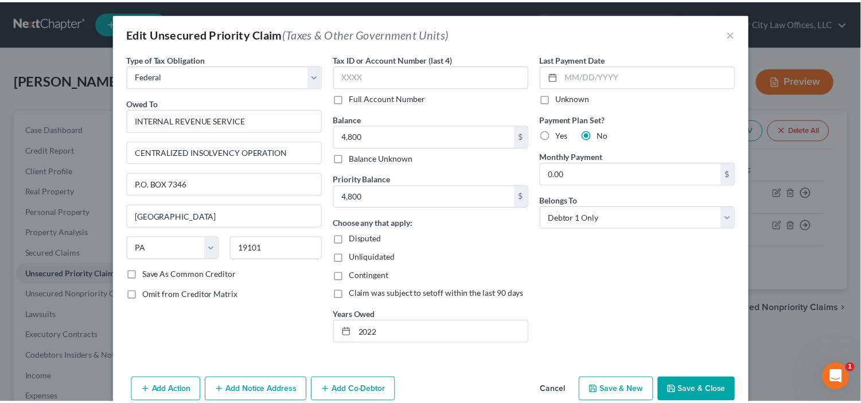
scroll to position [32, 0]
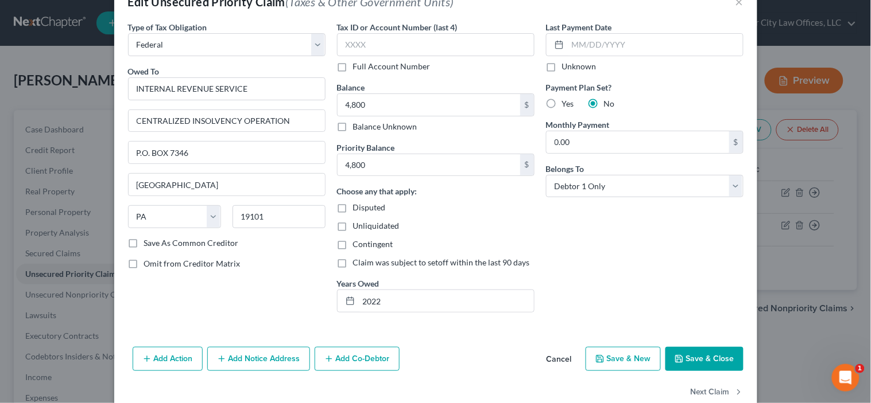
click at [684, 364] on button "Save & Close" at bounding box center [704, 359] width 78 height 24
type input "4,800.00"
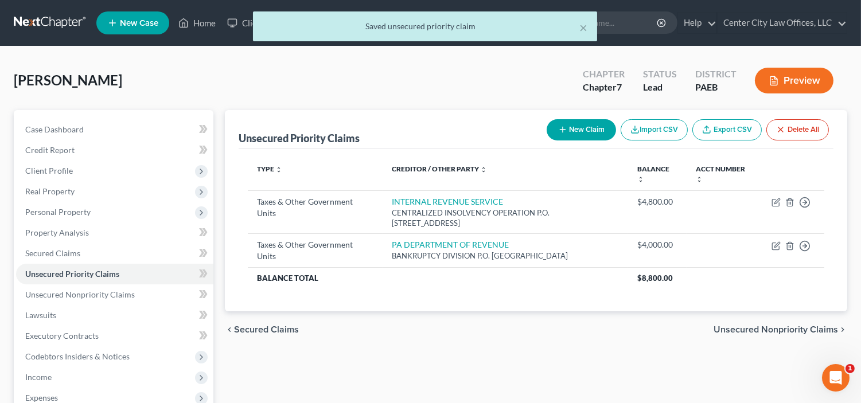
click at [748, 328] on span "Unsecured Nonpriority Claims" at bounding box center [776, 329] width 125 height 9
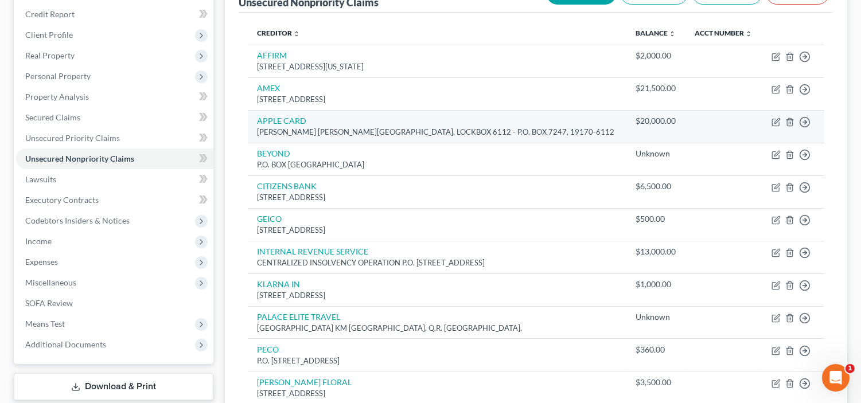
scroll to position [148, 0]
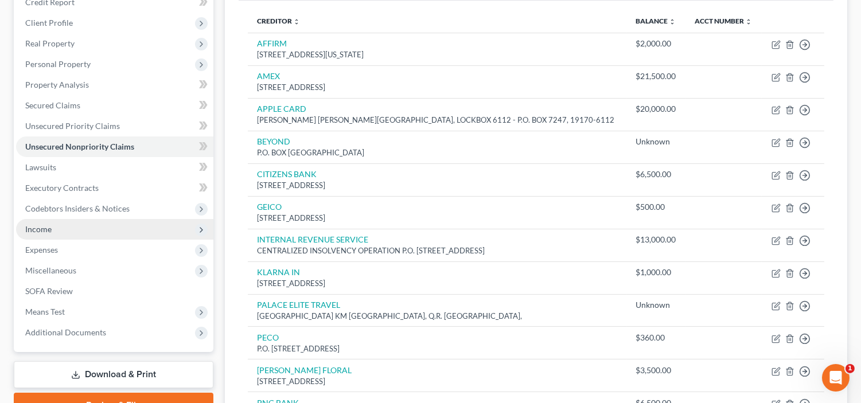
click at [61, 226] on span "Income" at bounding box center [114, 229] width 197 height 21
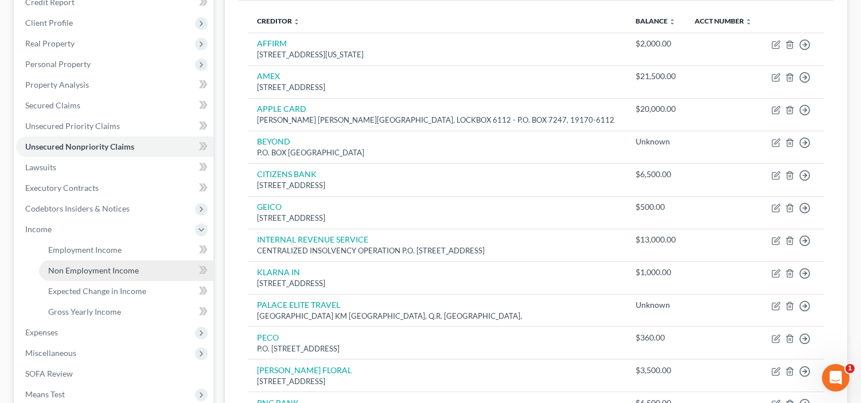
click at [68, 266] on span "Non Employment Income" at bounding box center [93, 271] width 91 height 10
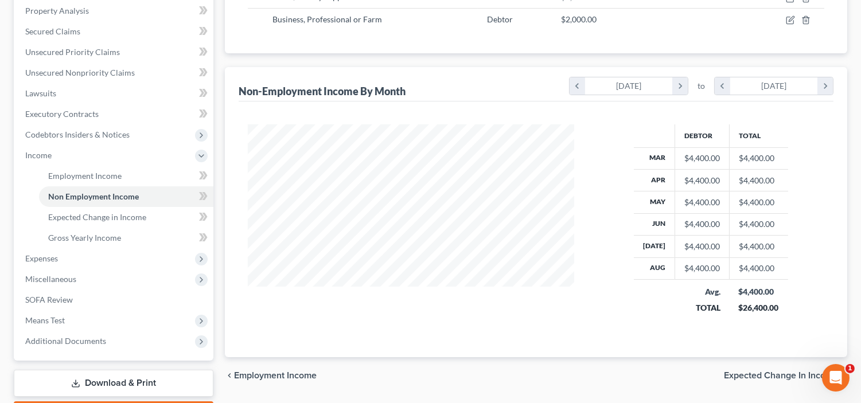
scroll to position [234, 0]
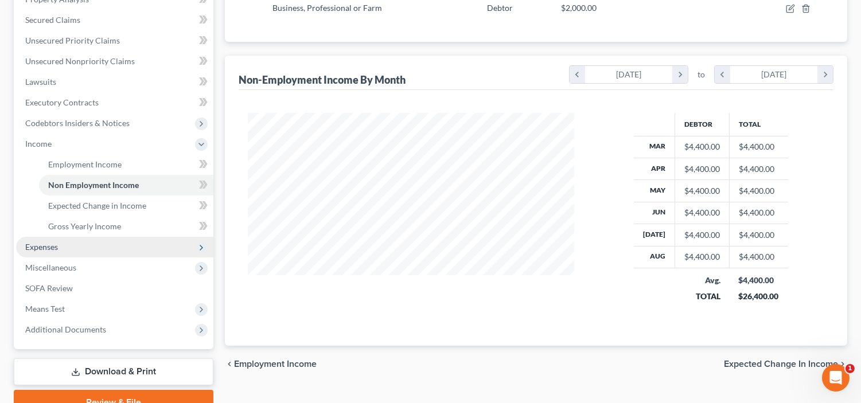
click at [46, 238] on span "Expenses" at bounding box center [114, 247] width 197 height 21
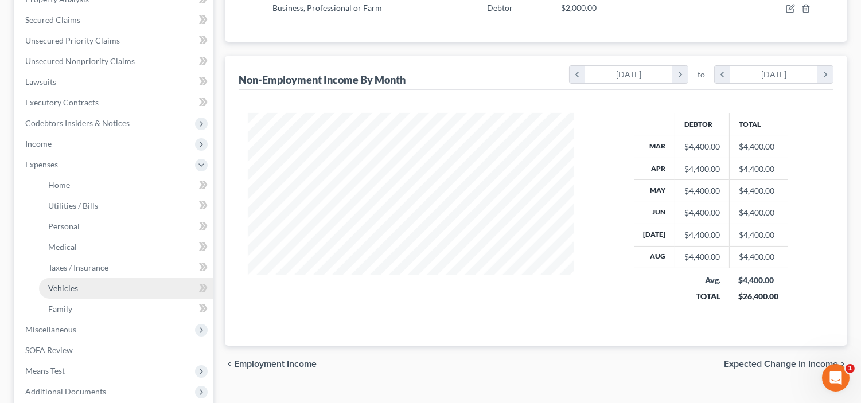
click at [80, 286] on link "Vehicles" at bounding box center [126, 288] width 174 height 21
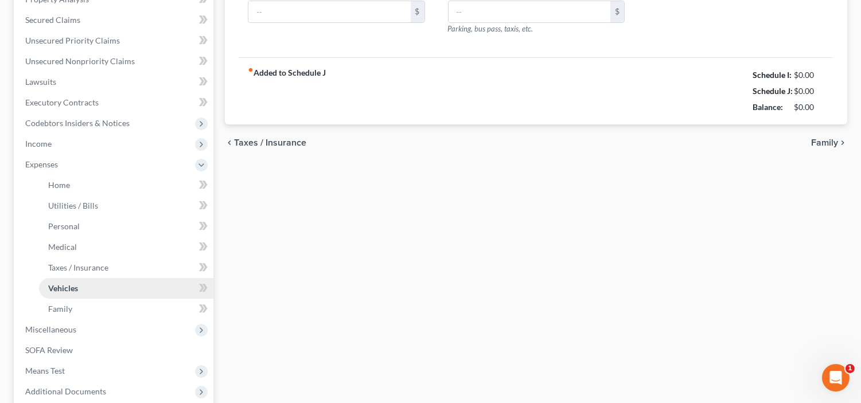
type input "250.00"
type input "0.00"
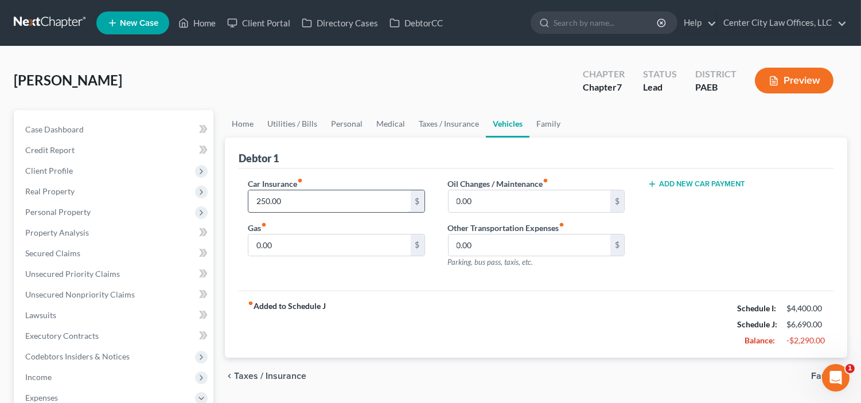
click at [296, 201] on input "250.00" at bounding box center [330, 202] width 162 height 22
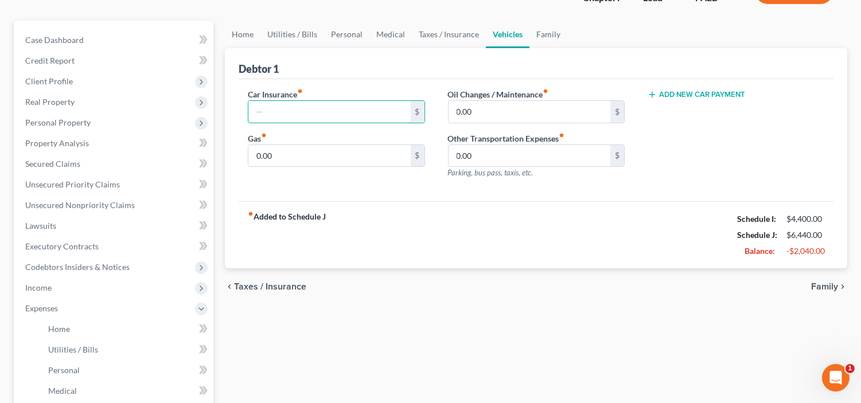
scroll to position [95, 0]
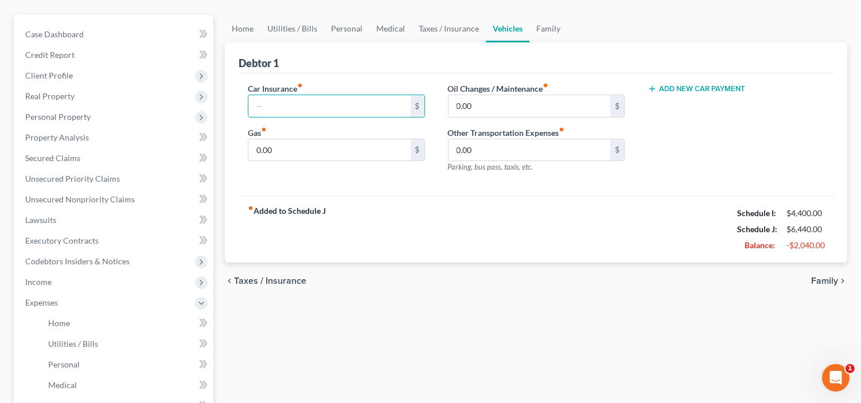
click at [824, 280] on span "Family" at bounding box center [825, 281] width 27 height 9
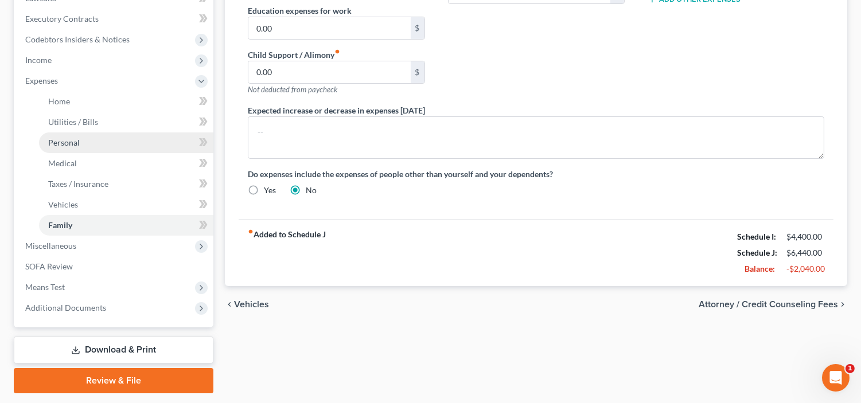
scroll to position [350, 0]
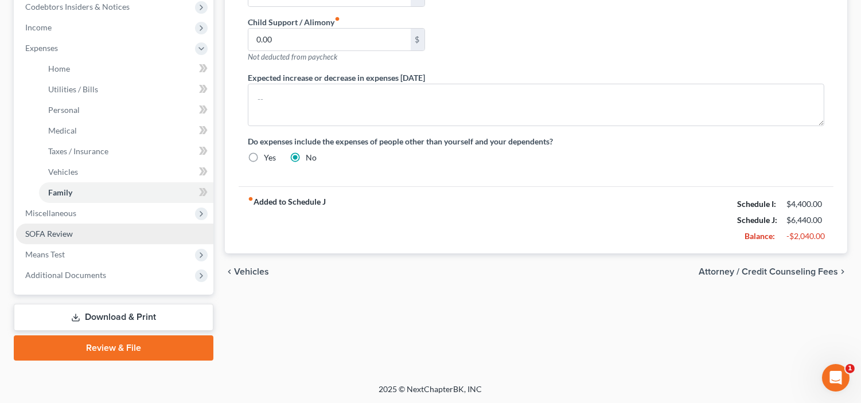
click at [76, 228] on link "SOFA Review" at bounding box center [114, 234] width 197 height 21
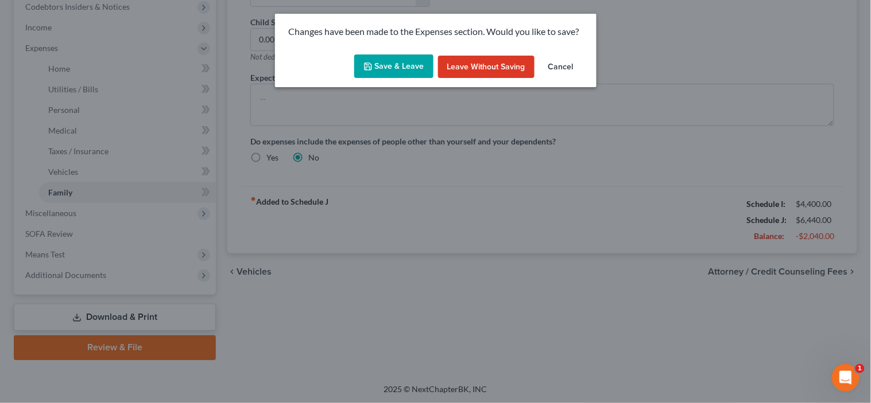
click at [393, 63] on button "Save & Leave" at bounding box center [393, 67] width 79 height 24
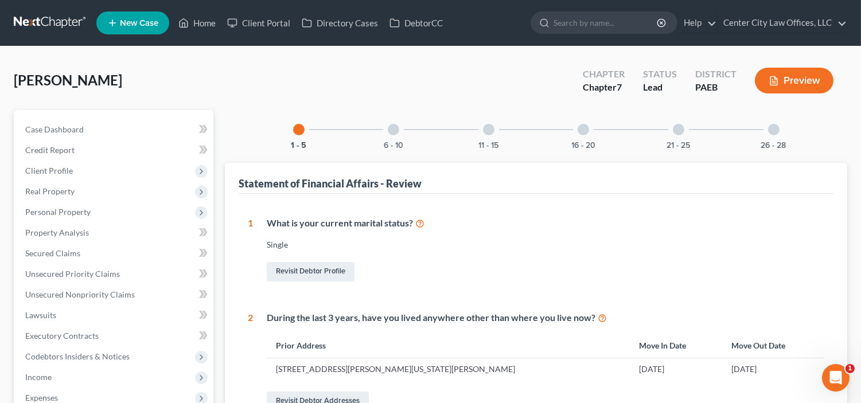
click at [392, 133] on div at bounding box center [393, 129] width 11 height 11
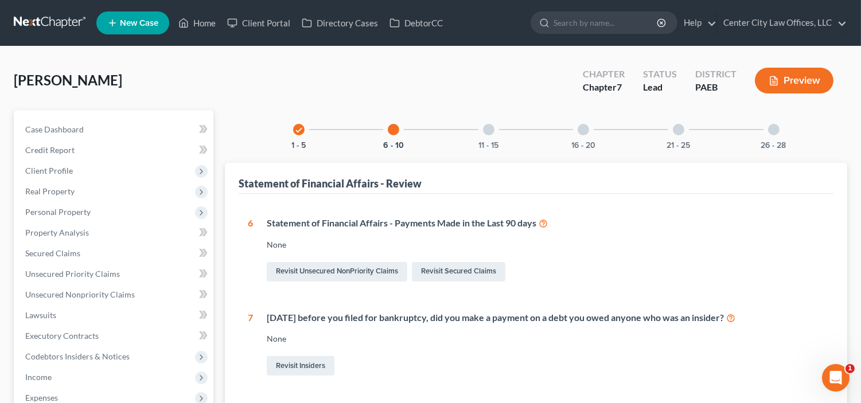
click at [484, 133] on div at bounding box center [488, 129] width 11 height 11
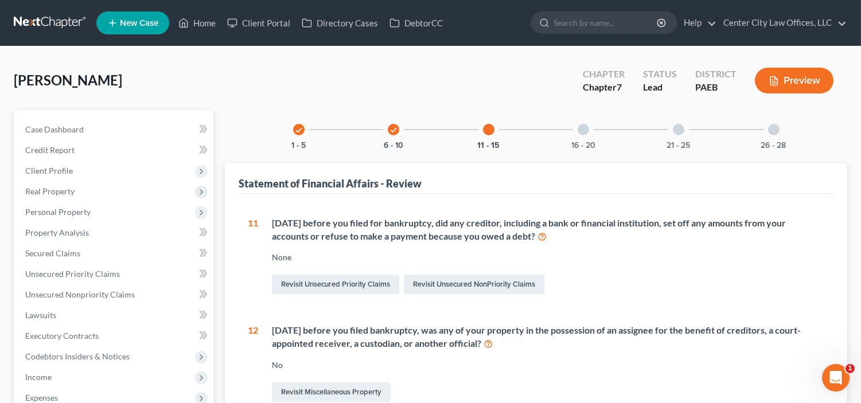
click at [587, 135] on div "16 - 20" at bounding box center [583, 129] width 39 height 39
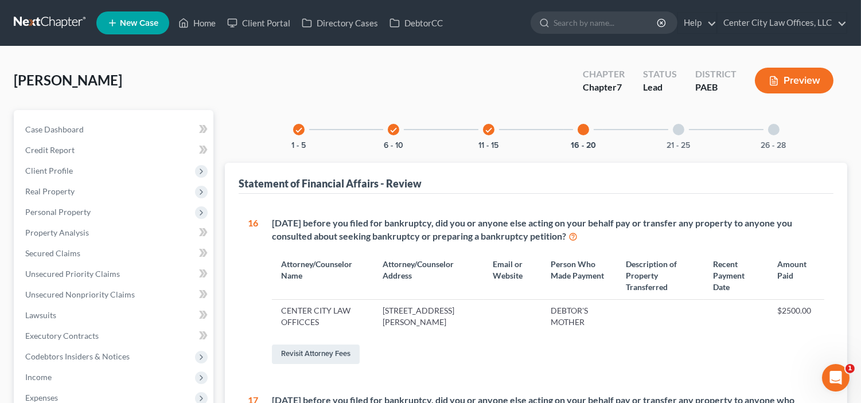
click at [680, 130] on div at bounding box center [678, 129] width 11 height 11
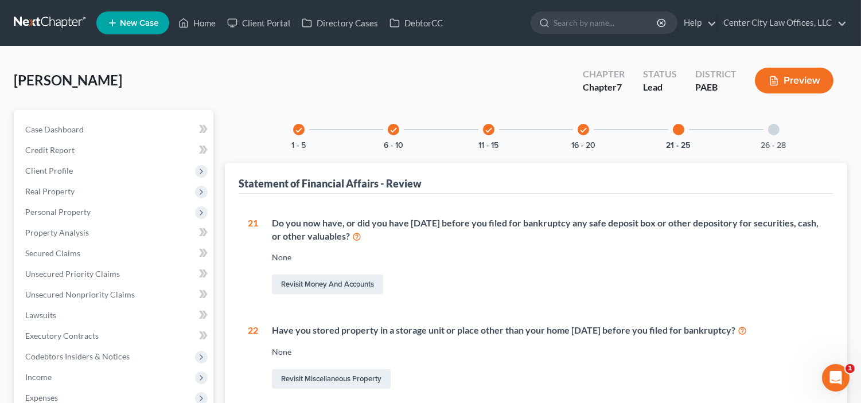
click at [778, 126] on div at bounding box center [773, 129] width 11 height 11
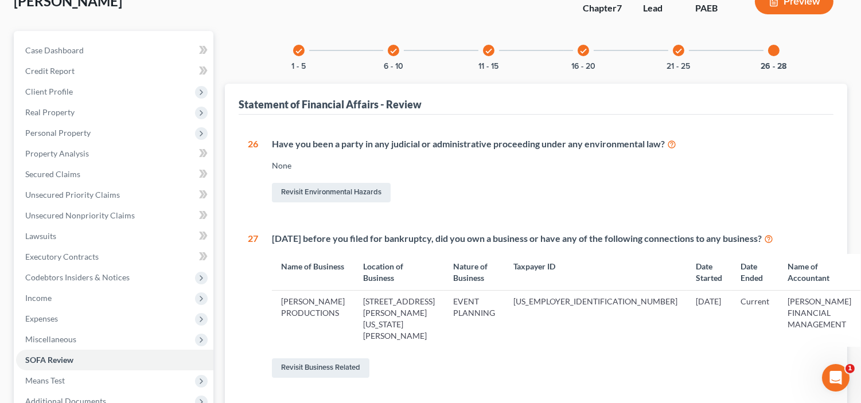
scroll to position [95, 0]
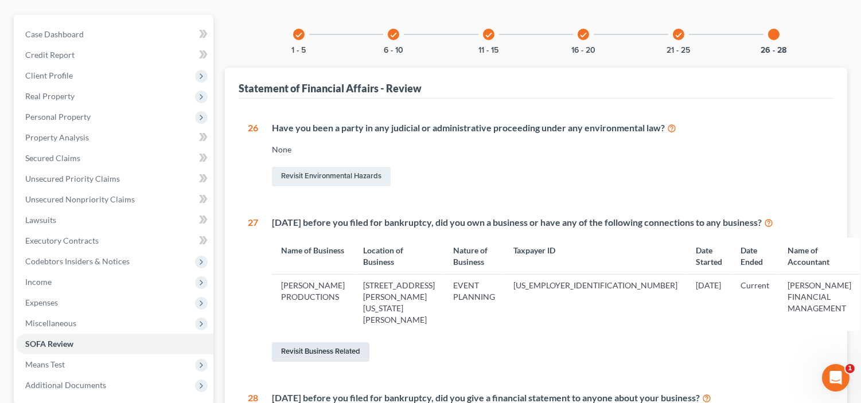
click at [329, 343] on link "Revisit Business Related" at bounding box center [321, 353] width 98 height 20
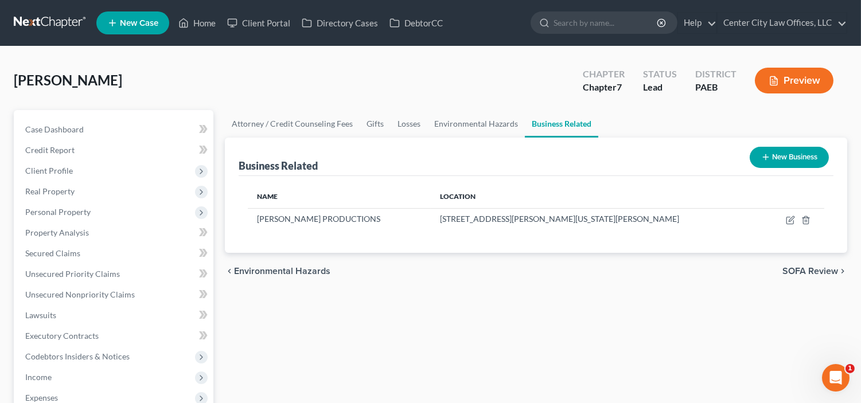
click at [789, 150] on button "New Business" at bounding box center [789, 157] width 79 height 21
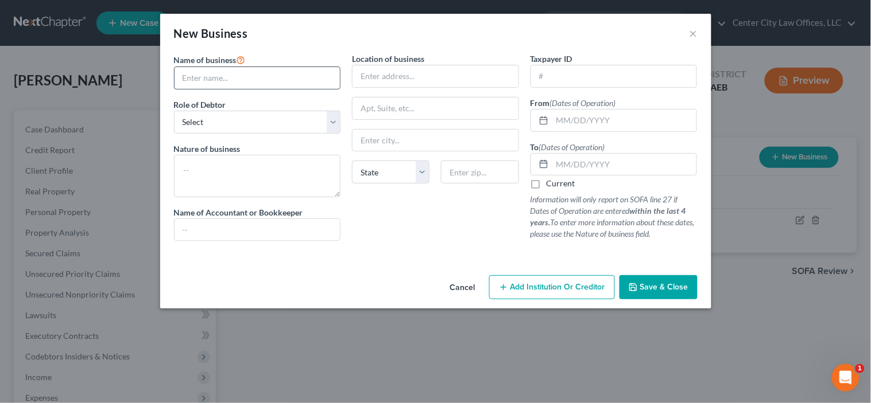
click at [288, 83] on input "text" at bounding box center [257, 78] width 166 height 22
type input "[PERSON_NAME] EVENTS"
type input "[STREET_ADDRESS][PERSON_NAME][US_STATE][PERSON_NAME]"
type input "[GEOGRAPHIC_DATA]"
select select "39"
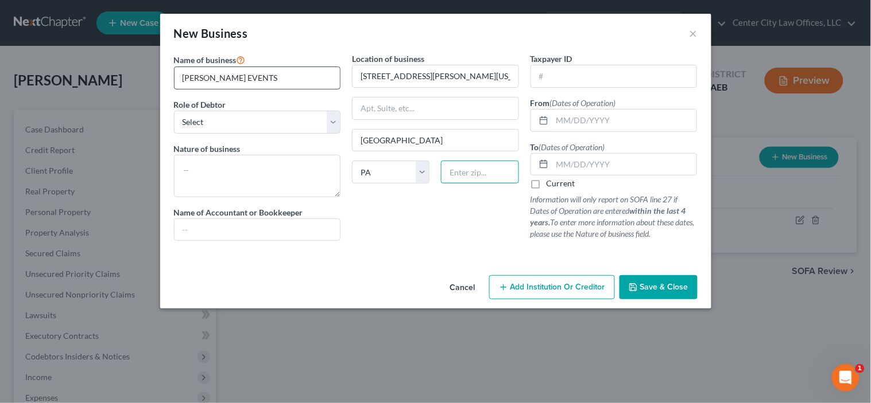
type input "19138"
click at [570, 123] on input "text" at bounding box center [624, 121] width 145 height 22
type input "[DATE]"
click at [576, 165] on input "text" at bounding box center [624, 165] width 145 height 22
type input "[DATE]"
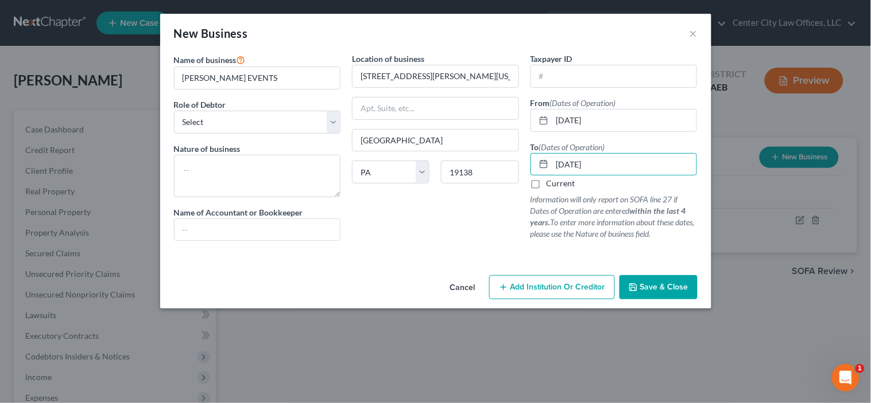
click at [650, 289] on span "Save & Close" at bounding box center [664, 287] width 48 height 10
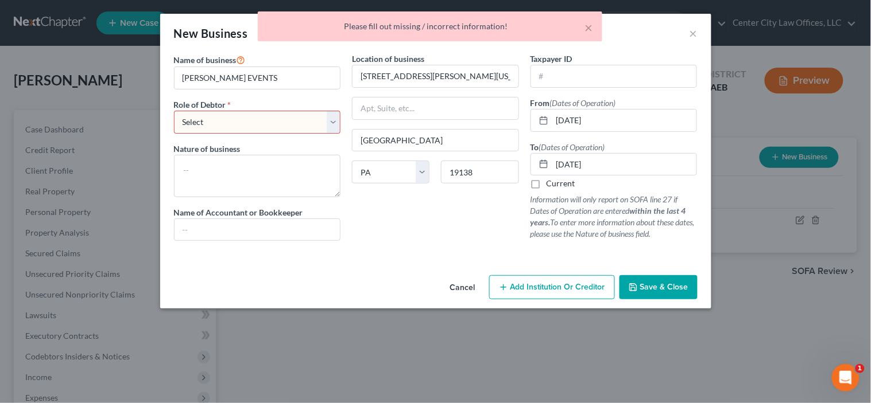
click at [301, 125] on select "Select A member of a limited liability company (LLC) or limited liability partn…" at bounding box center [257, 122] width 167 height 23
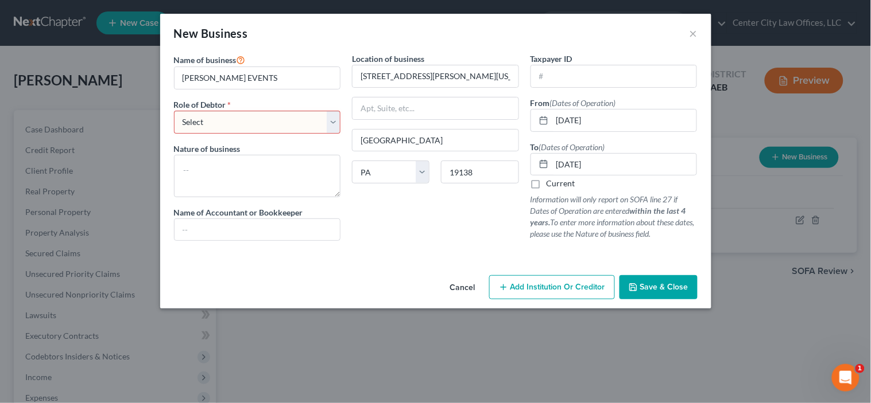
select select "member"
click at [174, 111] on select "Select A member of a limited liability company (LLC) or limited liability partn…" at bounding box center [257, 122] width 167 height 23
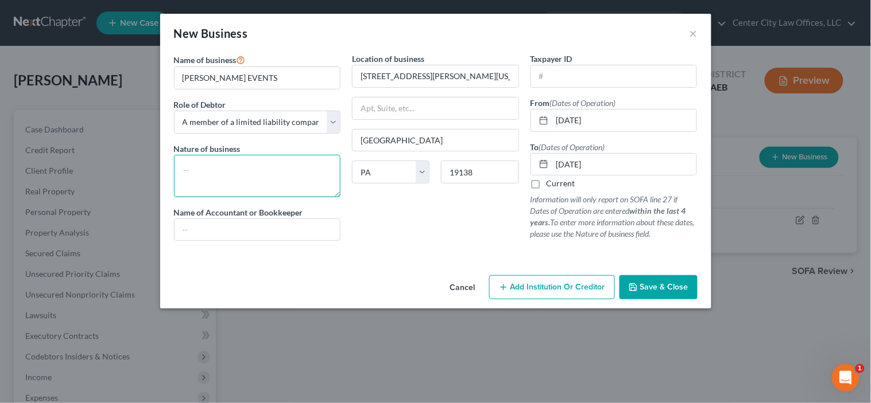
click at [255, 175] on textarea at bounding box center [257, 176] width 167 height 42
type textarea "E"
type textarea "PARTY AND EVENTS PLANNING"
click at [263, 230] on input "text" at bounding box center [257, 230] width 166 height 22
type input "[PERSON_NAME] FINANCIAL MANAGEMENT"
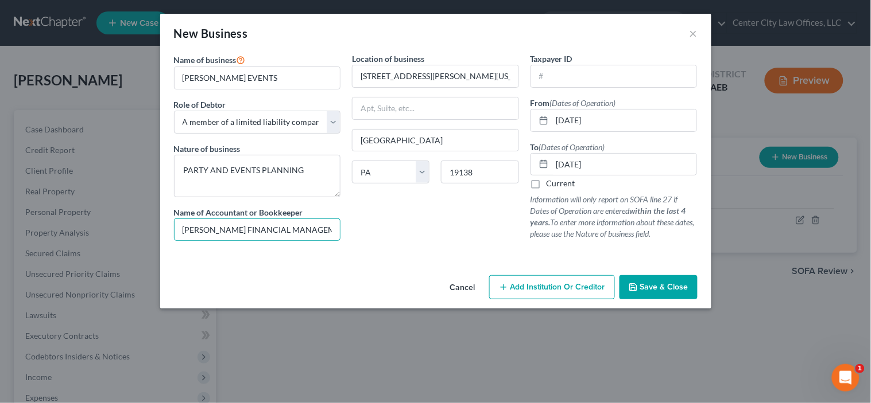
click at [564, 289] on span "Add Institution Or Creditor" at bounding box center [557, 287] width 95 height 10
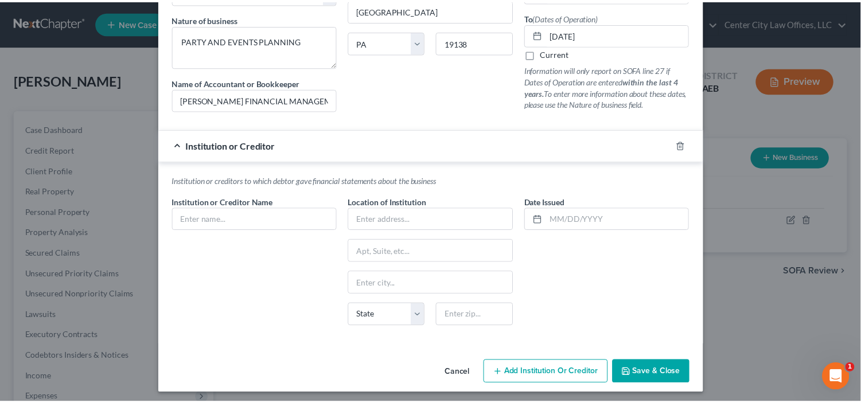
scroll to position [135, 0]
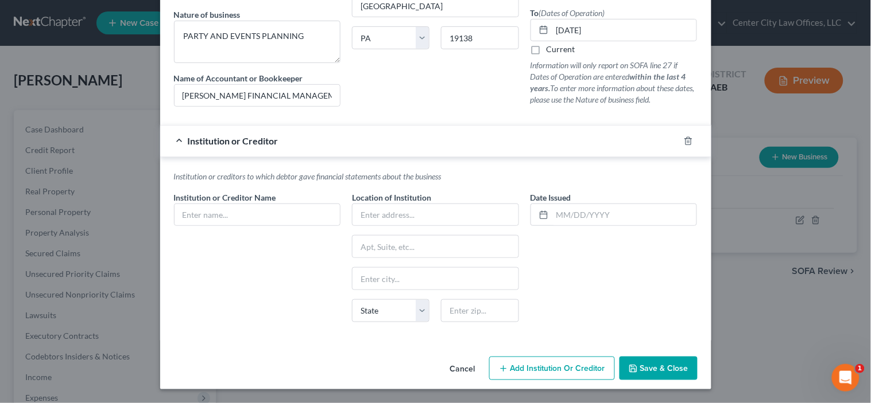
click at [453, 366] on button "Cancel" at bounding box center [463, 369] width 44 height 23
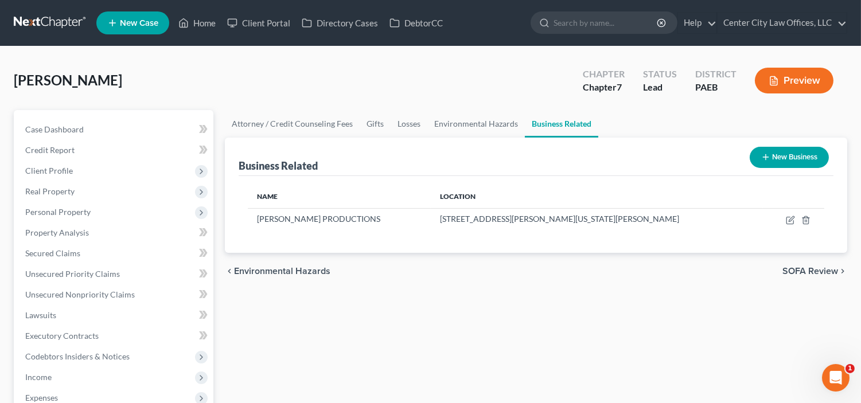
click at [791, 267] on span "SOFA Review" at bounding box center [811, 271] width 56 height 9
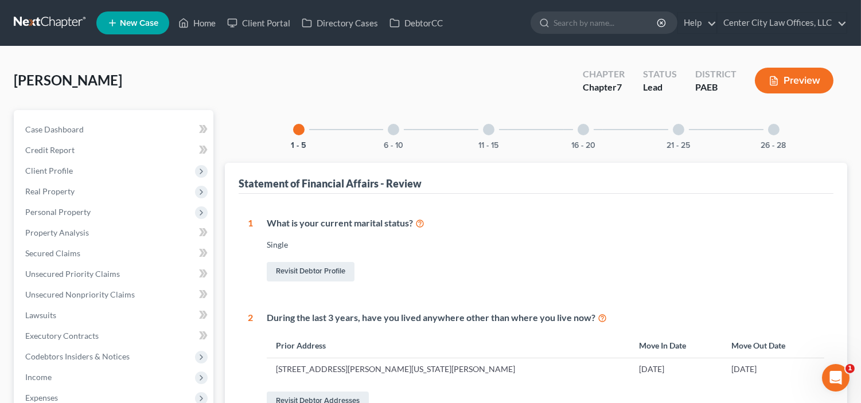
click at [767, 132] on div "26 - 28" at bounding box center [774, 129] width 39 height 39
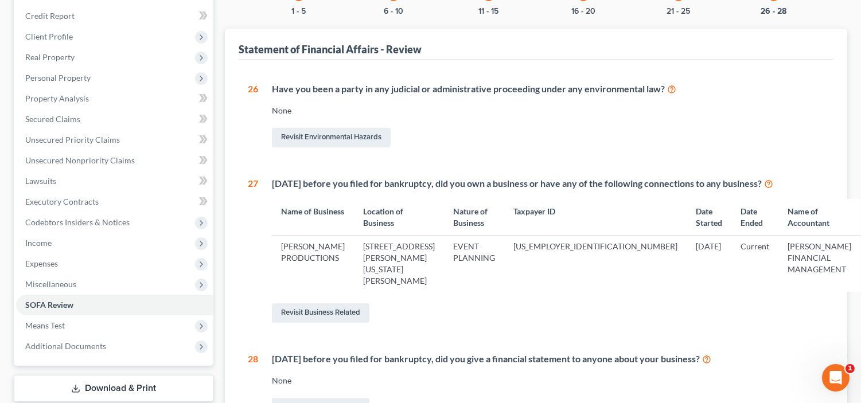
scroll to position [138, 0]
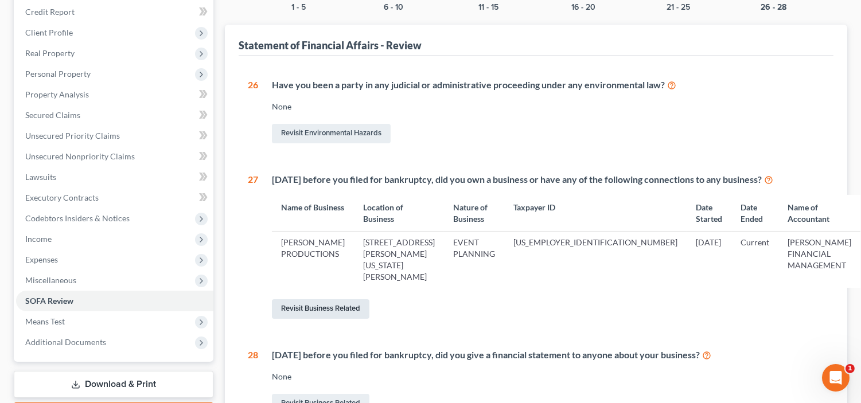
click at [350, 300] on link "Revisit Business Related" at bounding box center [321, 310] width 98 height 20
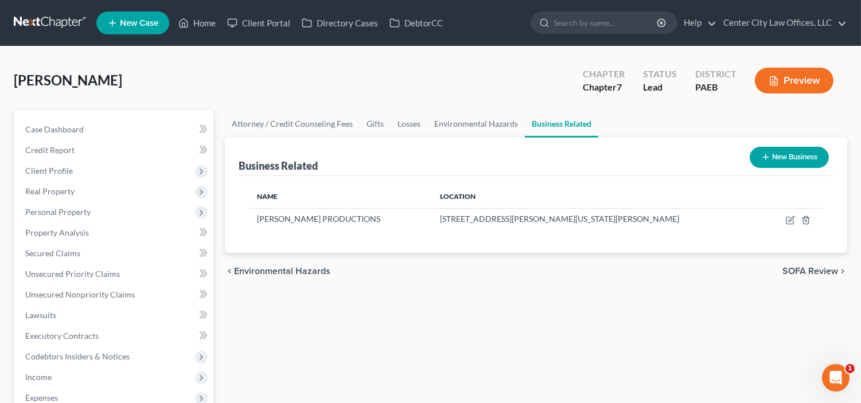
click at [779, 159] on button "New Business" at bounding box center [789, 157] width 79 height 21
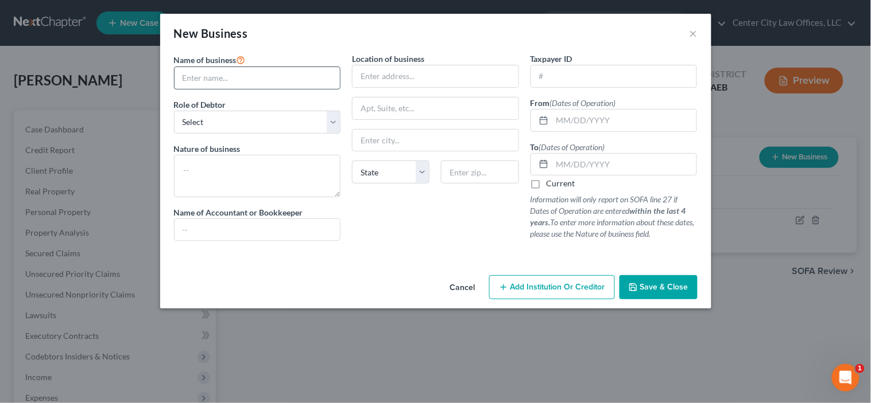
click at [319, 79] on input "text" at bounding box center [257, 78] width 166 height 22
type input "[PERSON_NAME] PRODUCTIONS"
click at [227, 126] on select "Select A member of a limited liability company (LLC) or limited liability partn…" at bounding box center [257, 122] width 167 height 23
select select "member"
click at [174, 111] on select "Select A member of a limited liability company (LLC) or limited liability partn…" at bounding box center [257, 122] width 167 height 23
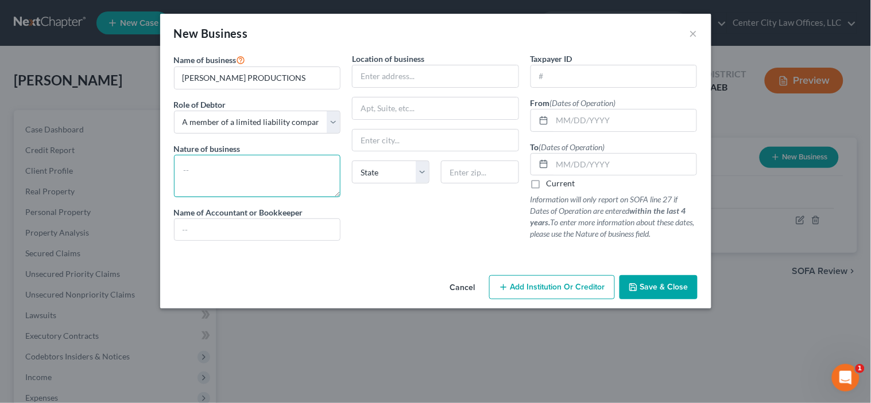
click at [237, 173] on textarea at bounding box center [257, 176] width 167 height 42
type textarea "PARTY AND EVENT PLANNING"
click at [364, 84] on input "text" at bounding box center [435, 76] width 166 height 22
type input "[STREET_ADDRESS][PERSON_NAME][US_STATE][PERSON_NAME]"
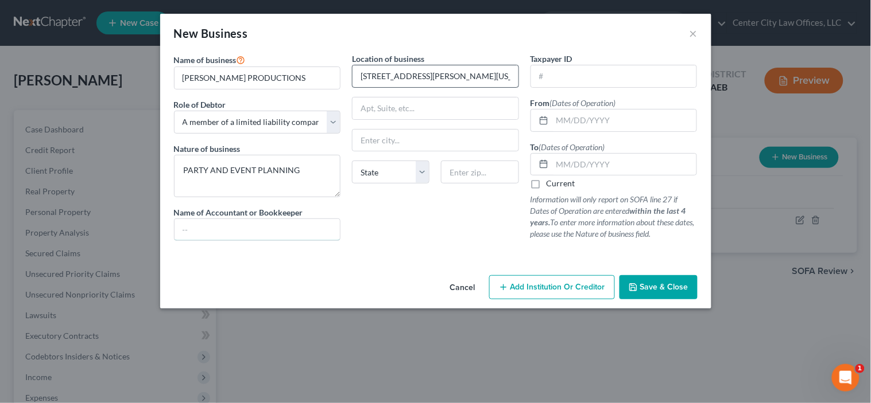
type input "[PERSON_NAME] FINANCIAL MANAGEMENT"
type input "[GEOGRAPHIC_DATA]"
select select "39"
type input "19138"
click at [554, 77] on input "text" at bounding box center [614, 76] width 166 height 22
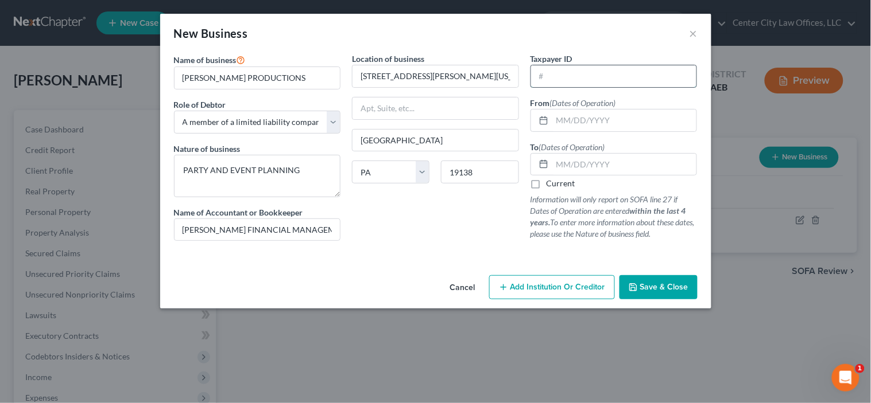
click at [554, 77] on input "text" at bounding box center [614, 76] width 166 height 22
type input "[US_EMPLOYER_IDENTIFICATION_NUMBER]"
click at [606, 123] on input "text" at bounding box center [624, 121] width 145 height 22
type input "[DATE]"
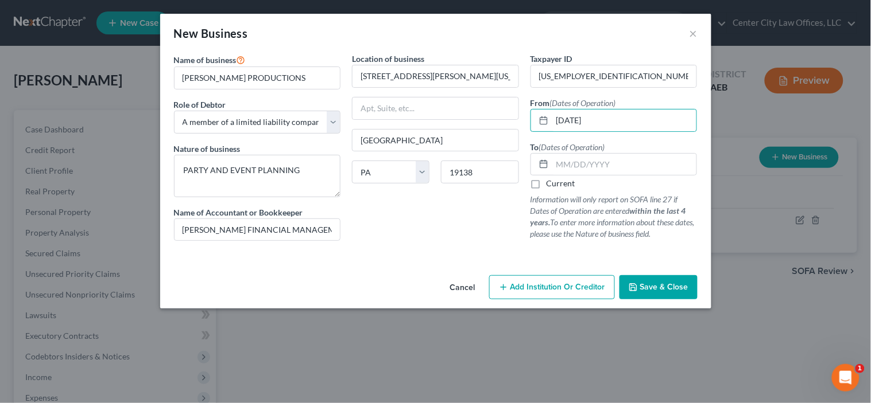
click at [546, 186] on label "Current" at bounding box center [560, 183] width 29 height 11
click at [551, 185] on input "Current" at bounding box center [554, 181] width 7 height 7
checkbox input "true"
click at [651, 287] on span "Save & Close" at bounding box center [664, 287] width 48 height 10
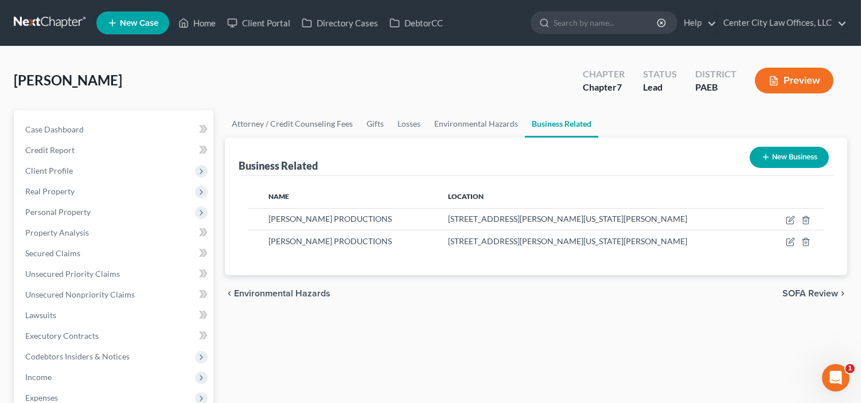
click at [818, 294] on span "SOFA Review" at bounding box center [811, 293] width 56 height 9
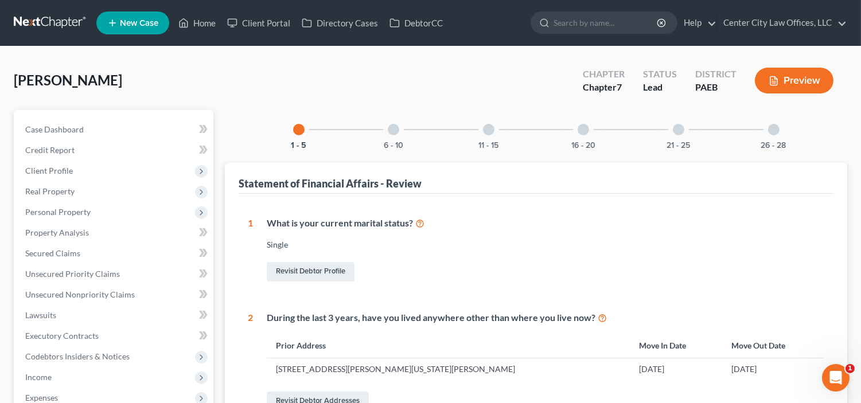
click at [580, 137] on div "16 - 20" at bounding box center [583, 129] width 39 height 39
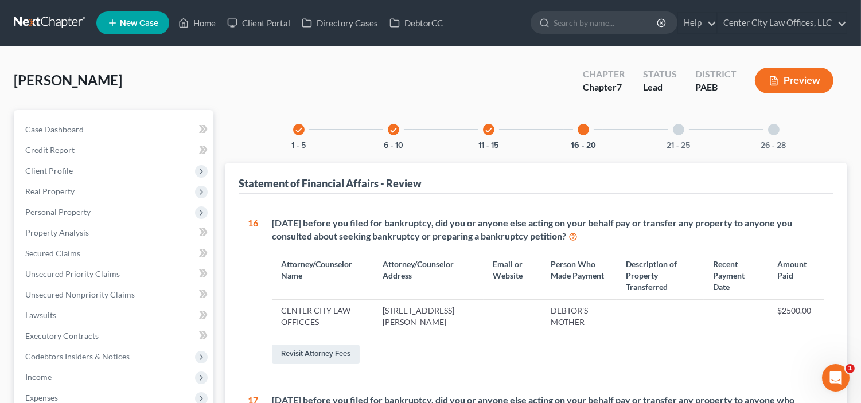
click at [673, 126] on div at bounding box center [678, 129] width 11 height 11
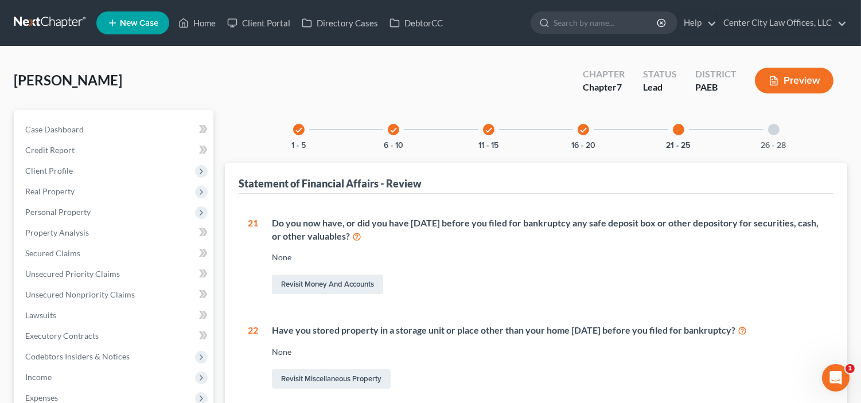
click at [767, 133] on div "26 - 28" at bounding box center [774, 129] width 39 height 39
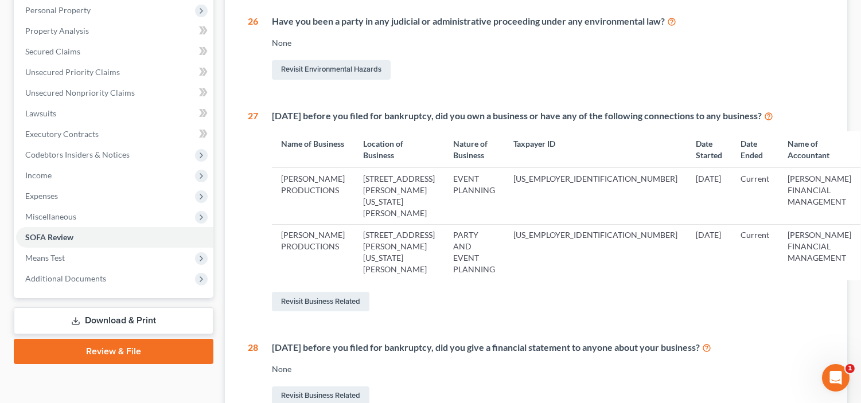
scroll to position [212, 0]
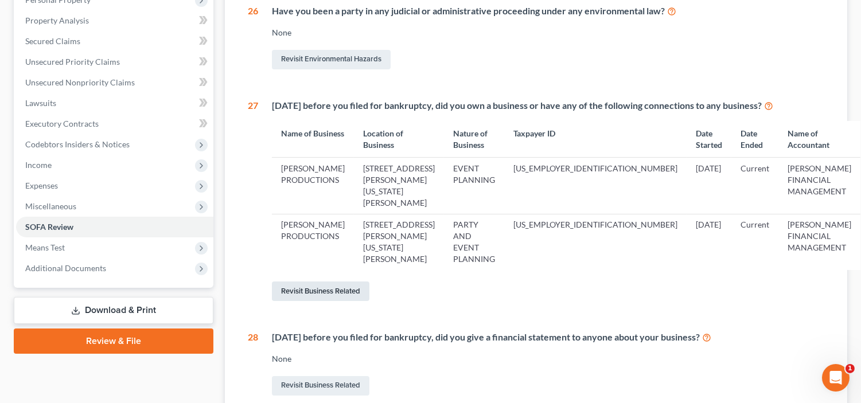
click at [308, 282] on link "Revisit Business Related" at bounding box center [321, 292] width 98 height 20
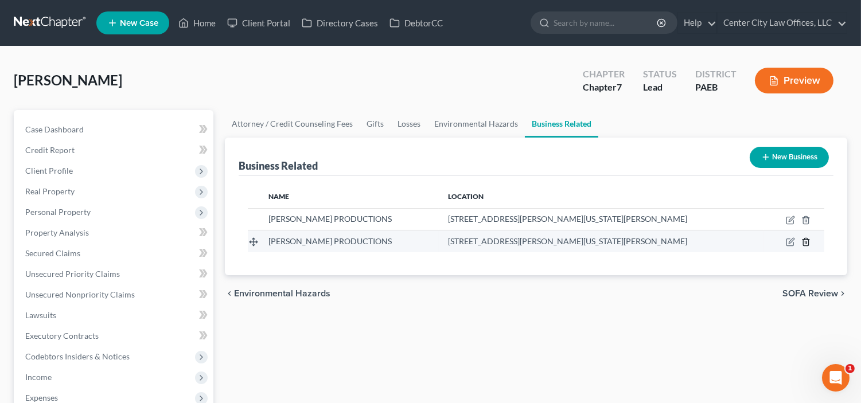
click at [807, 243] on line "button" at bounding box center [807, 243] width 0 height 2
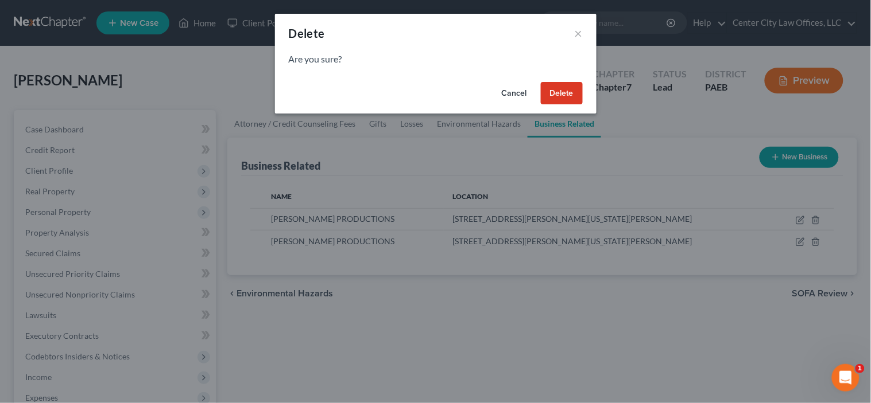
click at [557, 96] on button "Delete" at bounding box center [562, 93] width 42 height 23
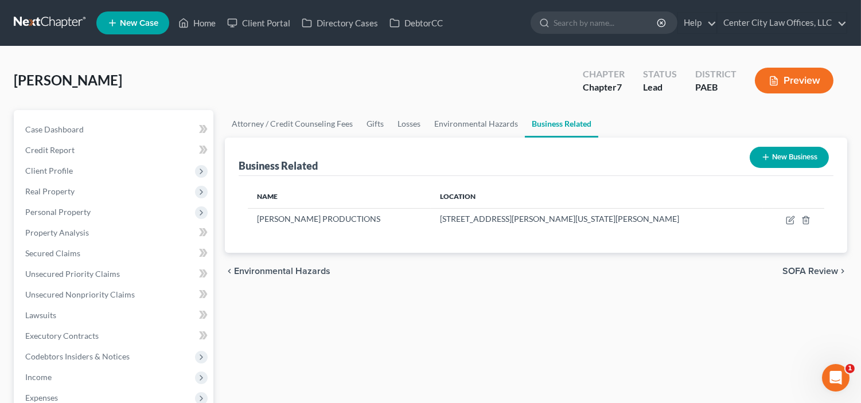
click at [783, 156] on button "New Business" at bounding box center [789, 157] width 79 height 21
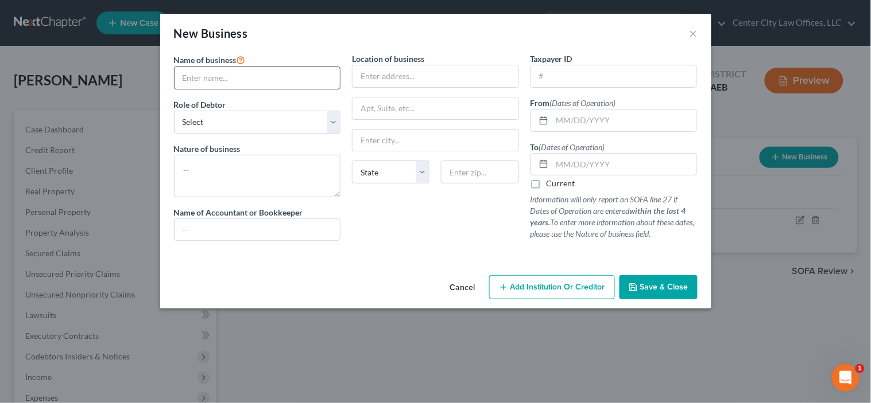
click at [296, 85] on input "text" at bounding box center [257, 78] width 166 height 22
type input "[PERSON_NAME] EVENTS"
type input "[PERSON_NAME] FINANCIAL MANAGEMENT"
type input "[STREET_ADDRESS][PERSON_NAME][US_STATE][PERSON_NAME]"
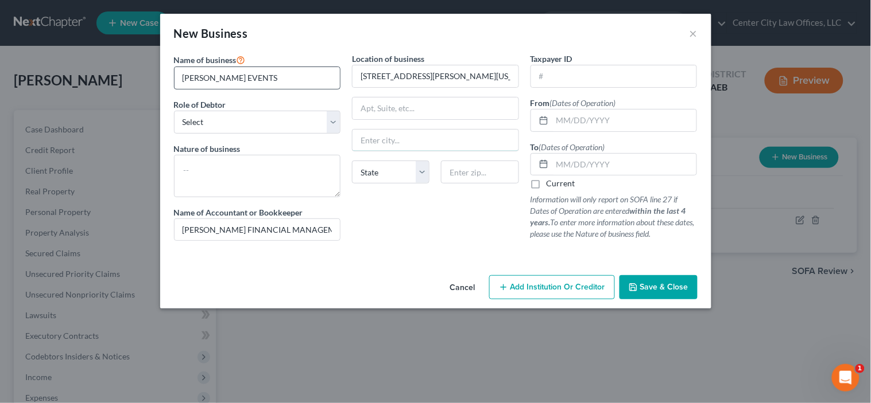
type input "[GEOGRAPHIC_DATA]"
select select "39"
type input "19138"
click at [251, 124] on select "Select A member of a limited liability company (LLC) or limited liability partn…" at bounding box center [257, 122] width 167 height 23
select select "member"
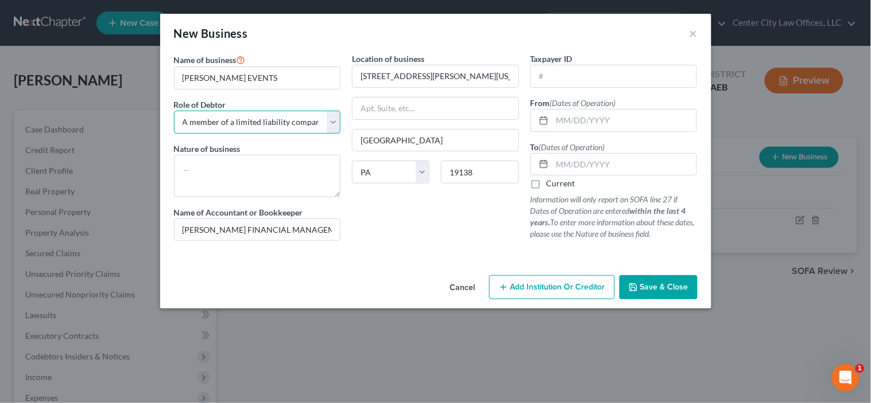
click at [174, 111] on select "Select A member of a limited liability company (LLC) or limited liability partn…" at bounding box center [257, 122] width 167 height 23
click at [238, 175] on textarea at bounding box center [257, 176] width 167 height 42
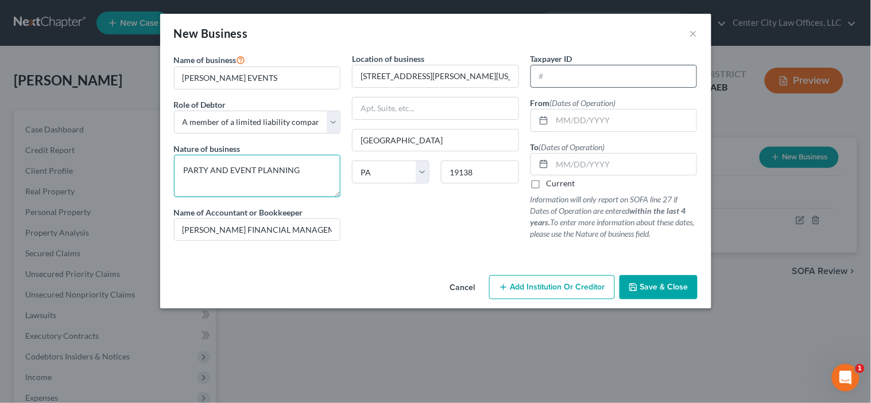
type textarea "PARTY AND EVENT PLANNING"
click at [568, 83] on input "text" at bounding box center [614, 76] width 166 height 22
type input "[US_EMPLOYER_IDENTIFICATION_NUMBER]"
click at [556, 115] on input "text" at bounding box center [624, 121] width 145 height 22
click at [610, 117] on input "04/06/202" at bounding box center [624, 121] width 145 height 22
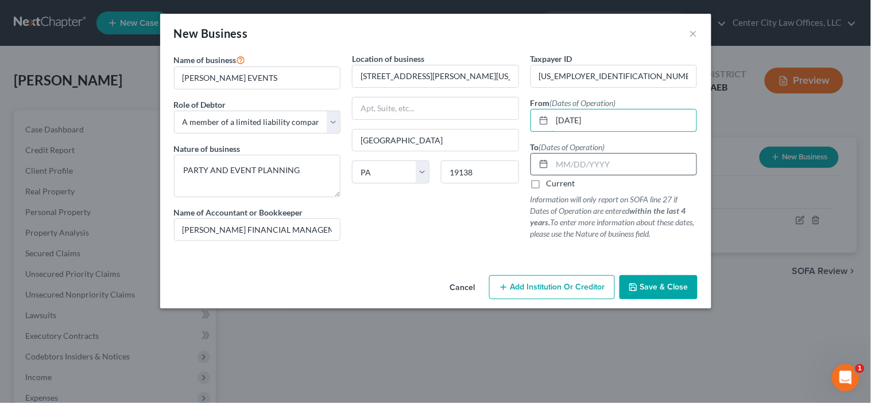
type input "[DATE]"
click at [583, 159] on input "text" at bounding box center [624, 165] width 145 height 22
type input "[DATE]"
click at [650, 284] on span "Save & Close" at bounding box center [664, 287] width 48 height 10
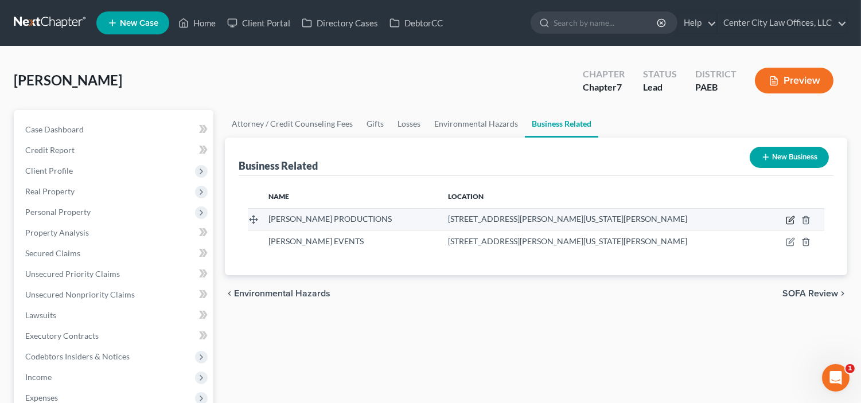
click at [788, 223] on icon "button" at bounding box center [790, 220] width 9 height 9
select select "sole_proprietor"
select select "39"
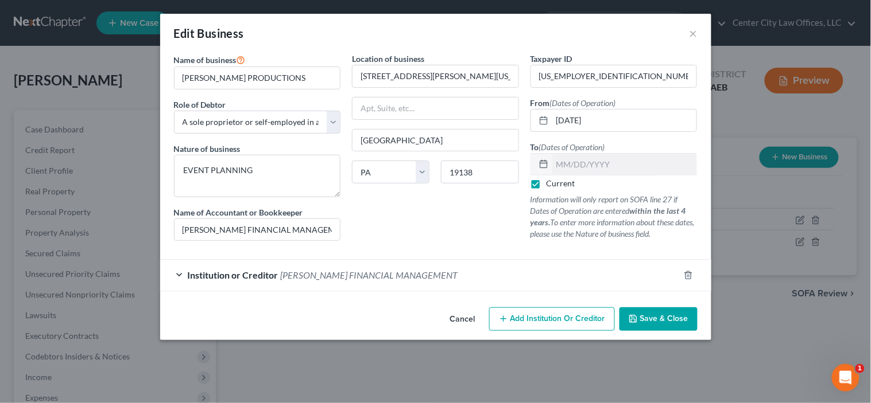
click at [655, 325] on button "Save & Close" at bounding box center [658, 320] width 78 height 24
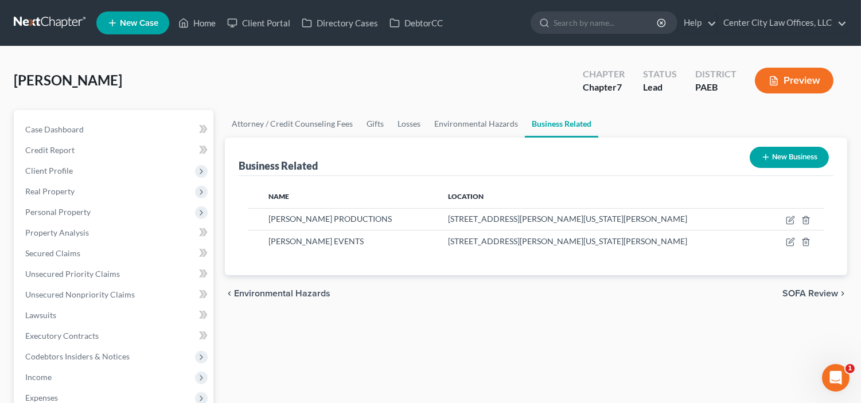
click at [799, 88] on button "Preview" at bounding box center [794, 81] width 79 height 26
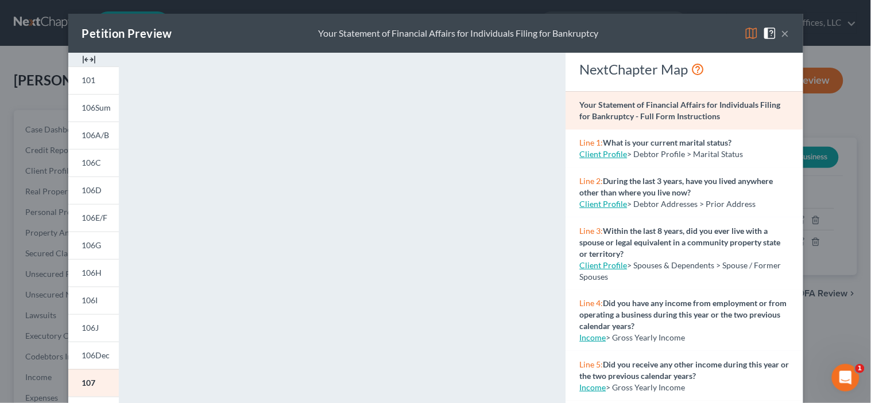
click at [781, 33] on button "×" at bounding box center [785, 33] width 8 height 14
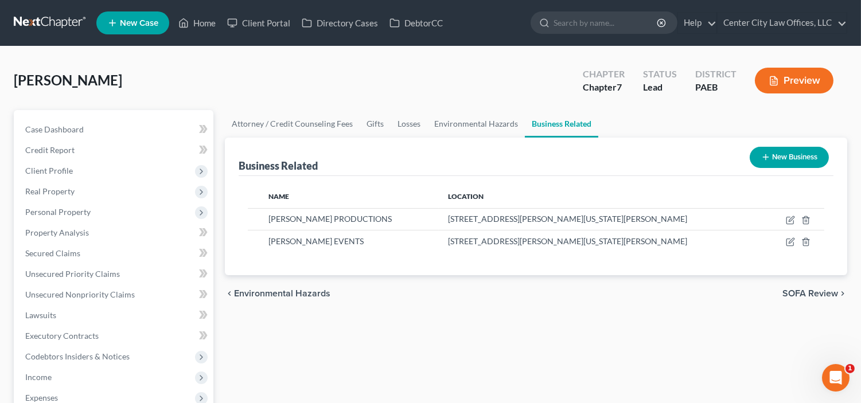
click at [812, 81] on button "Preview" at bounding box center [794, 81] width 79 height 26
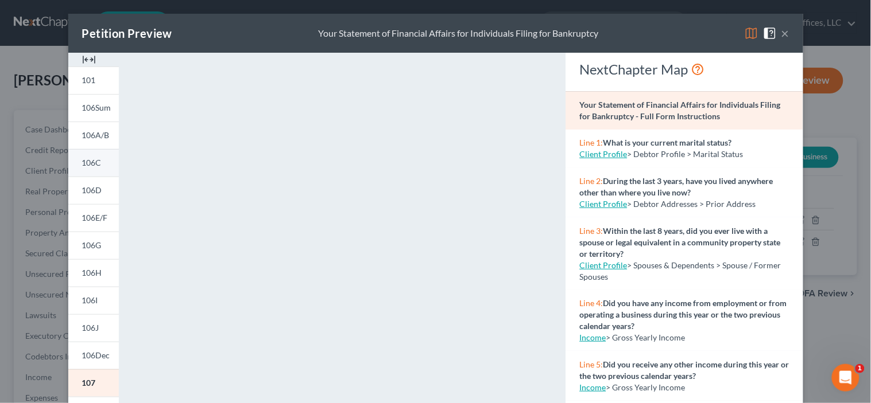
click at [104, 170] on link "106C" at bounding box center [93, 163] width 51 height 28
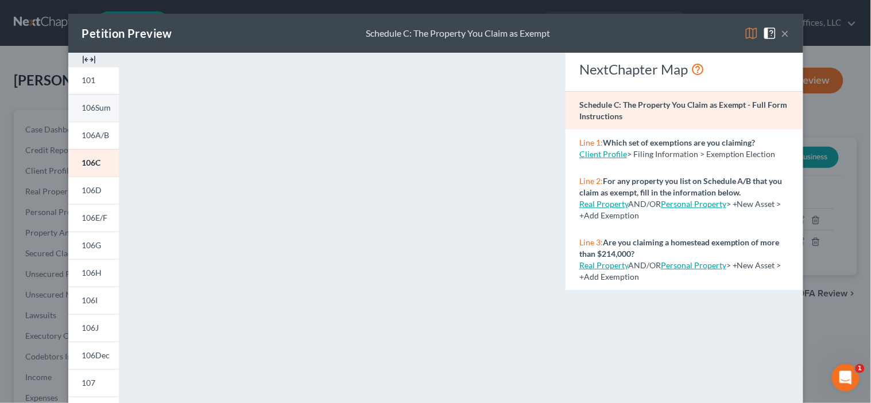
click at [94, 108] on span "106Sum" at bounding box center [96, 108] width 29 height 10
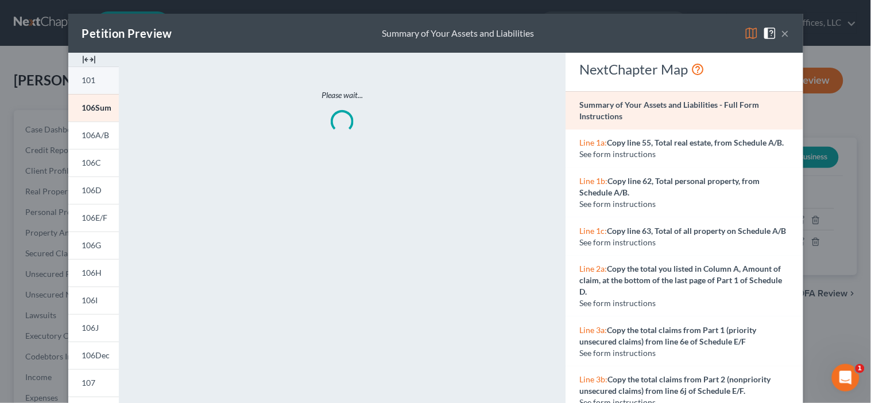
click at [89, 80] on span "101" at bounding box center [89, 80] width 14 height 10
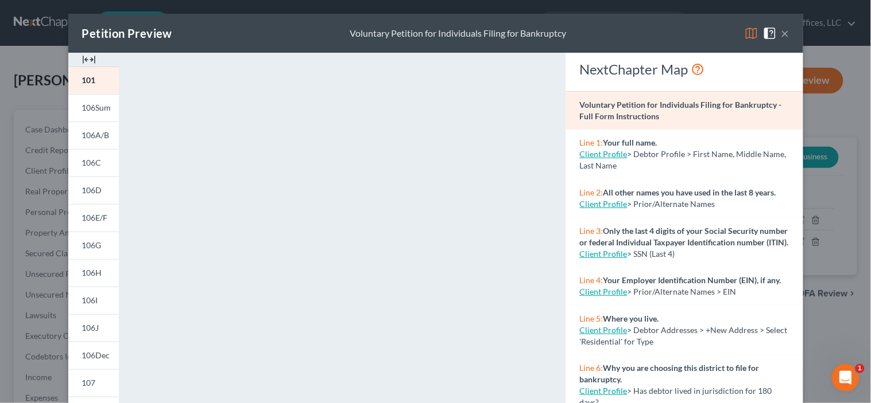
click at [781, 31] on button "×" at bounding box center [785, 33] width 8 height 14
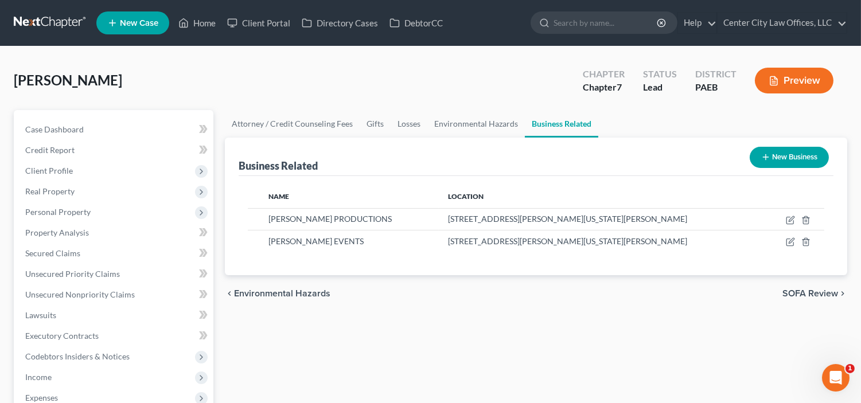
click at [810, 79] on button "Preview" at bounding box center [794, 81] width 79 height 26
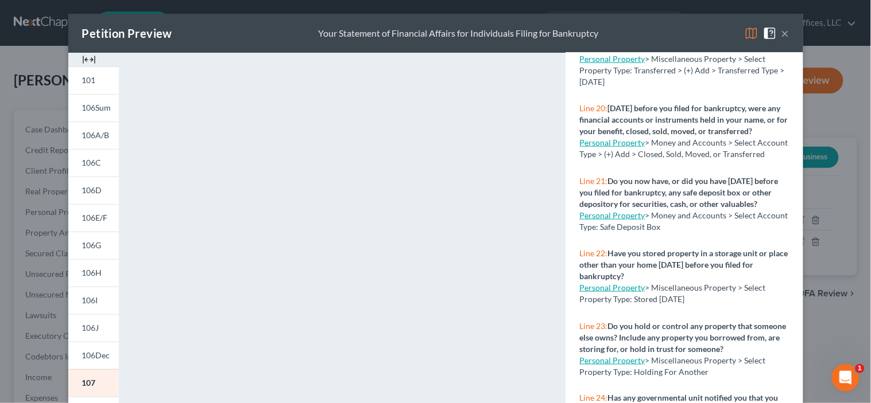
scroll to position [1505, 0]
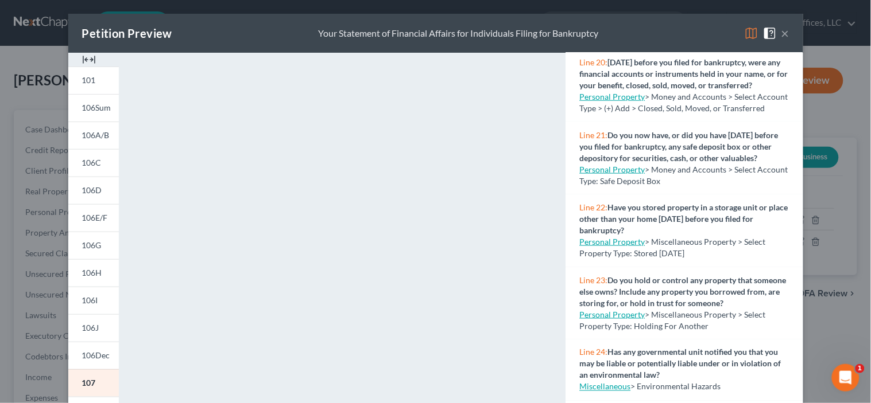
click at [540, 20] on div "Petition Preview Your Statement of Financial Affairs for Individuals Filing for…" at bounding box center [435, 33] width 735 height 39
click at [756, 130] on strong "Do you now have, or did you have [DATE] before you filed for bankruptcy, any sa…" at bounding box center [678, 146] width 199 height 33
click at [745, 84] on div "Line 20: [DATE] before you filed for bankruptcy, were any financial accounts or…" at bounding box center [683, 85] width 237 height 73
click at [781, 30] on button "×" at bounding box center [785, 33] width 8 height 14
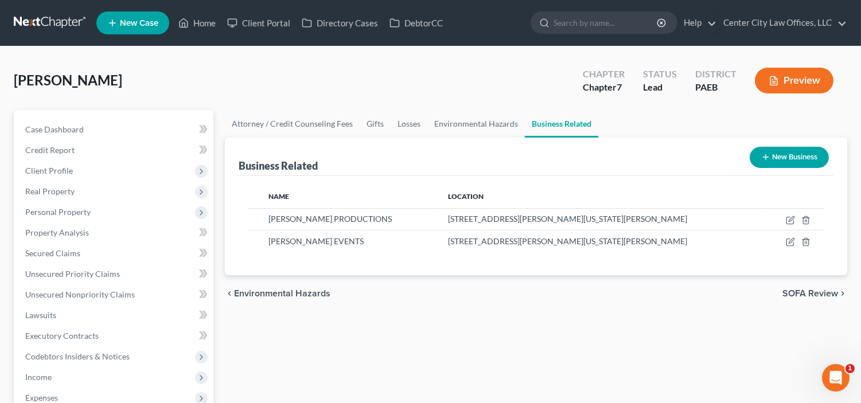
click at [798, 69] on button "Preview" at bounding box center [794, 81] width 79 height 26
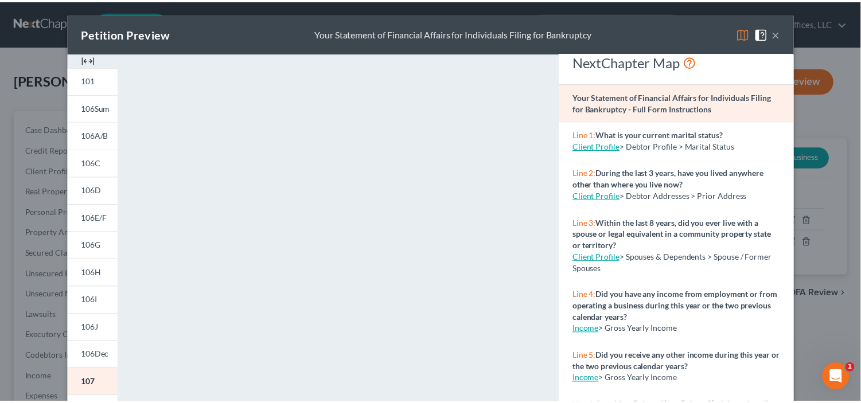
scroll to position [0, 0]
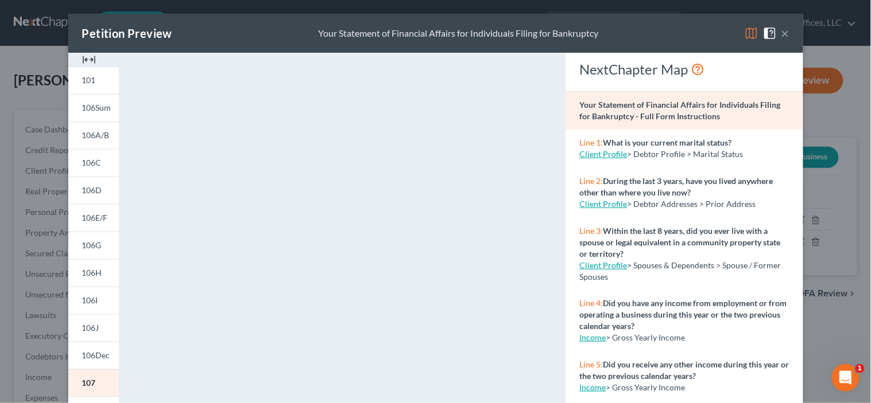
click at [783, 34] on button "×" at bounding box center [785, 33] width 8 height 14
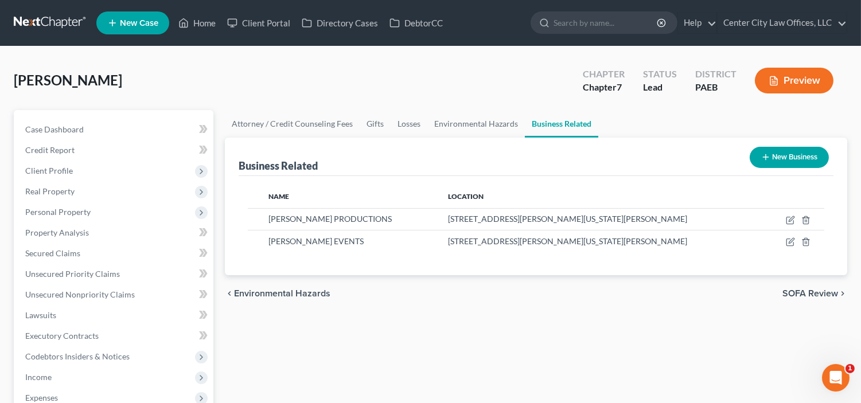
click at [810, 80] on button "Preview" at bounding box center [794, 81] width 79 height 26
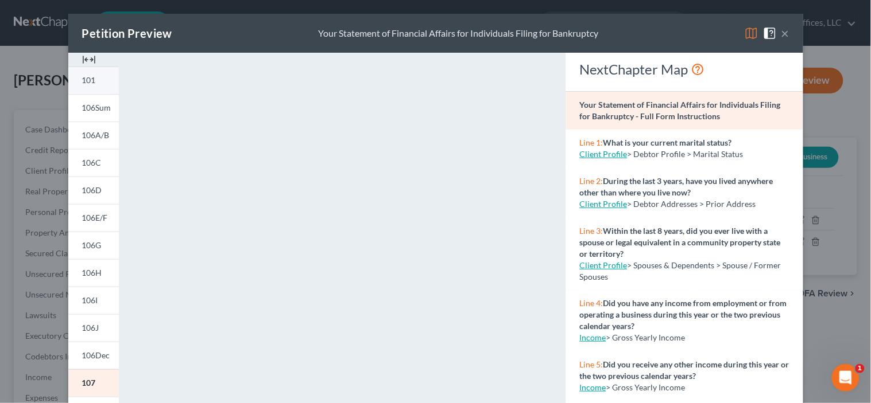
click at [96, 77] on link "101" at bounding box center [93, 81] width 51 height 28
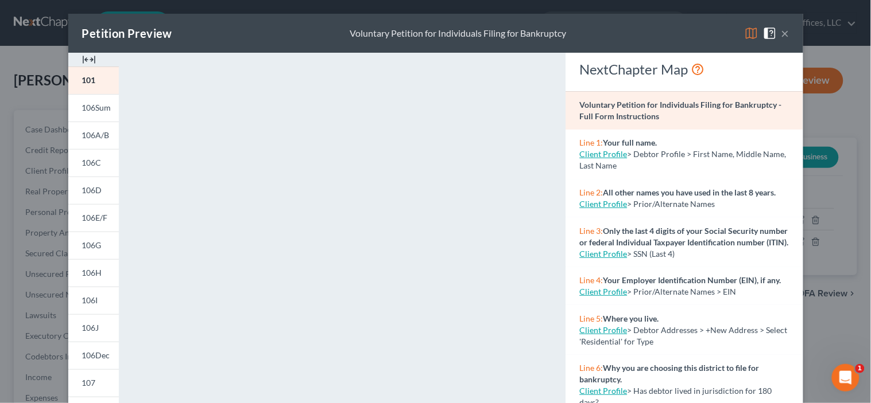
click at [781, 32] on button "×" at bounding box center [785, 33] width 8 height 14
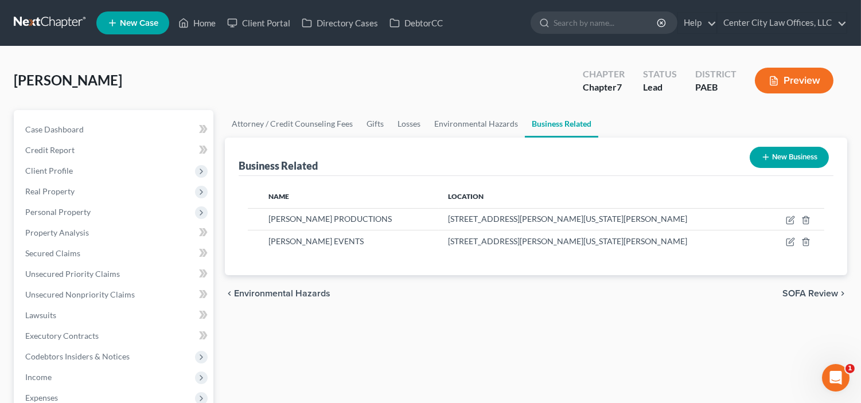
click at [785, 83] on button "Preview" at bounding box center [794, 81] width 79 height 26
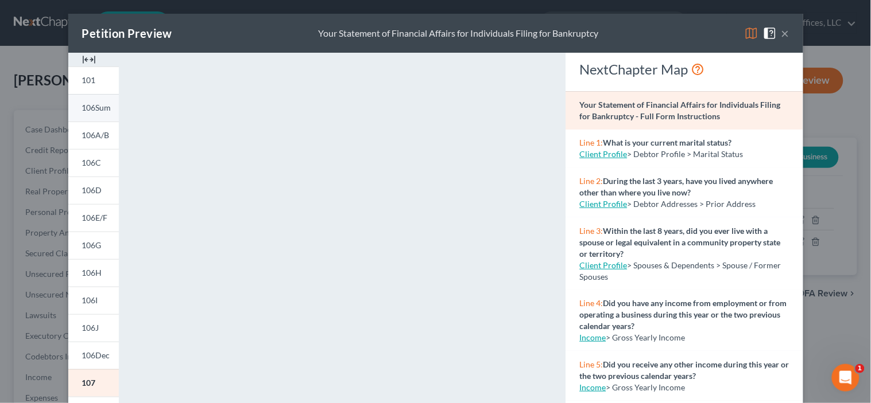
click at [84, 112] on link "106Sum" at bounding box center [93, 108] width 51 height 28
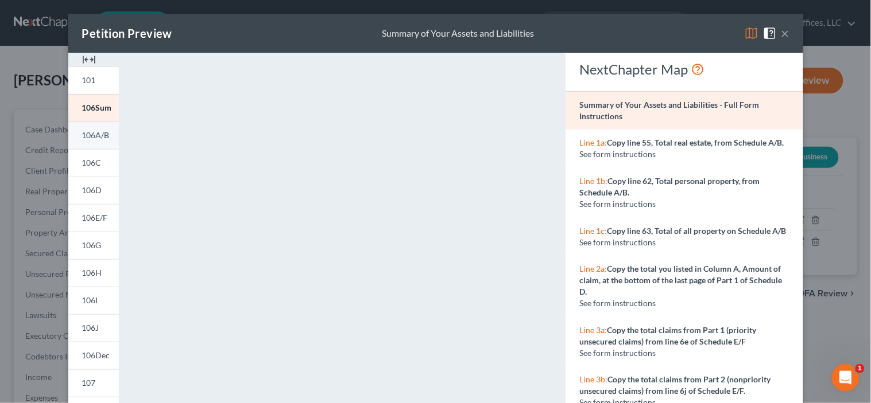
click at [94, 136] on span "106A/B" at bounding box center [96, 135] width 28 height 10
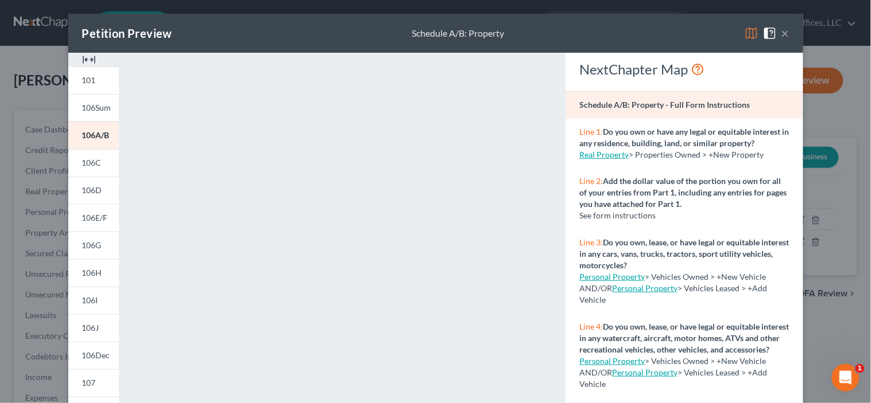
click at [783, 33] on button "×" at bounding box center [785, 33] width 8 height 14
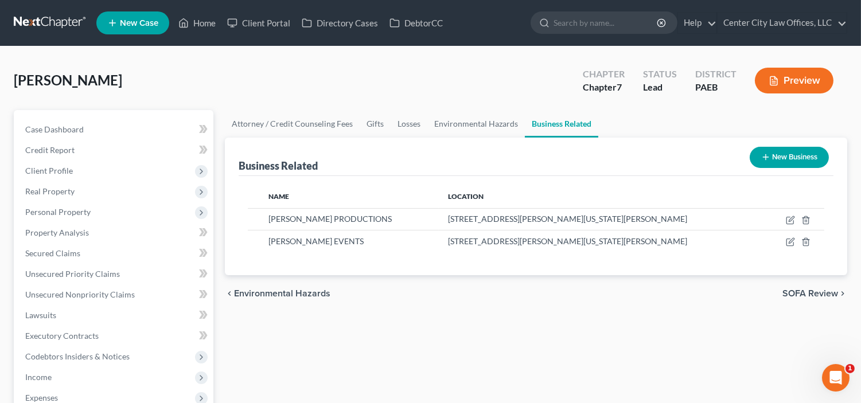
scroll to position [308, 0]
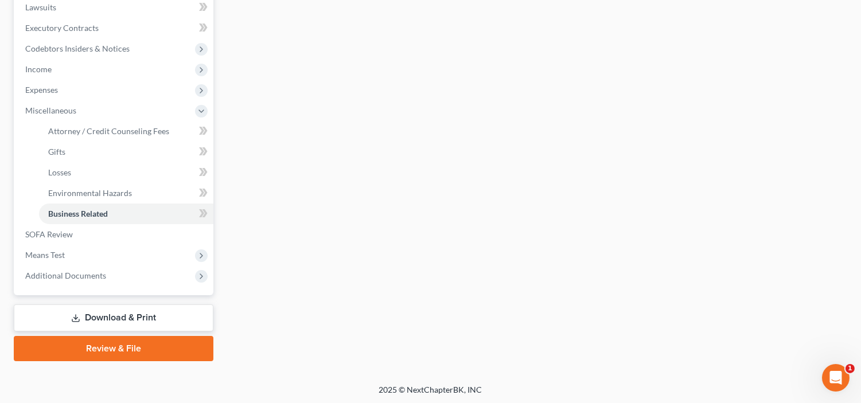
click at [115, 312] on link "Download & Print" at bounding box center [114, 318] width 200 height 27
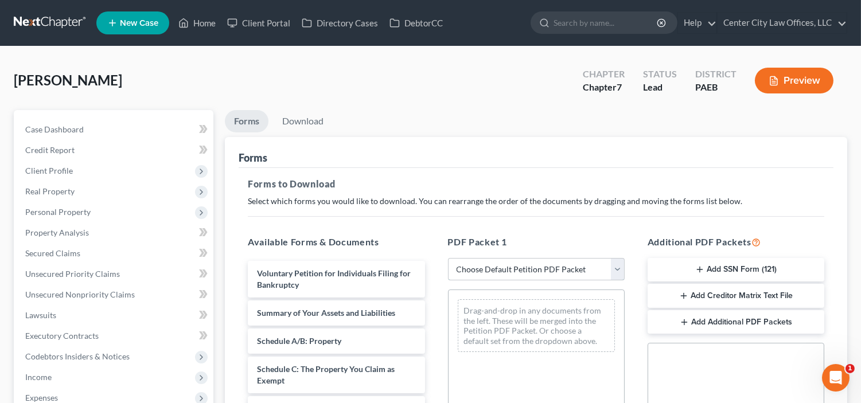
click at [539, 270] on select "Choose Default Petition PDF Packet Complete Bankruptcy Petition (all forms and …" at bounding box center [536, 269] width 177 height 23
select select "0"
click at [448, 258] on select "Choose Default Petition PDF Packet Complete Bankruptcy Petition (all forms and …" at bounding box center [536, 269] width 177 height 23
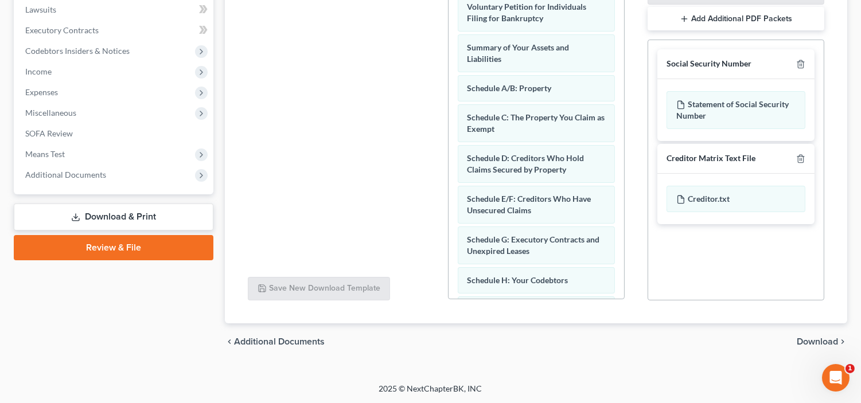
scroll to position [306, 0]
click at [826, 337] on span "Download" at bounding box center [817, 341] width 41 height 9
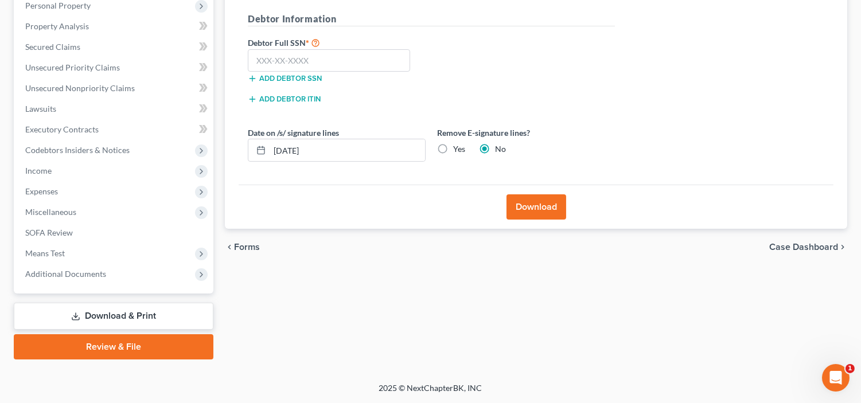
scroll to position [205, 0]
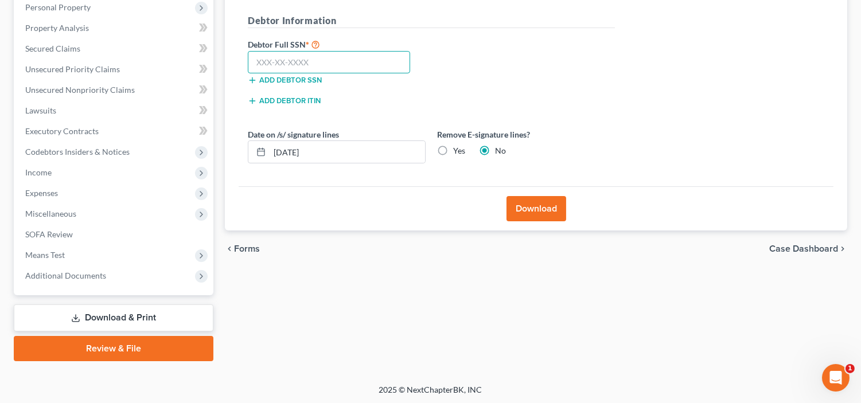
click at [365, 64] on input "text" at bounding box center [329, 62] width 162 height 23
type input "159-72-1770"
click at [536, 205] on button "Download" at bounding box center [537, 208] width 60 height 25
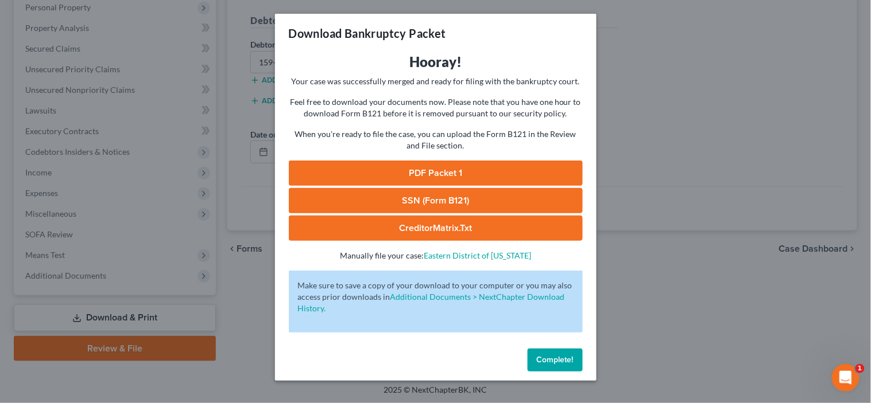
click at [491, 170] on link "PDF Packet 1" at bounding box center [436, 173] width 294 height 25
click at [512, 193] on link "SSN (Form B121)" at bounding box center [436, 200] width 294 height 25
click at [448, 230] on link "CreditorMatrix.txt" at bounding box center [436, 228] width 294 height 25
click at [537, 358] on span "Complete!" at bounding box center [555, 360] width 37 height 10
